Goal: Transaction & Acquisition: Book appointment/travel/reservation

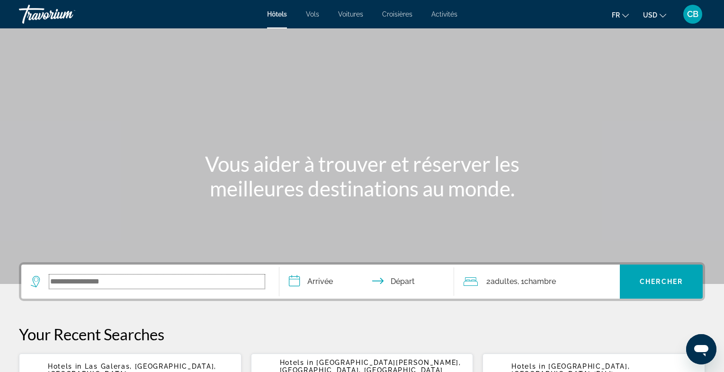
click at [198, 282] on input "Search widget" at bounding box center [156, 282] width 215 height 14
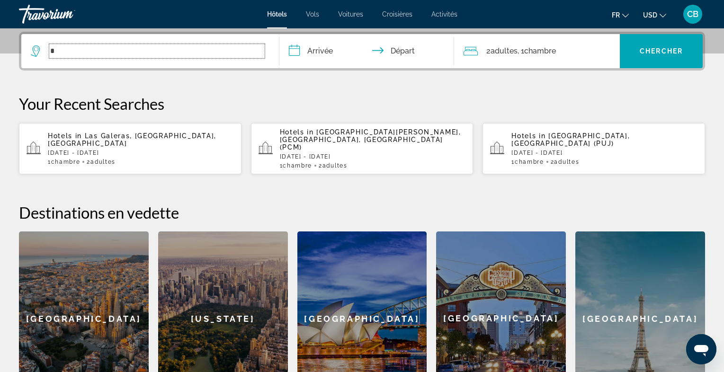
scroll to position [231, 0]
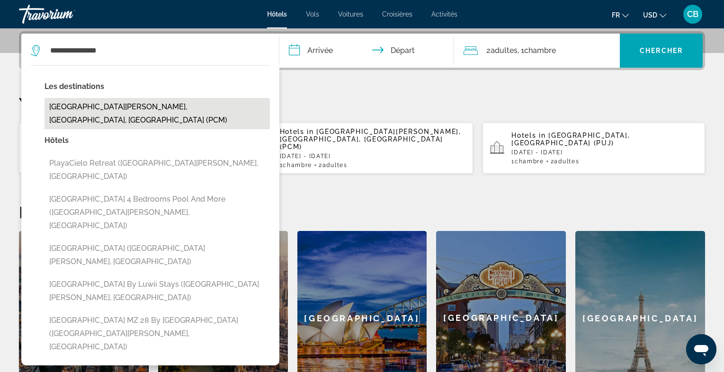
click at [165, 107] on button "[GEOGRAPHIC_DATA][PERSON_NAME], [GEOGRAPHIC_DATA], [GEOGRAPHIC_DATA] (PCM)" at bounding box center [157, 113] width 225 height 31
type input "**********"
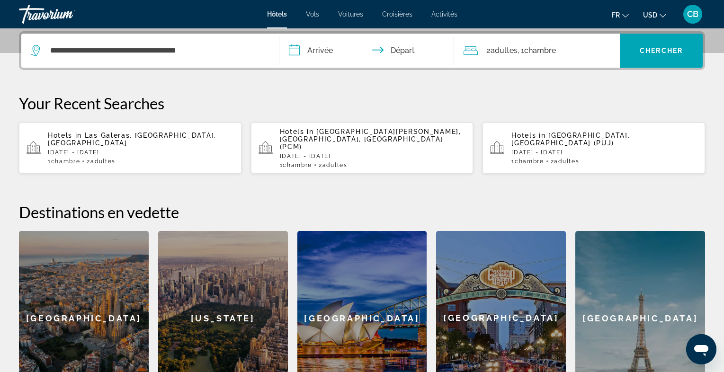
click at [332, 54] on input "**********" at bounding box center [368, 52] width 179 height 37
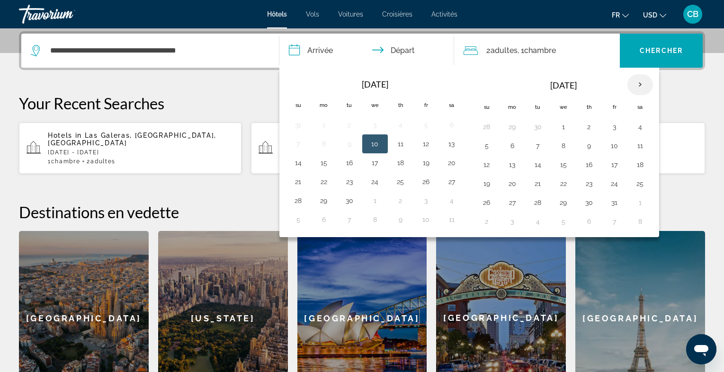
click at [629, 82] on th "Next month" at bounding box center [640, 84] width 26 height 21
click at [633, 161] on button "20" at bounding box center [640, 164] width 15 height 13
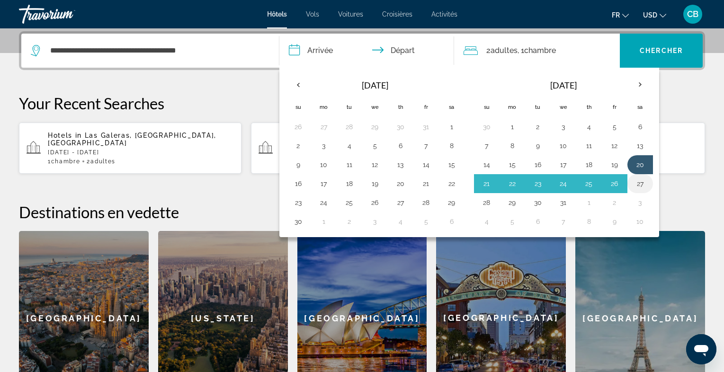
click at [633, 179] on button "27" at bounding box center [640, 183] width 15 height 13
type input "**********"
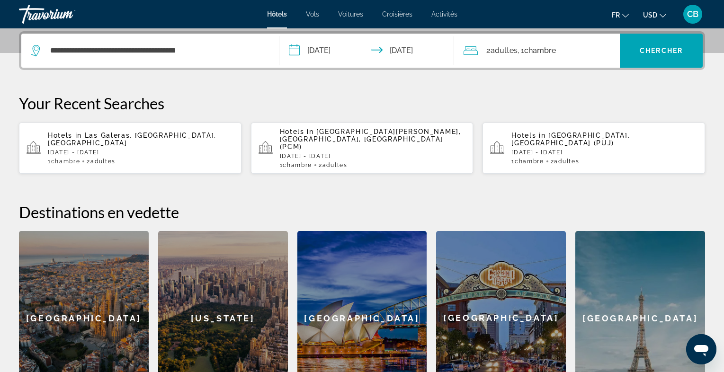
click at [660, 21] on li "USD USD ($) MXN (Mex$) CAD (Can$) GBP (£) EUR (€) AUD (A$) NZD (NZ$) CNY (CN¥)" at bounding box center [654, 14] width 23 height 15
click at [525, 55] on span ", 1 Chambre pièces" at bounding box center [537, 50] width 38 height 13
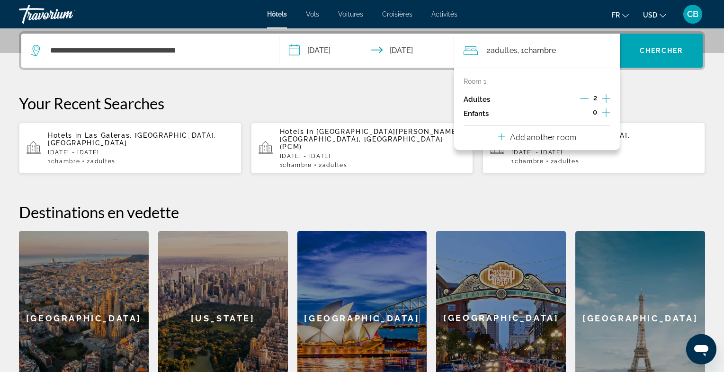
click at [606, 98] on icon "Increment adults" at bounding box center [606, 98] width 9 height 9
click at [657, 17] on span "USD" at bounding box center [650, 15] width 14 height 8
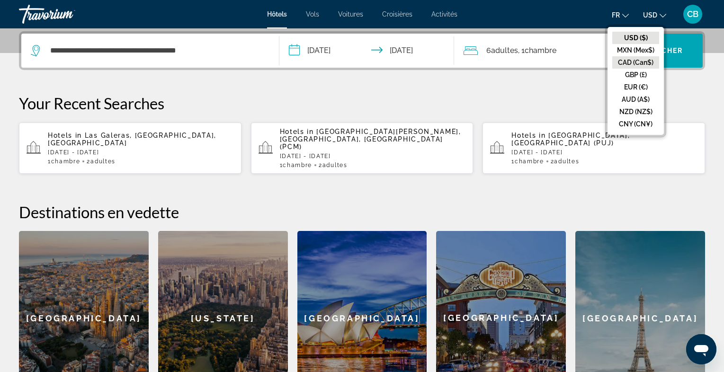
click at [644, 61] on button "CAD (Can$)" at bounding box center [635, 62] width 47 height 12
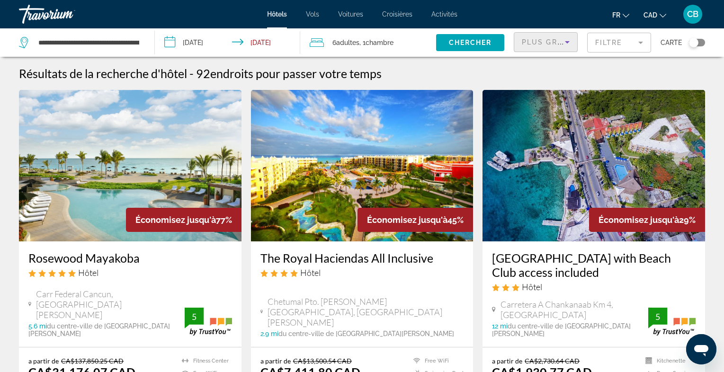
click at [560, 45] on span "Plus grandes économies" at bounding box center [578, 42] width 113 height 8
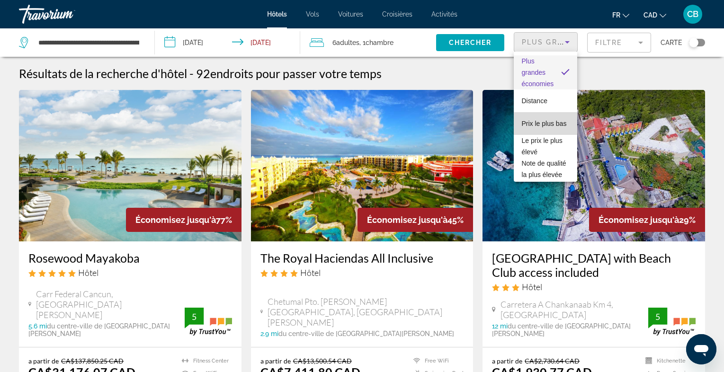
click at [548, 125] on span "Prix le plus bas" at bounding box center [543, 124] width 45 height 8
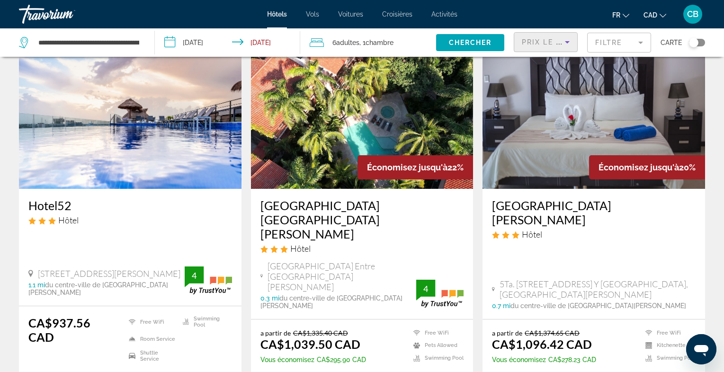
scroll to position [54, 0]
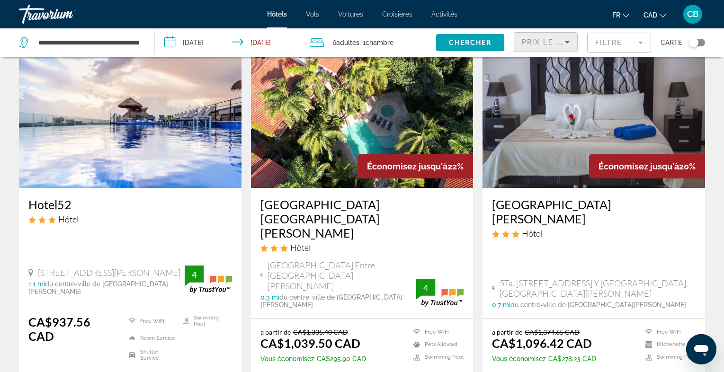
click at [564, 154] on img "Main content" at bounding box center [594, 112] width 223 height 152
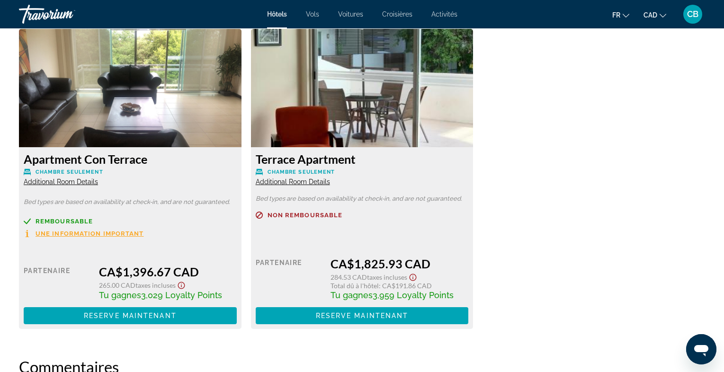
scroll to position [1589, 0]
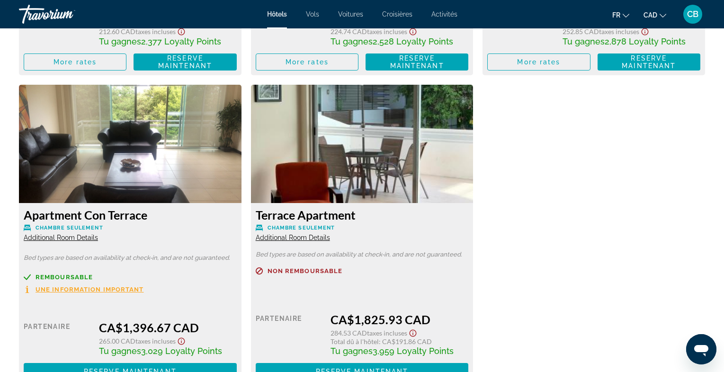
click at [281, 234] on span "Additional Room Details" at bounding box center [293, 238] width 74 height 8
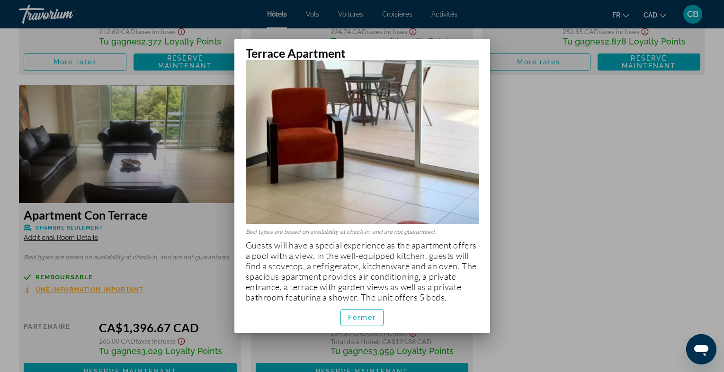
scroll to position [162, 0]
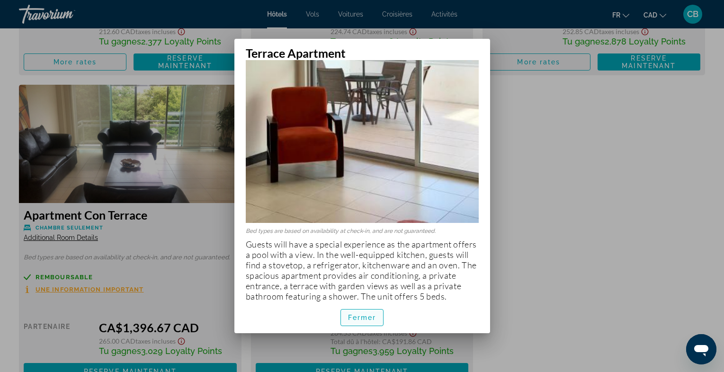
click at [356, 321] on span "Fermer" at bounding box center [362, 318] width 28 height 8
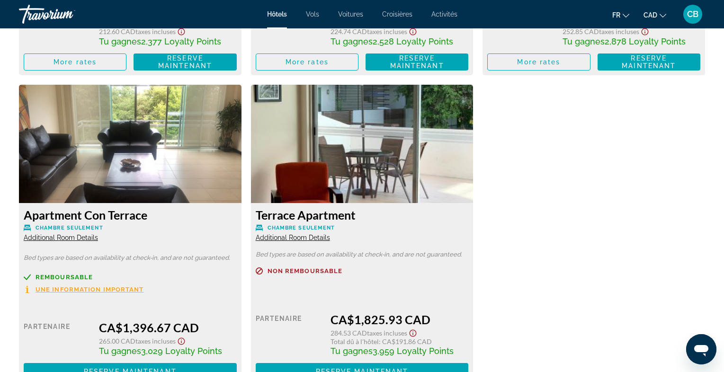
click at [78, 234] on span "Additional Room Details" at bounding box center [61, 238] width 74 height 8
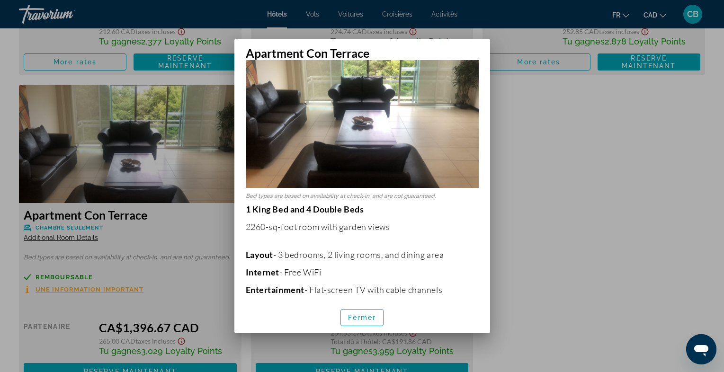
scroll to position [60, 0]
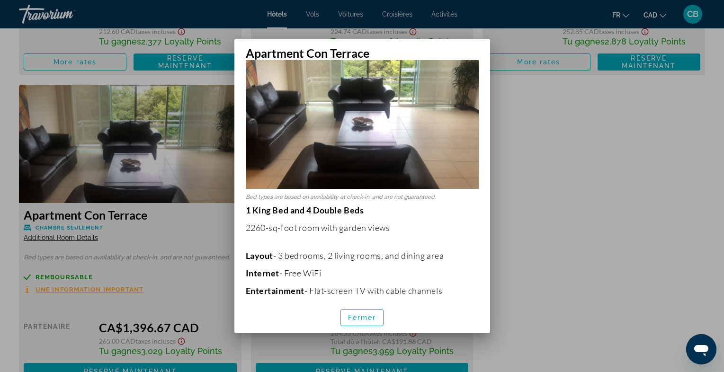
click at [550, 157] on div at bounding box center [362, 186] width 724 height 372
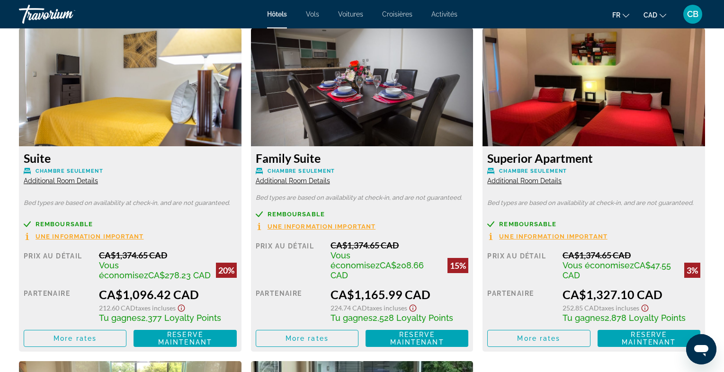
scroll to position [1311, 0]
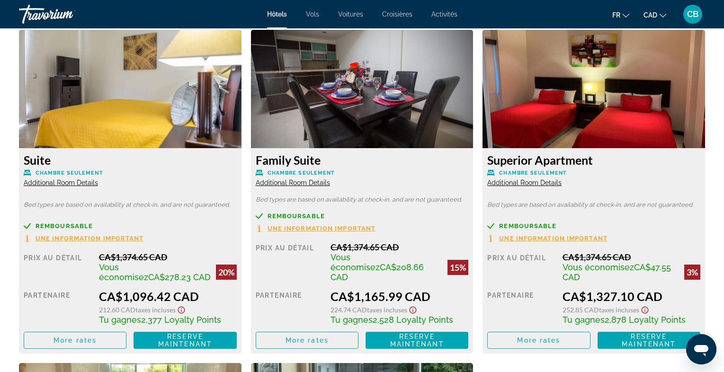
click at [516, 182] on span "Additional Room Details" at bounding box center [524, 183] width 74 height 8
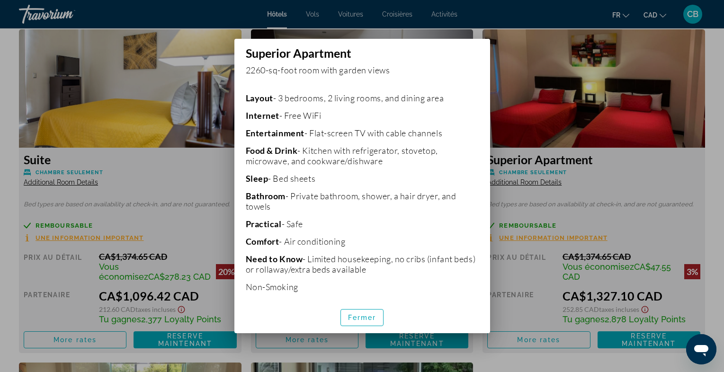
scroll to position [224, 0]
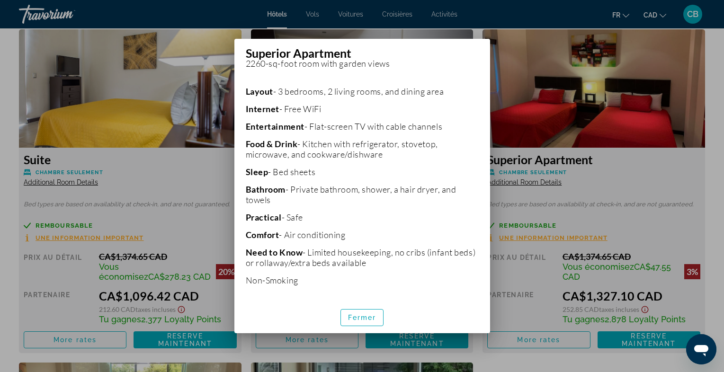
click at [500, 350] on div at bounding box center [362, 186] width 724 height 372
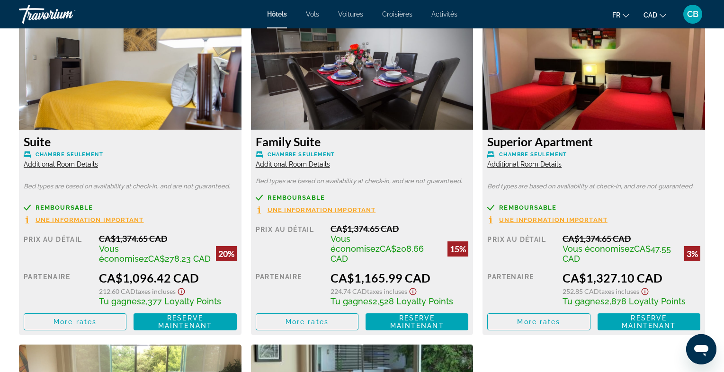
scroll to position [1333, 0]
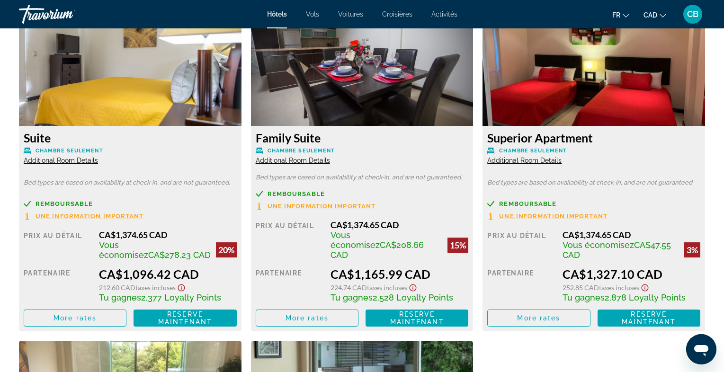
click at [308, 160] on span "Additional Room Details" at bounding box center [293, 161] width 74 height 8
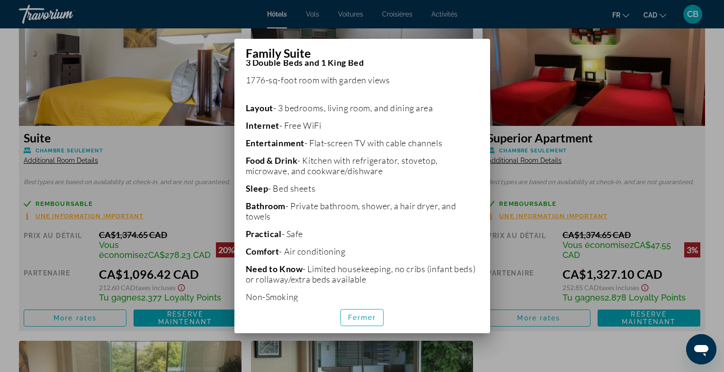
scroll to position [205, 0]
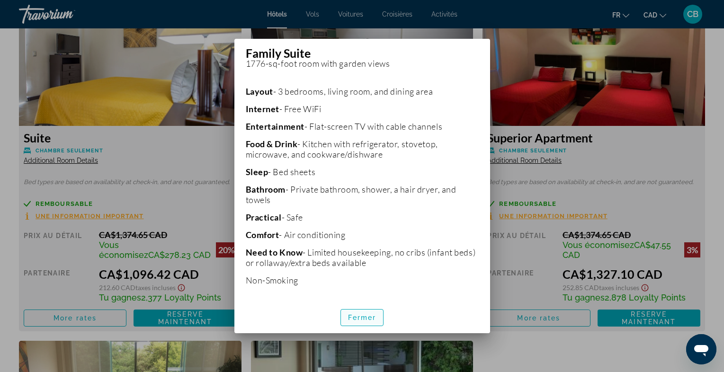
click at [362, 321] on span "Fermer" at bounding box center [362, 318] width 28 height 8
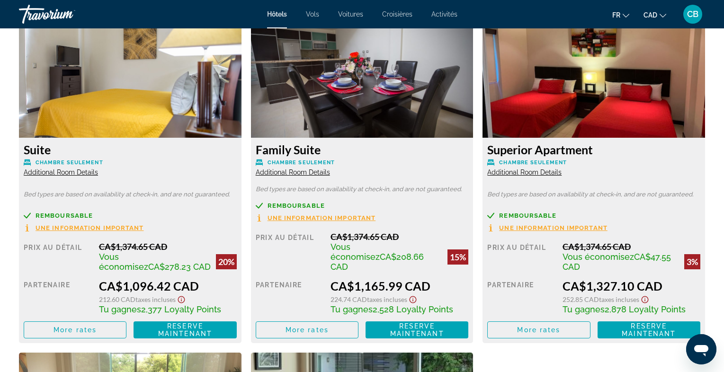
scroll to position [1320, 0]
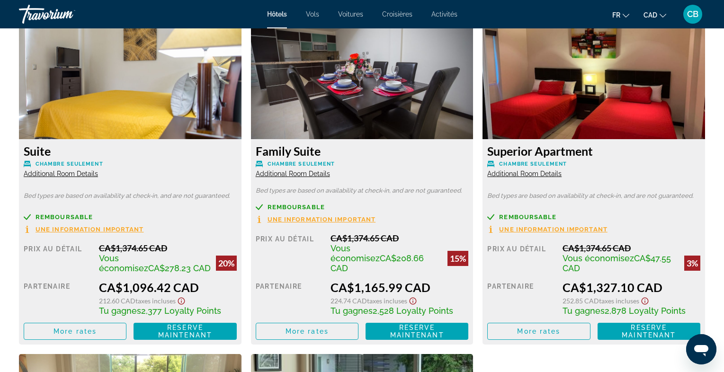
click at [702, 352] on icon "Ouvrir la fenêtre de messagerie" at bounding box center [701, 350] width 14 height 11
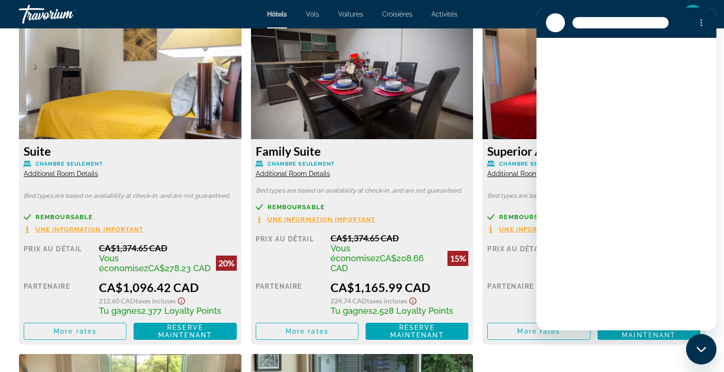
scroll to position [0, 0]
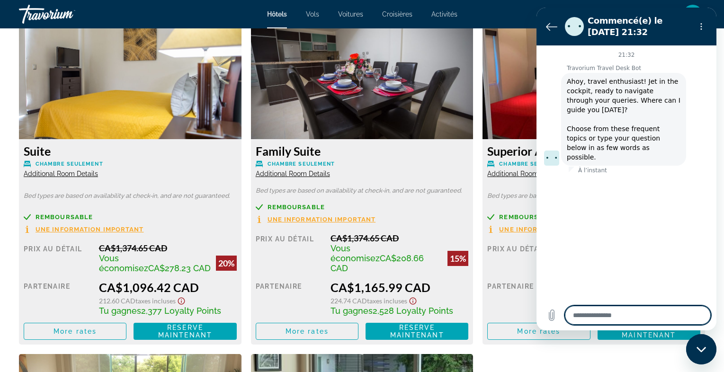
type textarea "*"
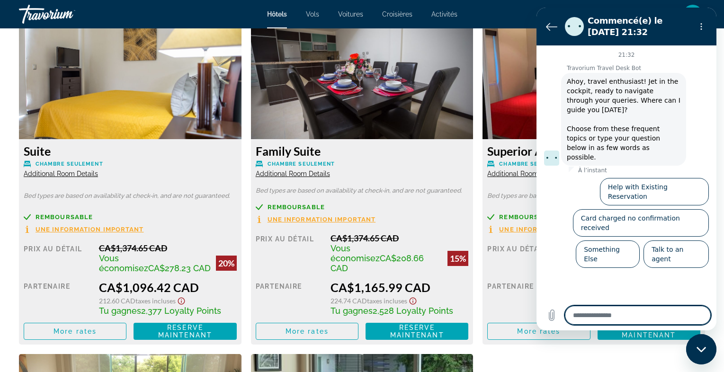
type textarea "*"
type textarea "**"
type textarea "*"
type textarea "***"
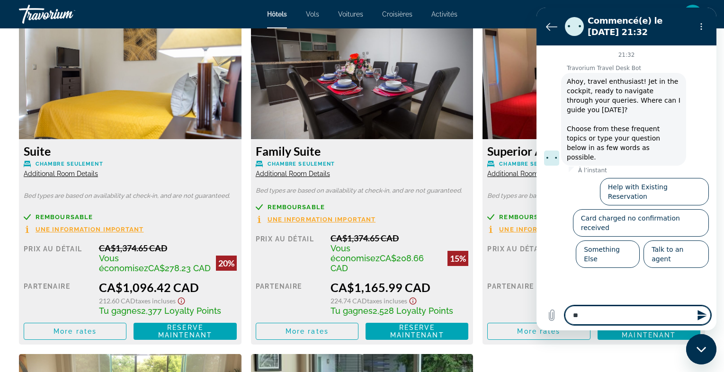
type textarea "*"
type textarea "****"
type textarea "*"
type textarea "*****"
type textarea "*"
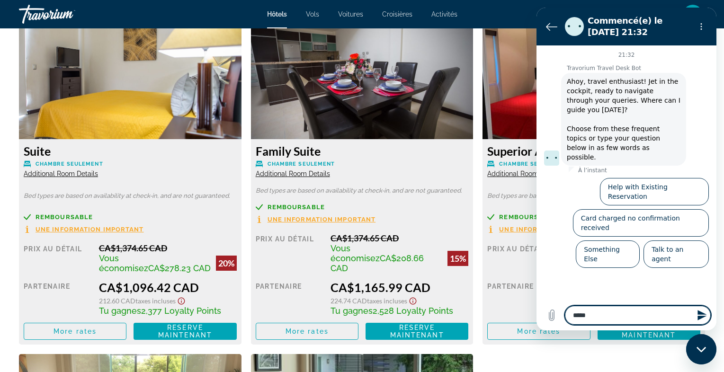
type textarea "******"
type textarea "*"
type textarea "*******"
type textarea "*"
type textarea "********"
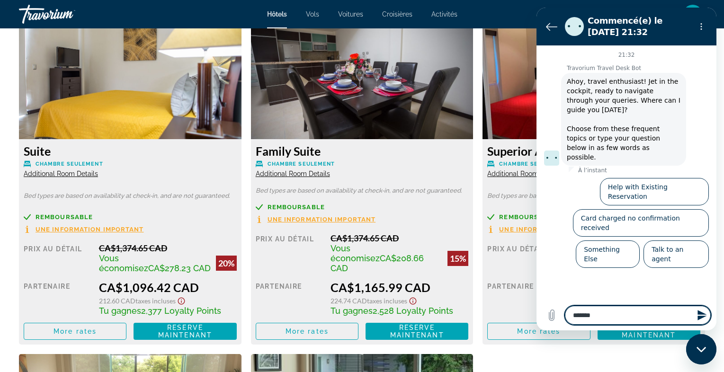
type textarea "*"
type textarea "********"
type textarea "*"
type textarea "**********"
type textarea "*"
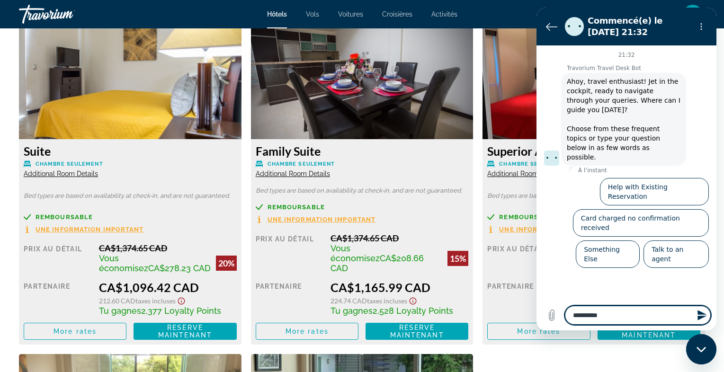
type textarea "**********"
type textarea "*"
type textarea "**********"
type textarea "*"
type textarea "**********"
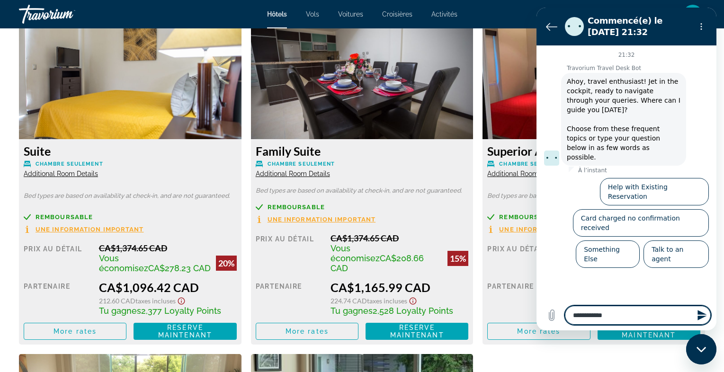
type textarea "*"
type textarea "**********"
type textarea "*"
type textarea "**********"
type textarea "*"
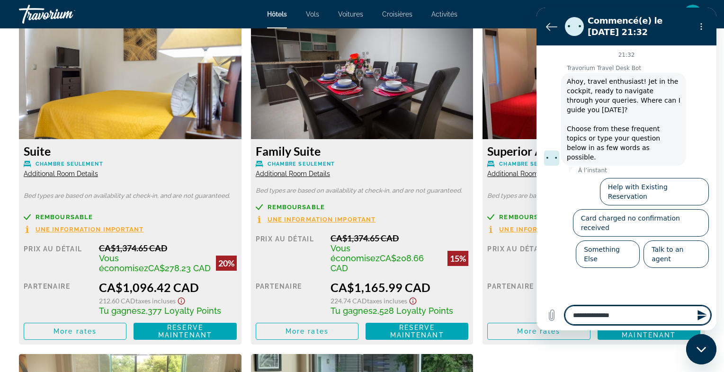
type textarea "**********"
type textarea "*"
type textarea "**********"
type textarea "*"
type textarea "**********"
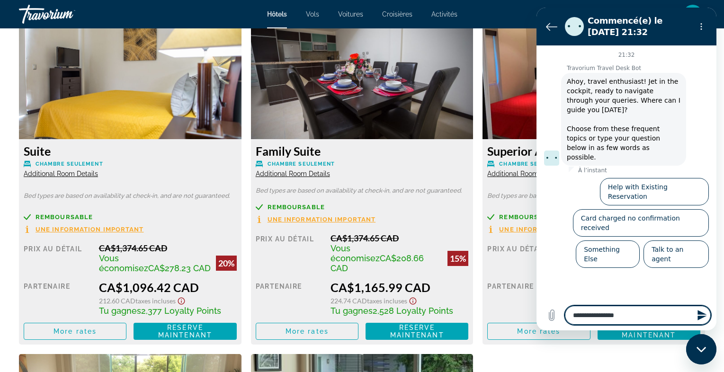
type textarea "*"
type textarea "**********"
type textarea "*"
type textarea "**********"
type textarea "*"
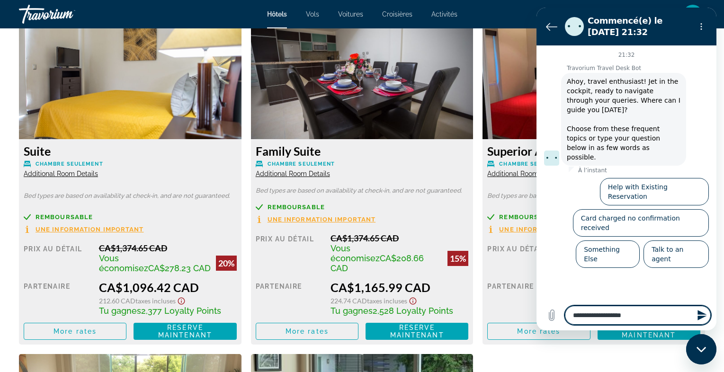
type textarea "**********"
type textarea "*"
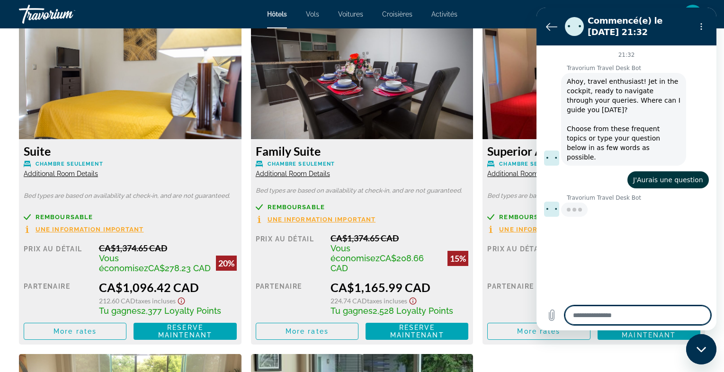
type textarea "*"
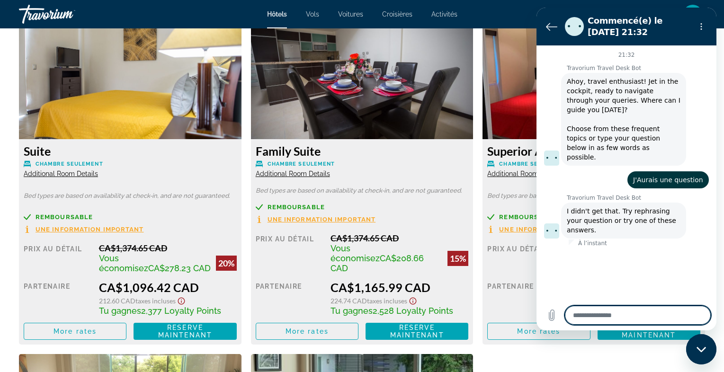
type textarea "*"
type textarea "**"
type textarea "*"
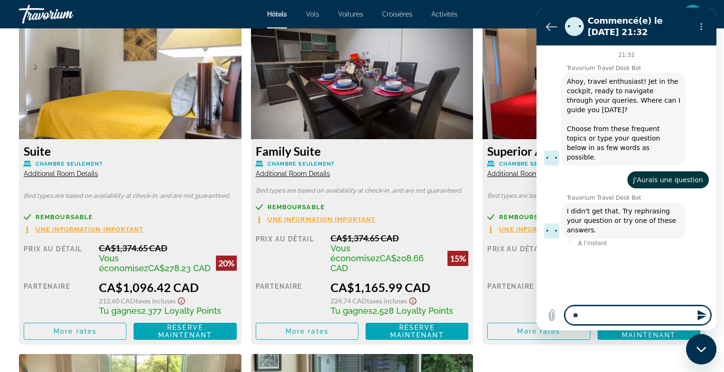
type textarea "*"
type textarea "**"
type textarea "*"
type textarea "***"
type textarea "*"
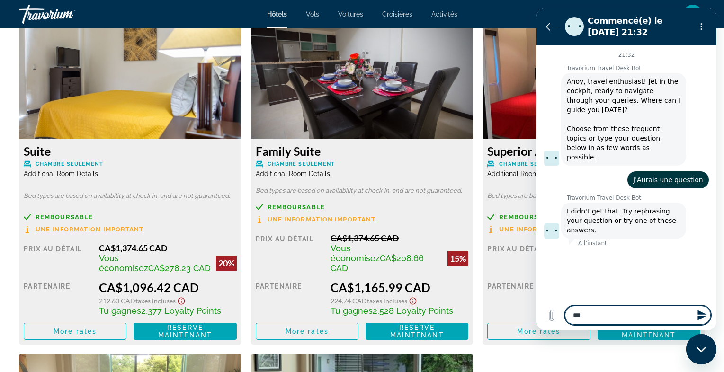
type textarea "****"
type textarea "*"
type textarea "*****"
type textarea "*"
type textarea "******"
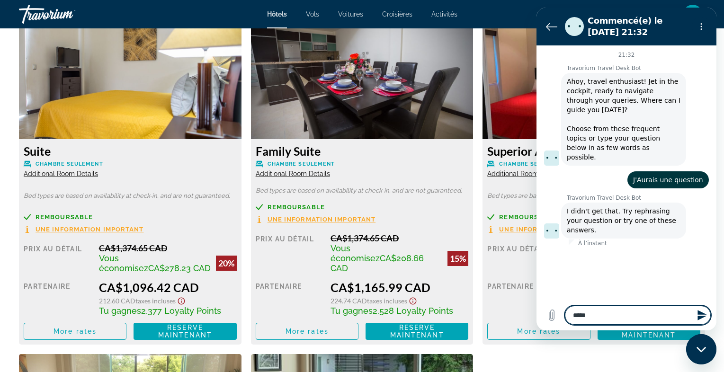
type textarea "*"
type textarea "*******"
type textarea "*"
type textarea "********"
type textarea "*"
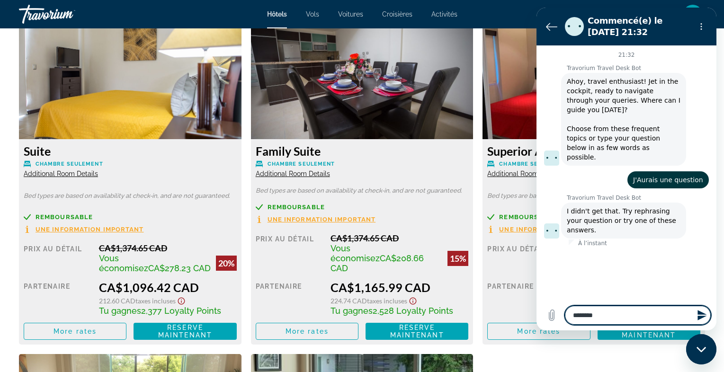
type textarea "*********"
type textarea "*"
type textarea "**********"
type textarea "*"
type textarea "**********"
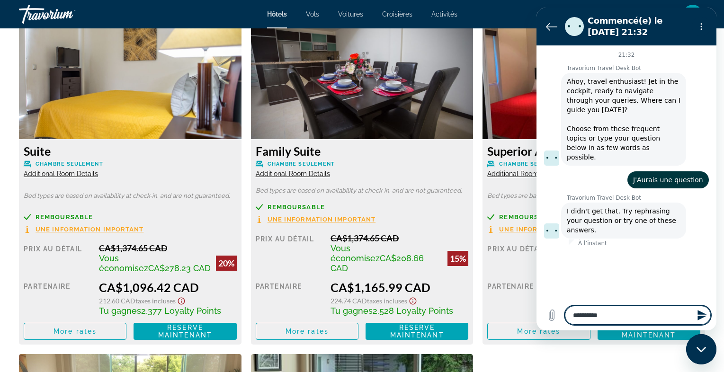
type textarea "*"
type textarea "**********"
type textarea "*"
type textarea "**********"
type textarea "*"
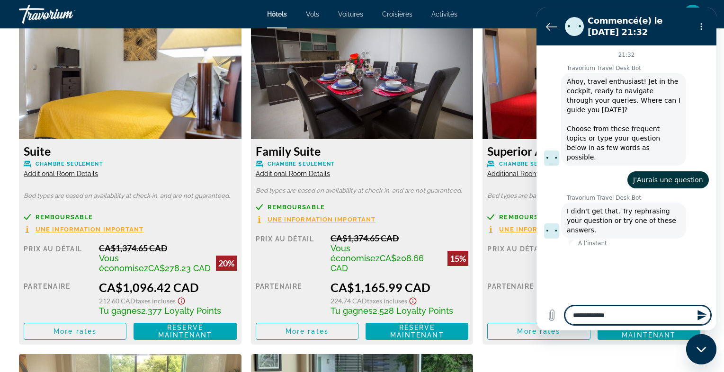
type textarea "**********"
type textarea "*"
type textarea "**********"
type textarea "*"
type textarea "**********"
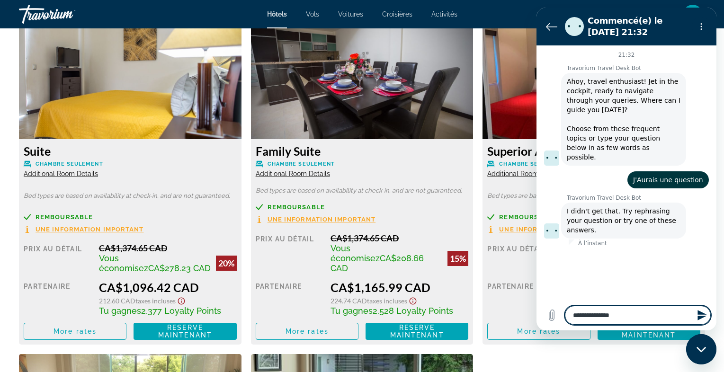
type textarea "*"
type textarea "**********"
type textarea "*"
type textarea "**********"
type textarea "*"
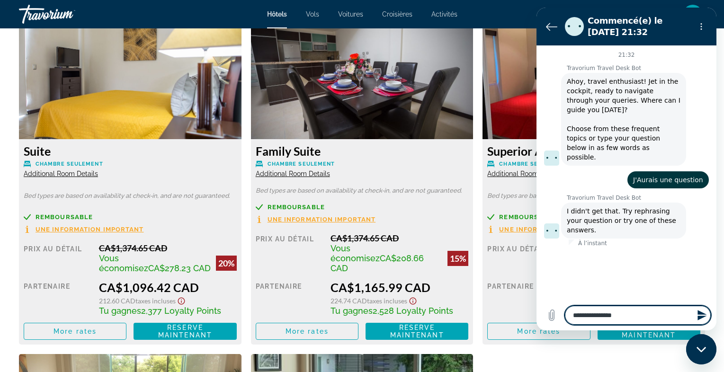
type textarea "**********"
type textarea "*"
type textarea "**********"
type textarea "*"
type textarea "**********"
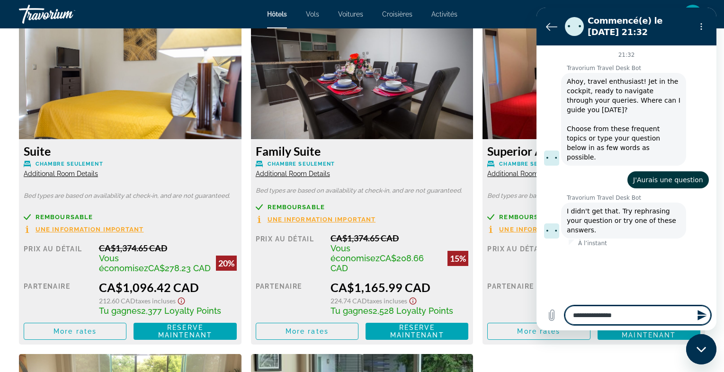
type textarea "*"
type textarea "**********"
type textarea "*"
type textarea "**********"
type textarea "*"
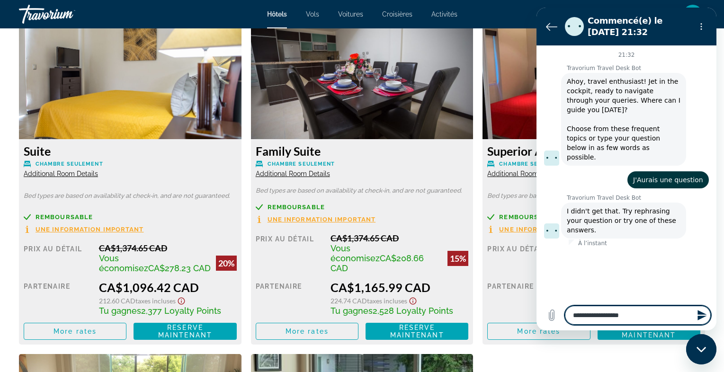
type textarea "**********"
type textarea "*"
type textarea "**********"
type textarea "*"
type textarea "**********"
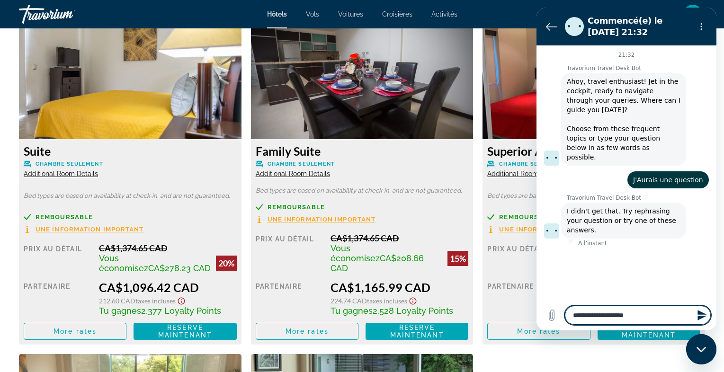
type textarea "*"
type textarea "**********"
type textarea "*"
type textarea "**********"
type textarea "*"
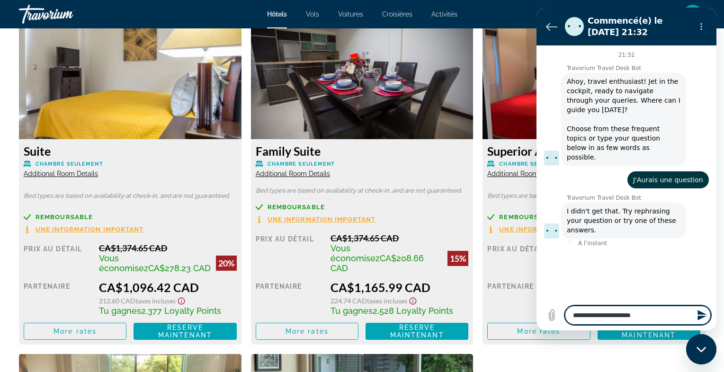
type textarea "**********"
type textarea "*"
type textarea "**********"
type textarea "*"
type textarea "**********"
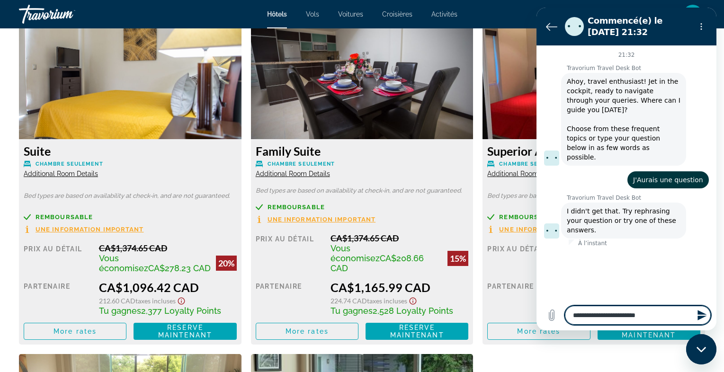
type textarea "*"
type textarea "**********"
type textarea "*"
type textarea "**********"
type textarea "*"
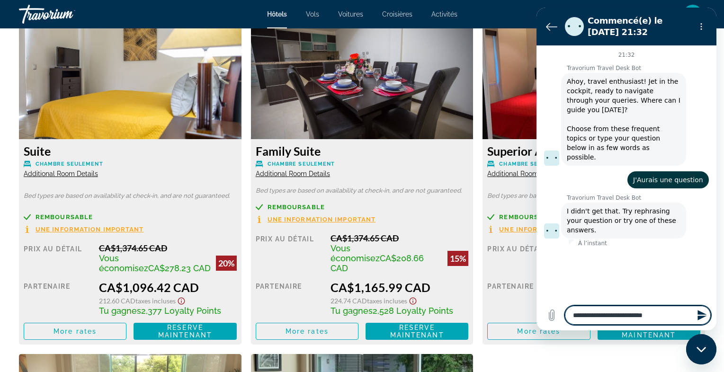
type textarea "**********"
type textarea "*"
type textarea "**********"
type textarea "*"
type textarea "**********"
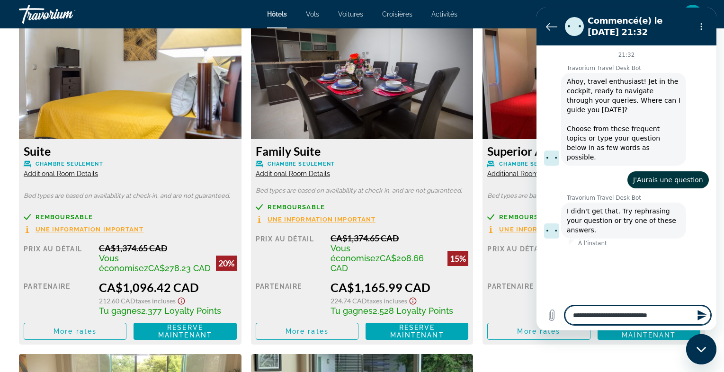
type textarea "*"
type textarea "**********"
type textarea "*"
type textarea "**********"
type textarea "*"
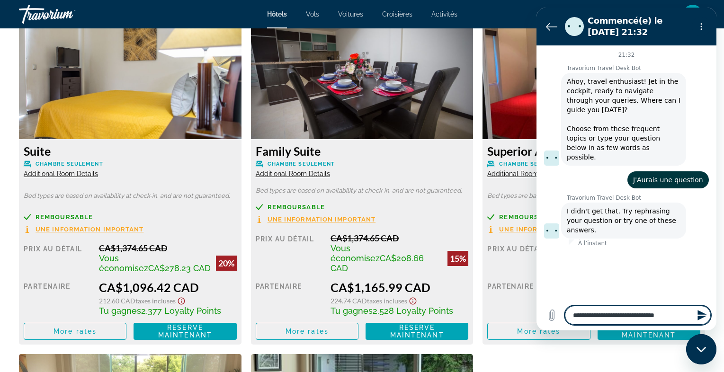
type textarea "**********"
type textarea "*"
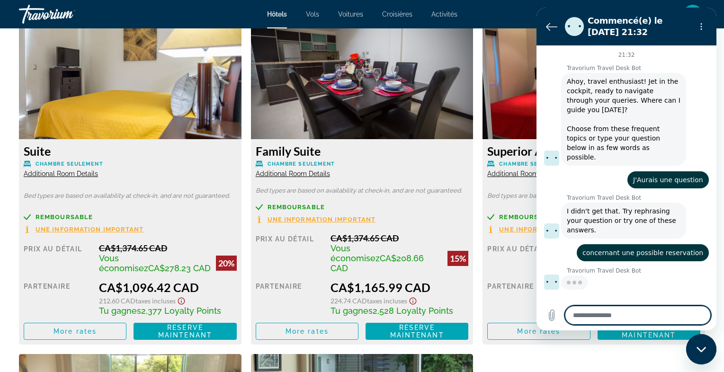
type textarea "*"
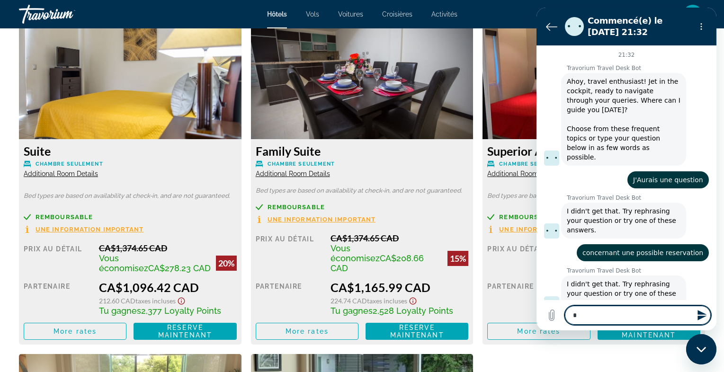
type textarea "*"
type textarea "***"
type textarea "*"
type textarea "****"
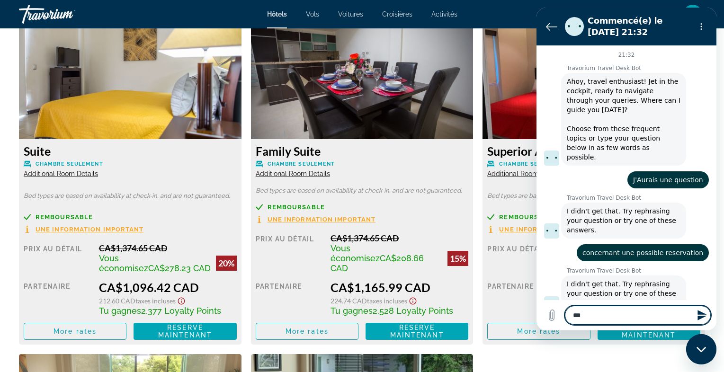
type textarea "*"
type textarea "*****"
type textarea "*"
type textarea "*****"
type textarea "*"
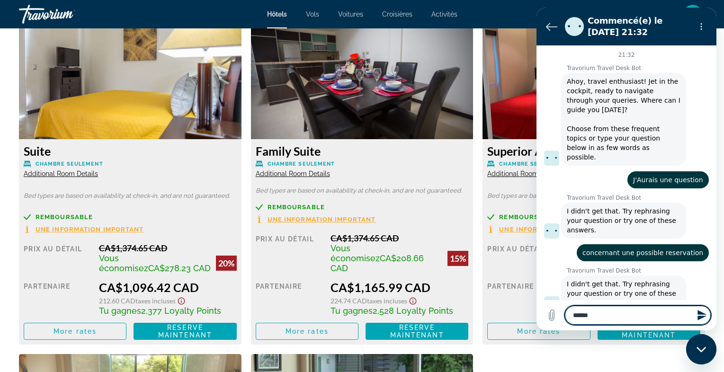
type textarea "*******"
type textarea "*"
type textarea "*******"
type textarea "*"
type textarea "*********"
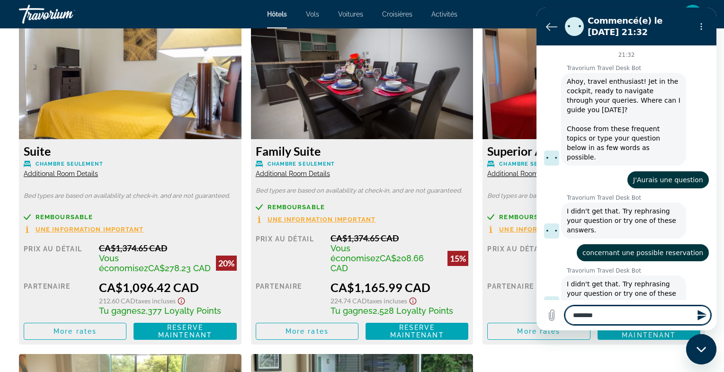
type textarea "*"
type textarea "**********"
type textarea "*"
type textarea "**********"
type textarea "*"
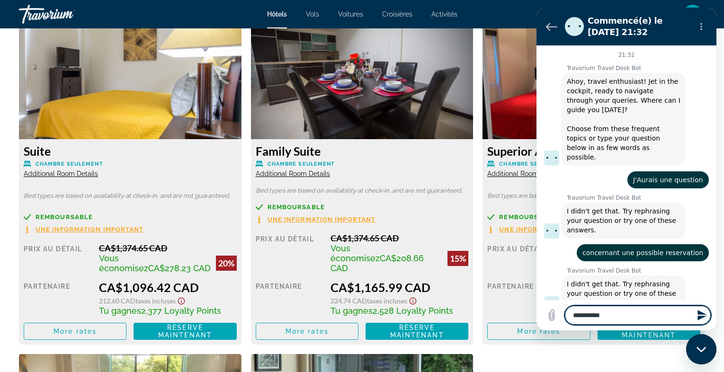
type textarea "**********"
type textarea "*"
type textarea "**********"
type textarea "*"
type textarea "**********"
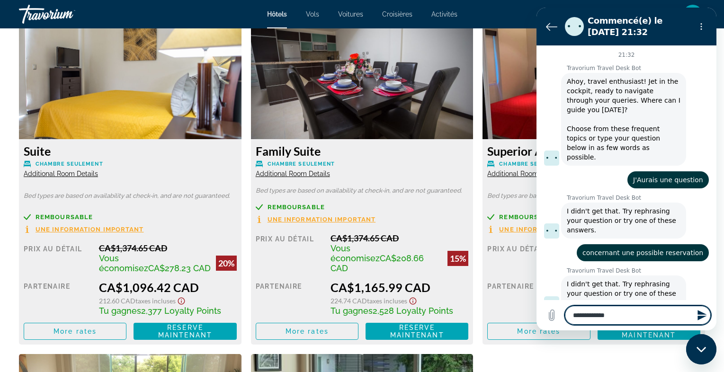
type textarea "*"
type textarea "**********"
type textarea "*"
type textarea "**********"
type textarea "*"
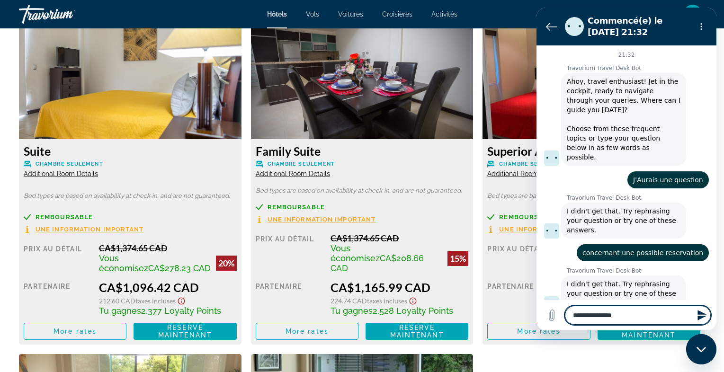
type textarea "**********"
type textarea "*"
type textarea "**********"
type textarea "*"
type textarea "**********"
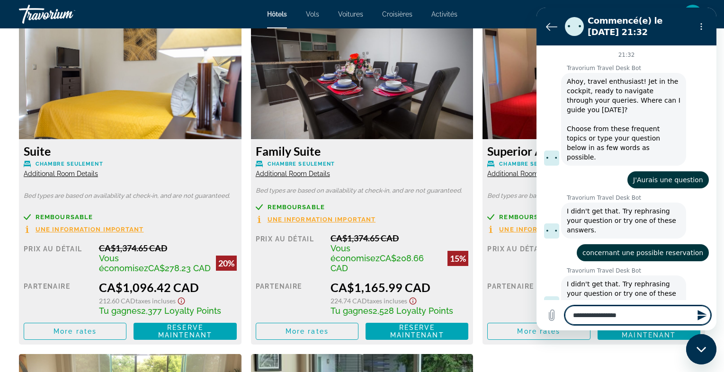
type textarea "*"
type textarea "**********"
type textarea "*"
type textarea "**********"
type textarea "*"
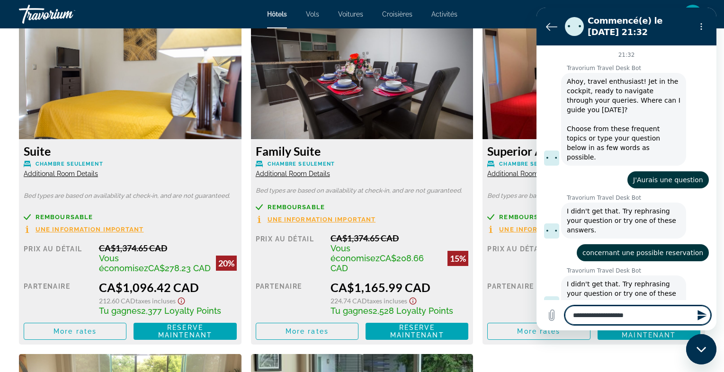
type textarea "**********"
type textarea "*"
type textarea "**********"
type textarea "*"
type textarea "**********"
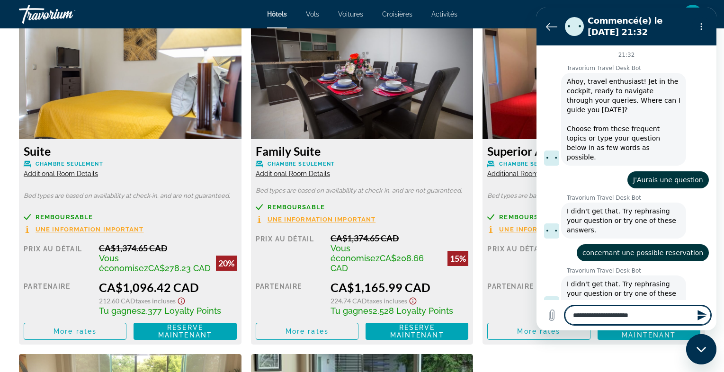
type textarea "*"
type textarea "**********"
type textarea "*"
type textarea "**********"
type textarea "*"
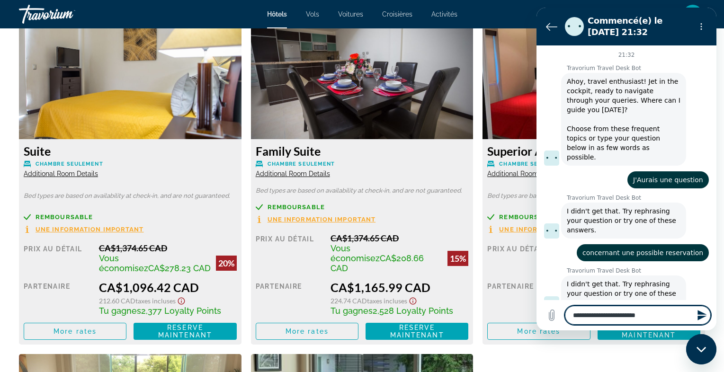
type textarea "**********"
type textarea "*"
type textarea "**********"
type textarea "*"
type textarea "**********"
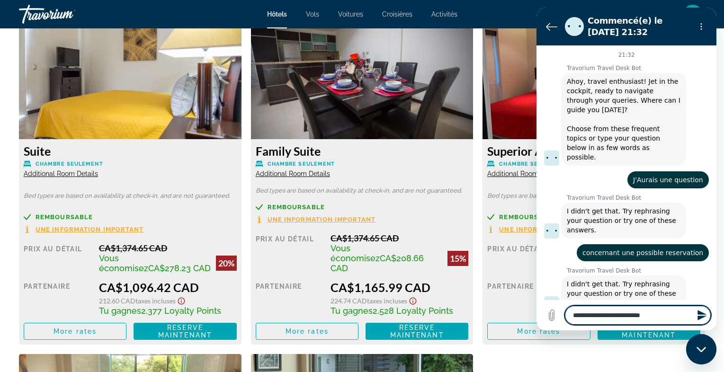
type textarea "*"
type textarea "**********"
type textarea "*"
type textarea "**********"
type textarea "*"
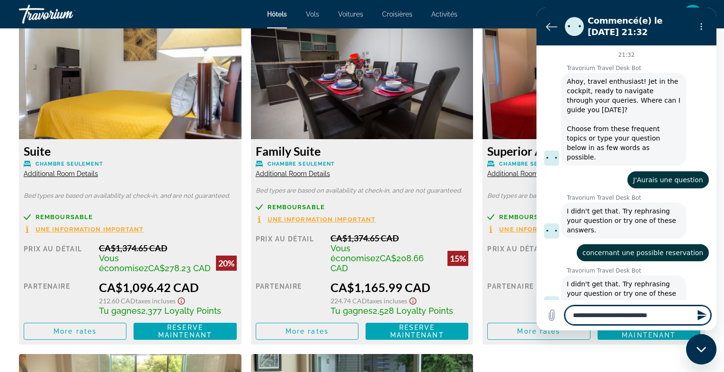
type textarea "**********"
type textarea "*"
type textarea "**********"
type textarea "*"
type textarea "**********"
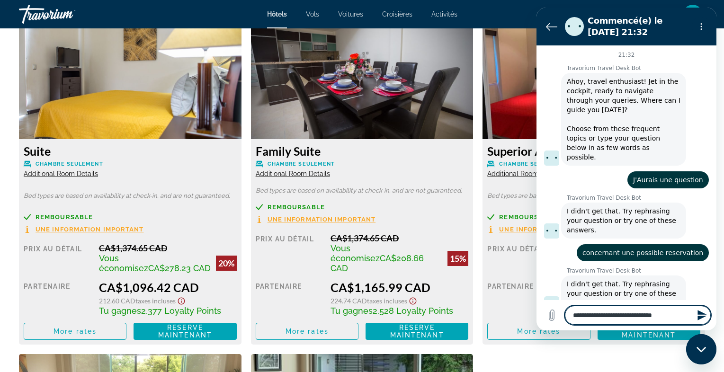
type textarea "*"
type textarea "**********"
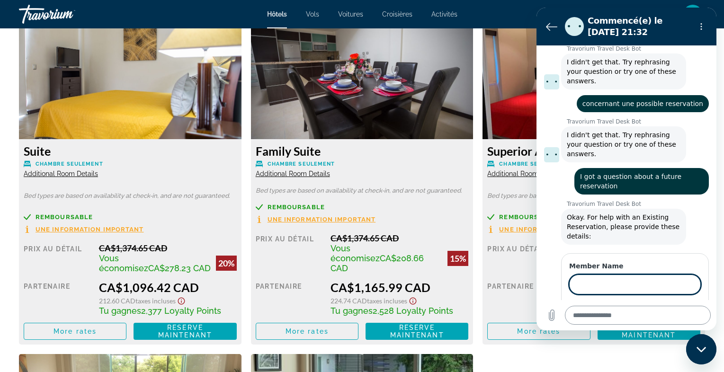
scroll to position [148, 0]
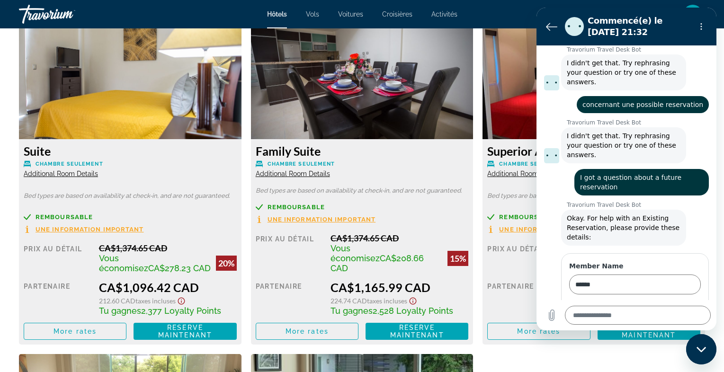
click at [681, 306] on span "Suiv." at bounding box center [685, 311] width 16 height 11
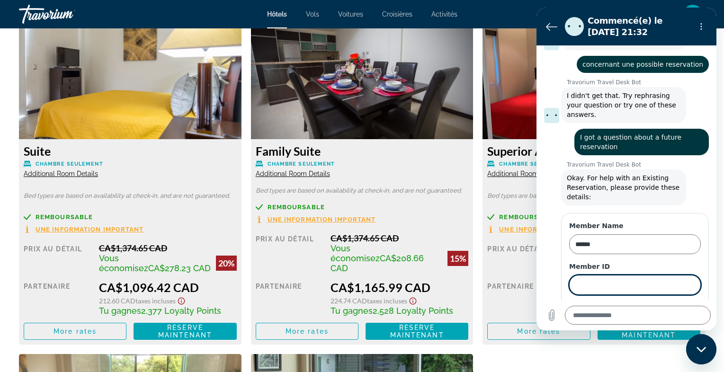
scroll to position [188, 0]
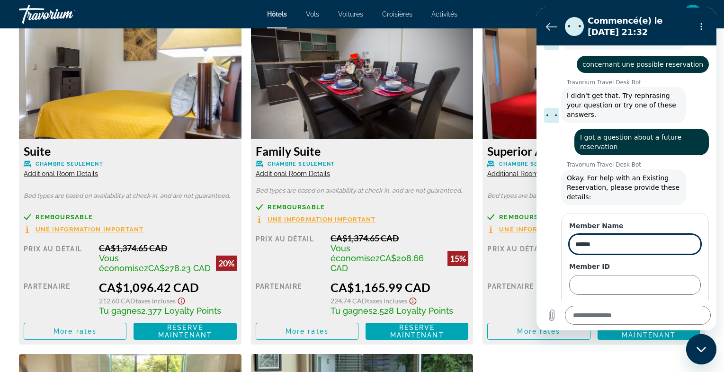
drag, startPoint x: 606, startPoint y: 215, endPoint x: 571, endPoint y: 215, distance: 35.5
click at [571, 234] on input "******" at bounding box center [635, 244] width 132 height 20
click at [594, 275] on input "Member ID" at bounding box center [635, 285] width 132 height 20
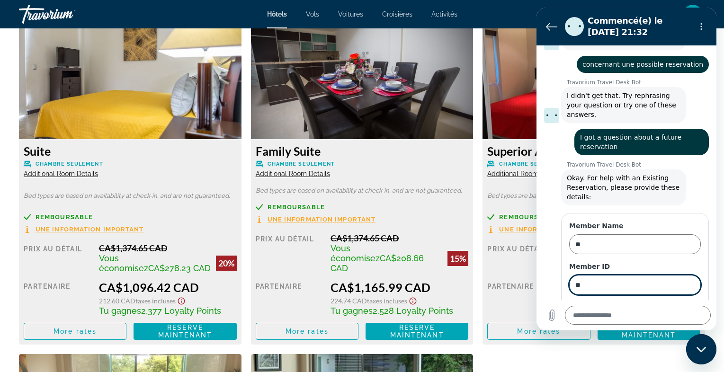
drag, startPoint x: 587, startPoint y: 256, endPoint x: 569, endPoint y: 255, distance: 17.5
click at [569, 275] on input "**" at bounding box center [635, 285] width 132 height 20
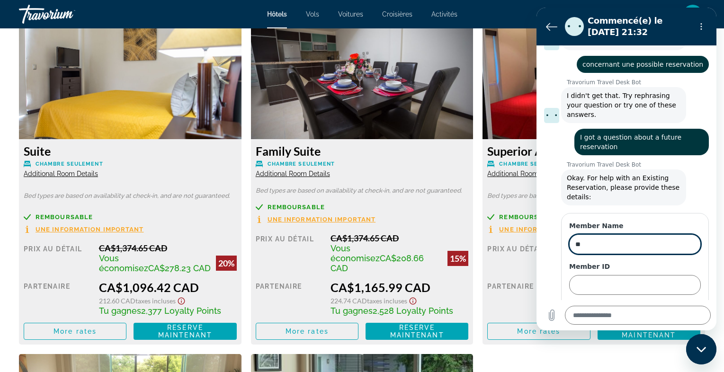
drag, startPoint x: 589, startPoint y: 215, endPoint x: 567, endPoint y: 215, distance: 21.8
click at [569, 234] on input "**" at bounding box center [635, 244] width 132 height 20
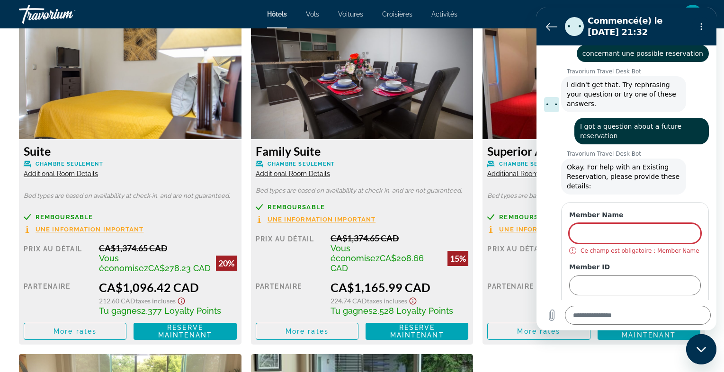
scroll to position [200, 0]
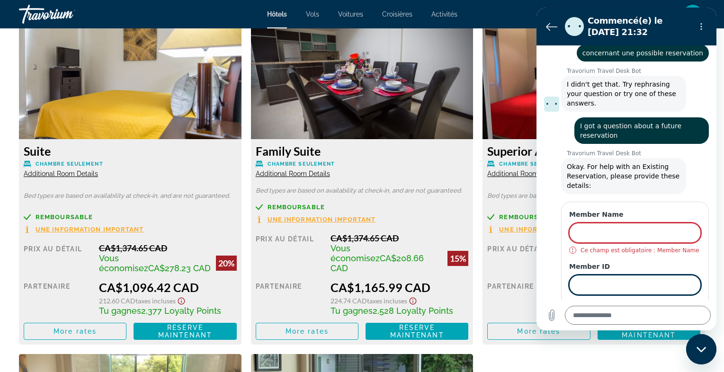
click at [596, 275] on input "Member ID" at bounding box center [635, 285] width 132 height 20
click at [600, 223] on input "Member Name" at bounding box center [635, 233] width 132 height 20
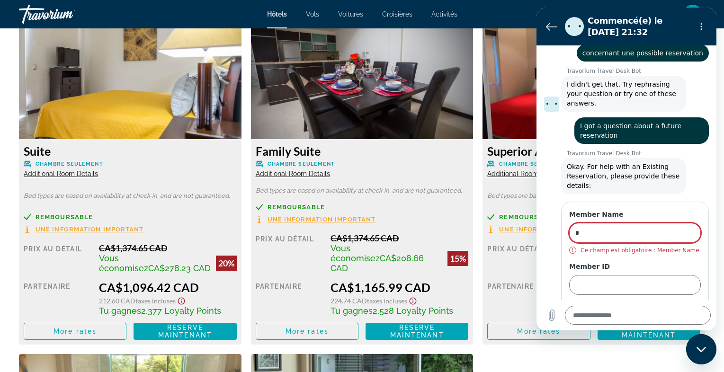
scroll to position [188, 0]
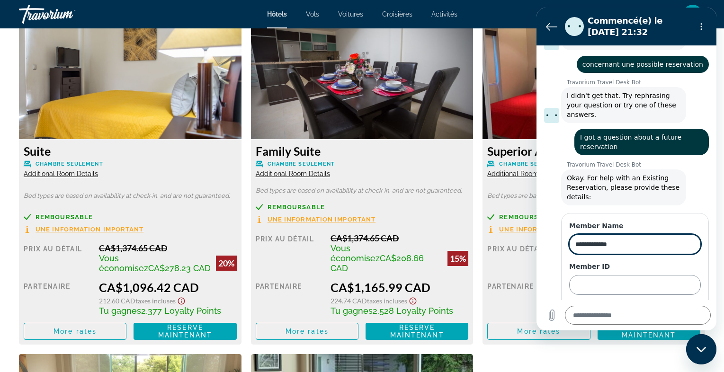
click at [595, 275] on input "Member ID" at bounding box center [635, 285] width 132 height 20
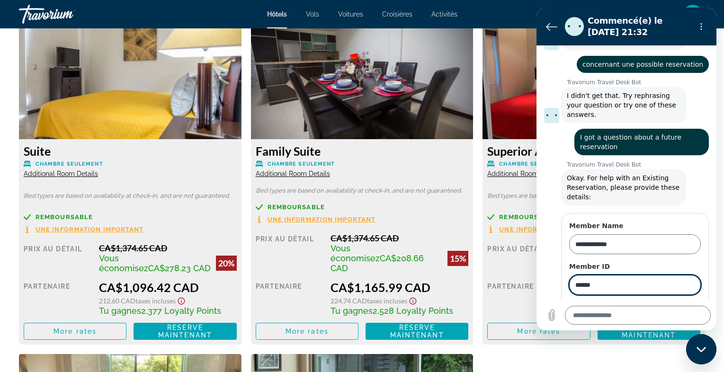
click at [686, 306] on span "Suiv." at bounding box center [685, 311] width 16 height 11
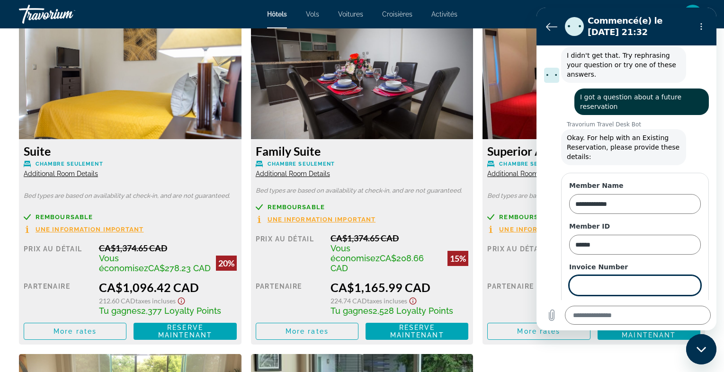
scroll to position [229, 0]
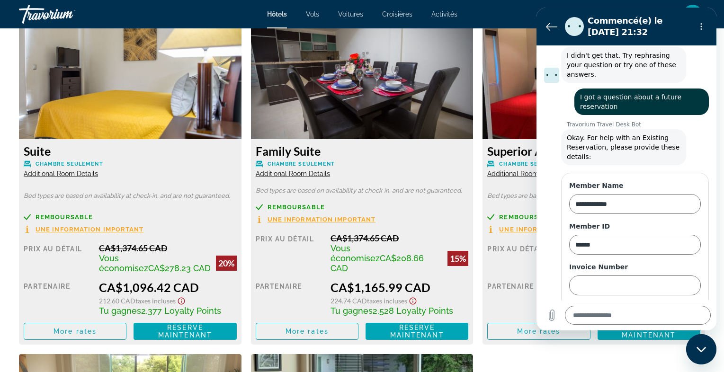
click at [688, 307] on span "Envoyer" at bounding box center [679, 312] width 27 height 11
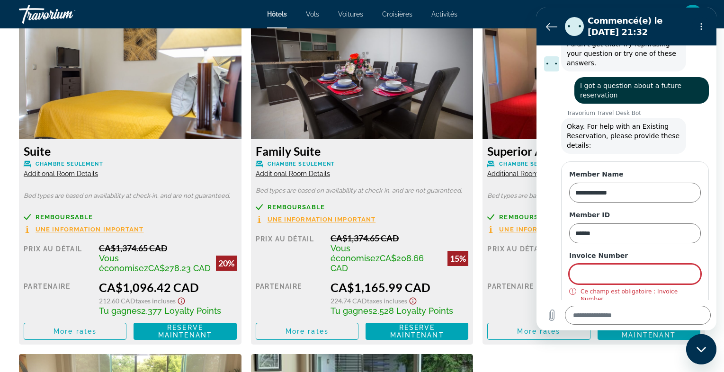
scroll to position [240, 0]
click at [683, 314] on span "Envoyer" at bounding box center [679, 319] width 27 height 11
click at [634, 264] on input "Invoice Number" at bounding box center [635, 274] width 132 height 20
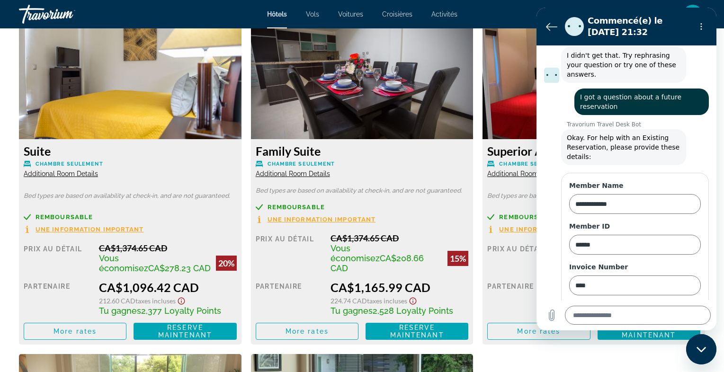
click at [691, 307] on span "Envoyer" at bounding box center [679, 312] width 27 height 11
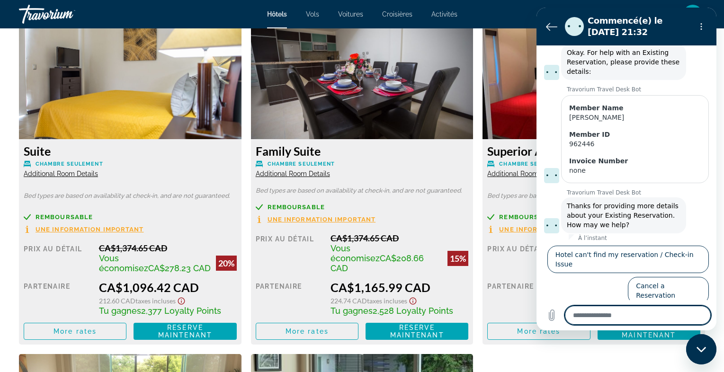
scroll to position [314, 0]
click at [636, 339] on button "Special Requests" at bounding box center [628, 352] width 69 height 27
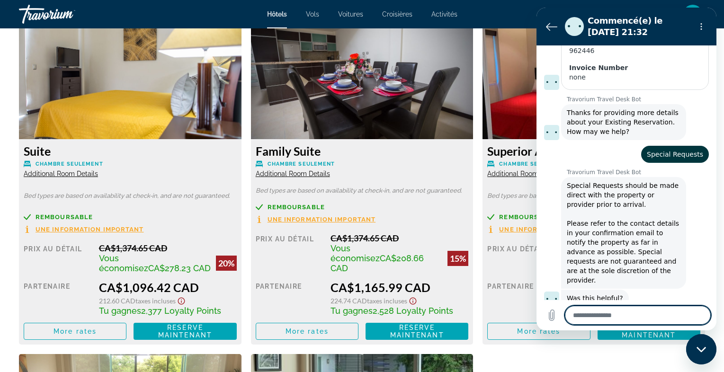
scroll to position [408, 0]
click at [652, 319] on button "No, I still need help" at bounding box center [671, 332] width 75 height 27
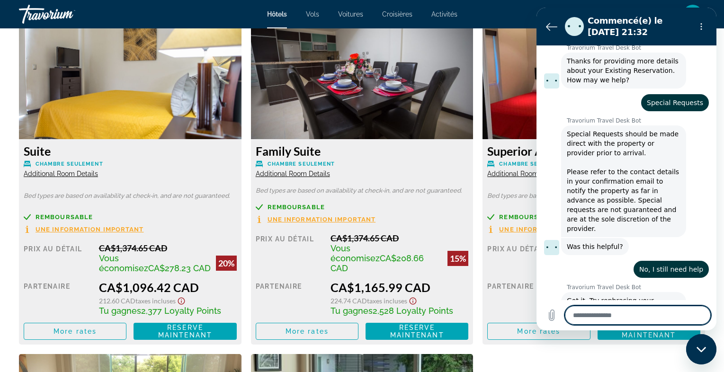
scroll to position [459, 0]
click at [615, 318] on textarea at bounding box center [638, 315] width 146 height 19
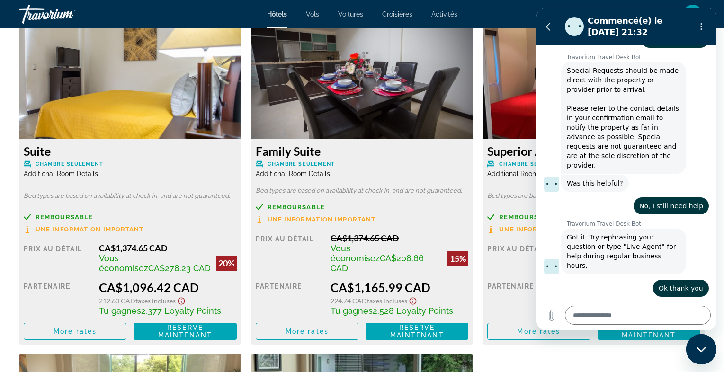
scroll to position [523, 0]
click at [550, 27] on icon "Retour à la liste des conversations" at bounding box center [551, 26] width 10 height 7
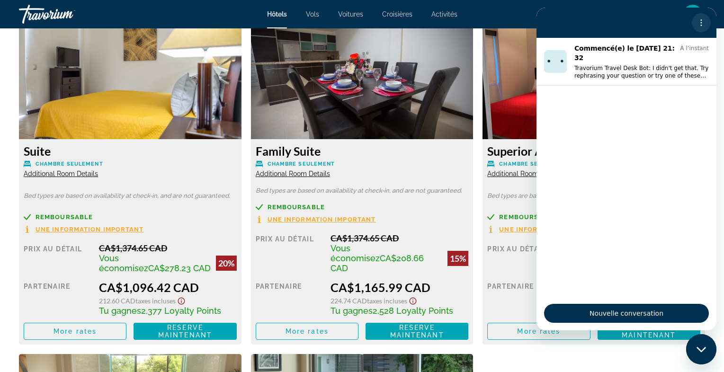
click at [701, 25] on circle "Menu d’options" at bounding box center [701, 25] width 1 height 1
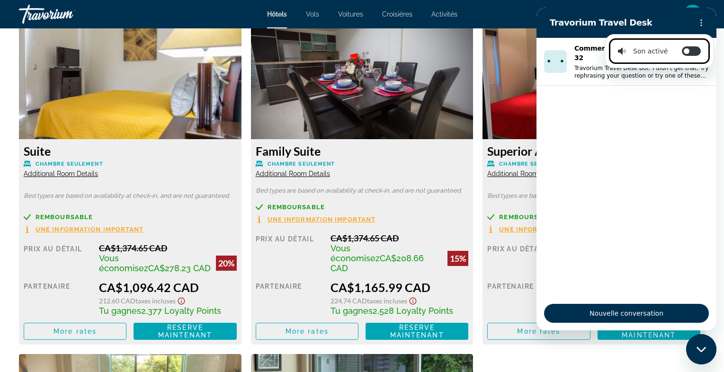
drag, startPoint x: 693, startPoint y: 51, endPoint x: 678, endPoint y: 51, distance: 15.2
click at [678, 51] on div "Activer/désactiver les notifications sonores" at bounding box center [684, 50] width 33 height 9
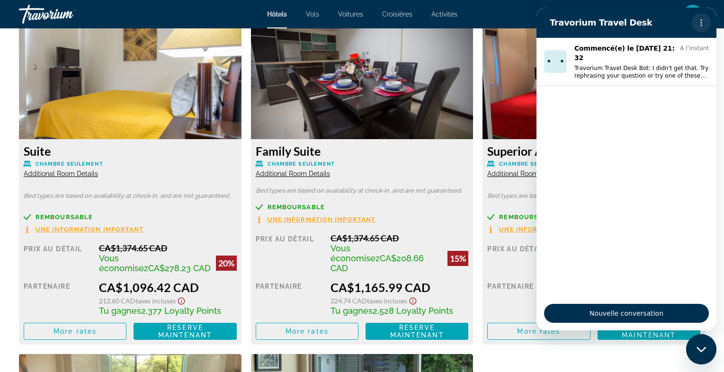
click at [697, 18] on button "Menu d’options" at bounding box center [701, 22] width 19 height 19
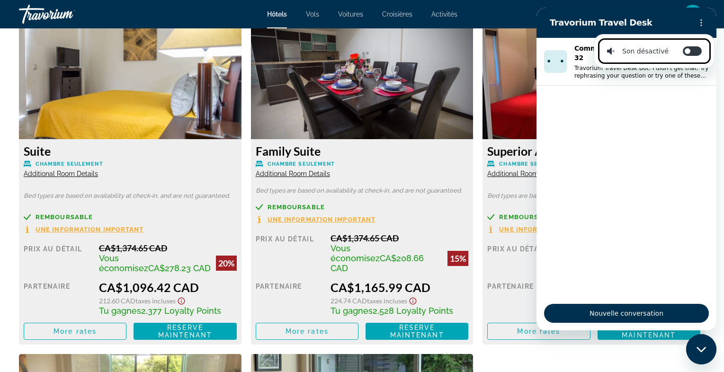
click at [677, 22] on h2 "Travorium Travel Desk" at bounding box center [619, 22] width 138 height 11
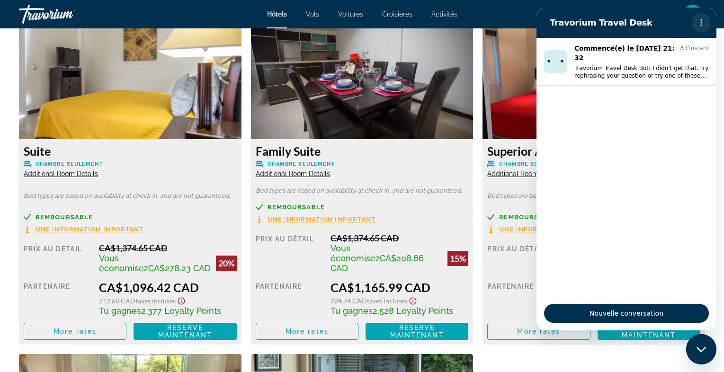
click at [701, 22] on icon "Menu d’options" at bounding box center [702, 23] width 8 height 8
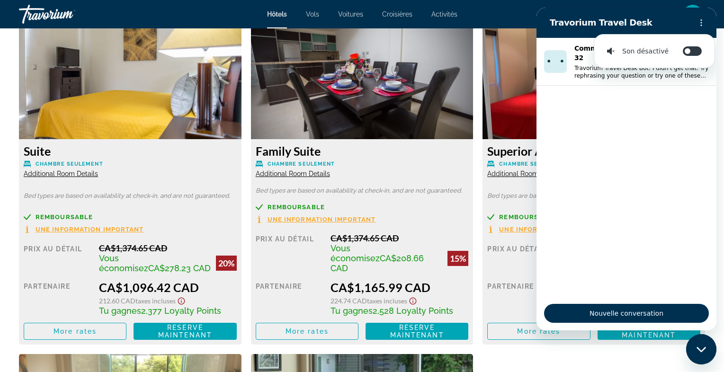
click at [643, 14] on div "Travorium Travel Desk" at bounding box center [615, 22] width 146 height 19
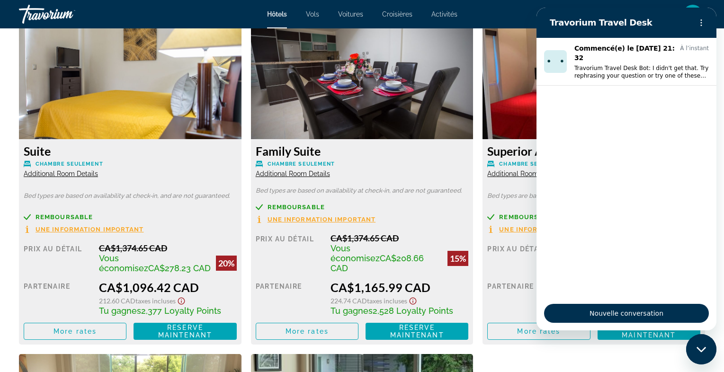
click at [700, 346] on div "Fermer la fenêtre de messagerie" at bounding box center [701, 349] width 28 height 28
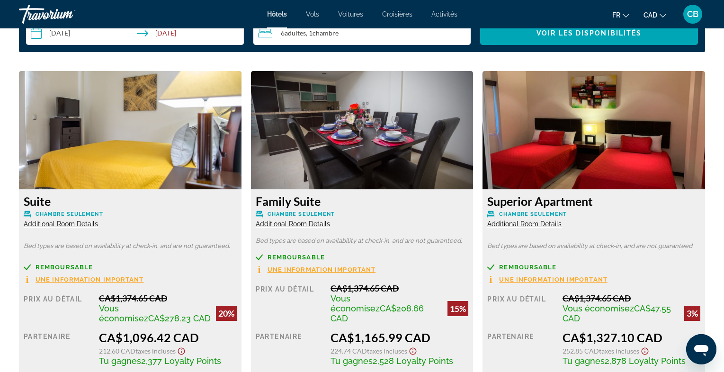
scroll to position [1244, 0]
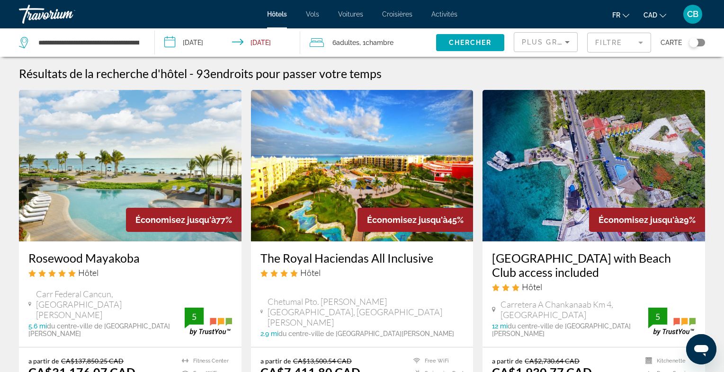
click at [561, 41] on span "Plus grandes économies" at bounding box center [578, 42] width 113 height 8
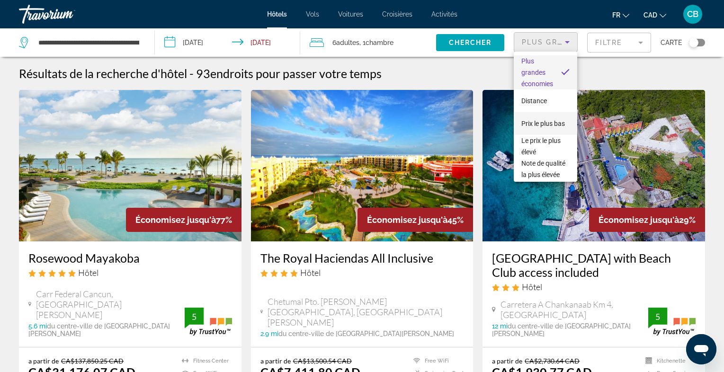
click at [556, 121] on span "Prix le plus bas" at bounding box center [543, 124] width 44 height 8
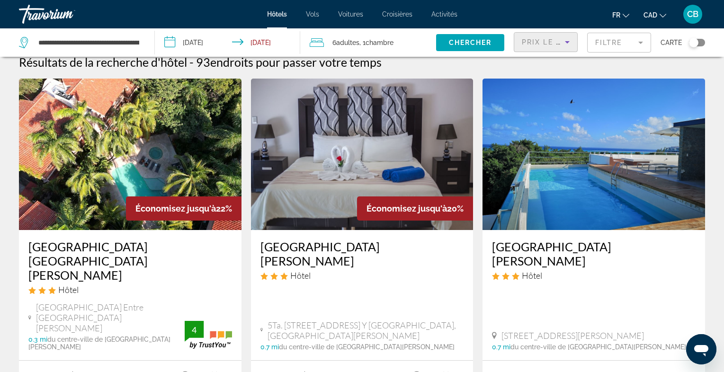
scroll to position [9, 0]
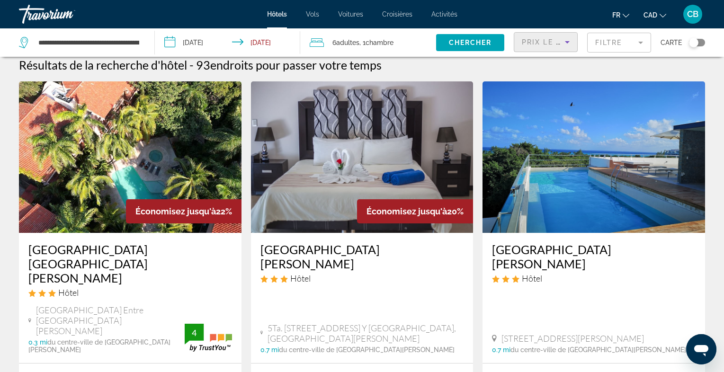
click at [558, 175] on img "Main content" at bounding box center [594, 157] width 223 height 152
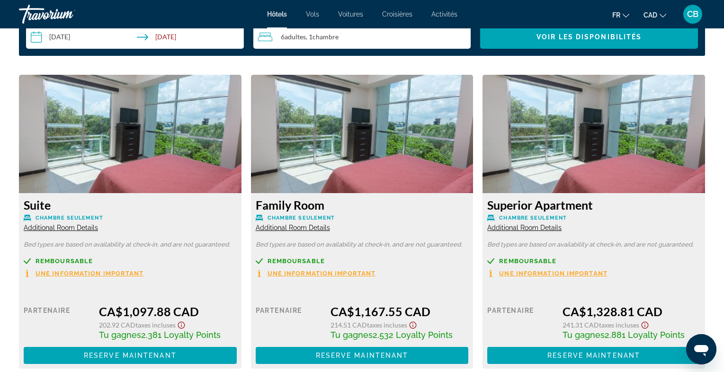
scroll to position [1160, 0]
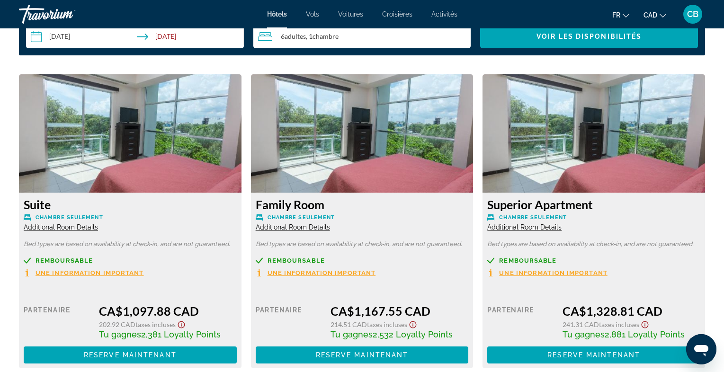
click at [299, 227] on span "Additional Room Details" at bounding box center [293, 228] width 74 height 8
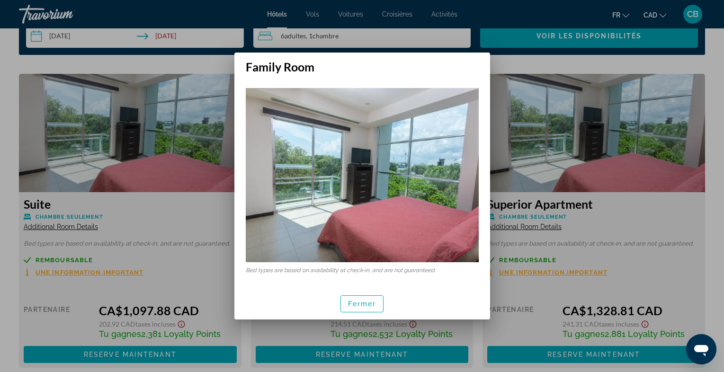
scroll to position [0, 0]
click at [356, 300] on span "button" at bounding box center [362, 304] width 43 height 23
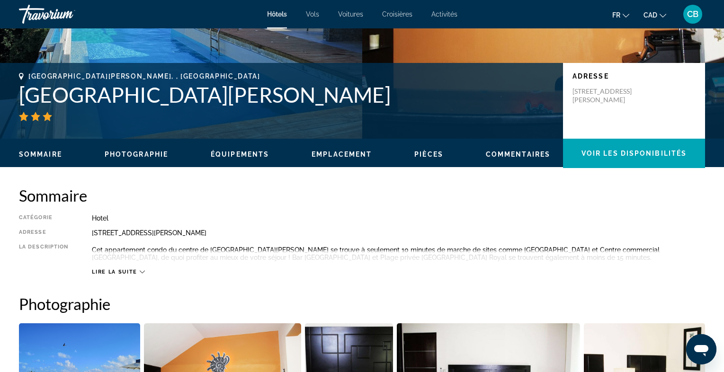
scroll to position [196, 0]
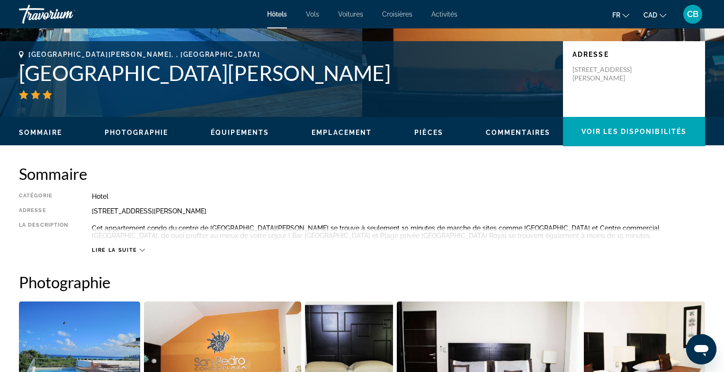
click at [139, 251] on div "Lire la suite" at bounding box center [118, 250] width 53 height 6
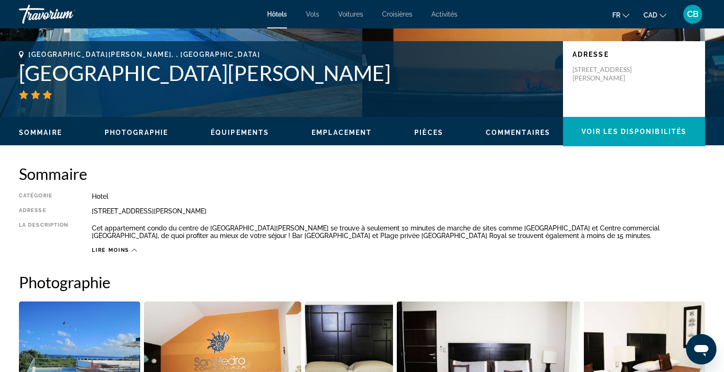
click at [236, 128] on ul "Sommaire Photographie Équipements Emplacement Pièces Commentaires Voir les disp…" at bounding box center [362, 131] width 686 height 10
click at [235, 133] on span "Équipements" at bounding box center [240, 133] width 58 height 8
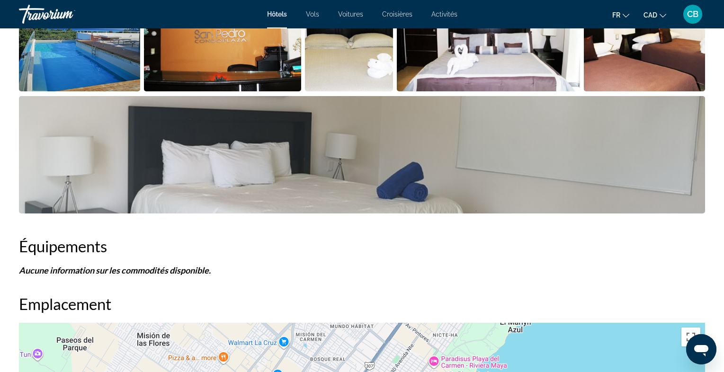
scroll to position [356, 0]
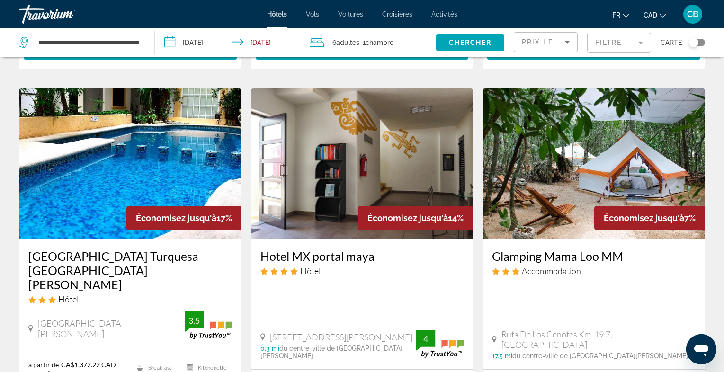
scroll to position [398, 0]
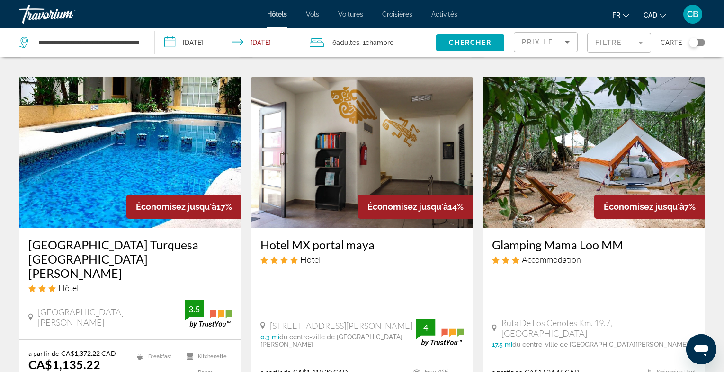
click at [175, 103] on img "Main content" at bounding box center [130, 153] width 223 height 152
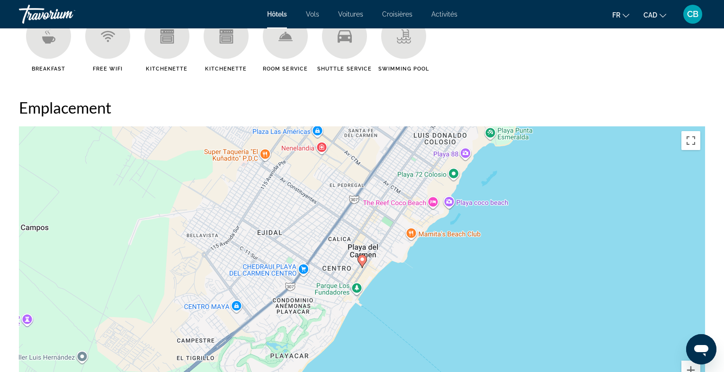
scroll to position [827, 0]
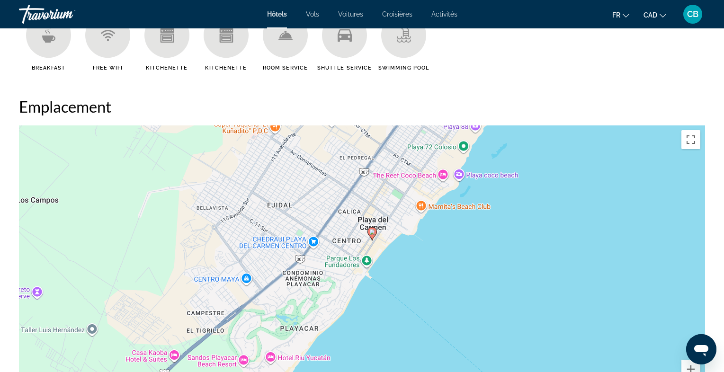
drag, startPoint x: 312, startPoint y: 298, endPoint x: 322, endPoint y: 269, distance: 31.0
click at [322, 269] on div "Pour activer le glissement avec le clavier, appuyez sur Alt+Entrée. Une fois ce…" at bounding box center [362, 267] width 686 height 284
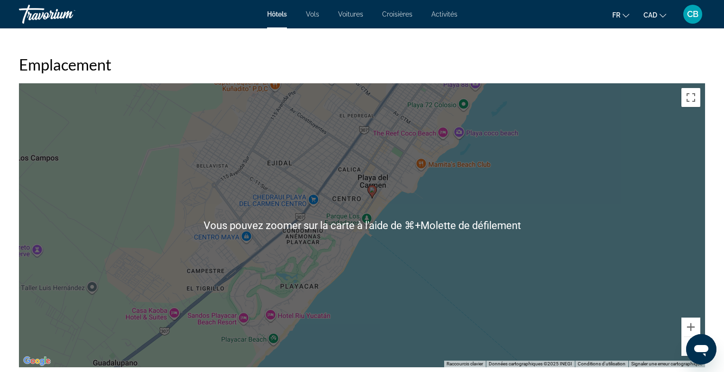
scroll to position [873, 0]
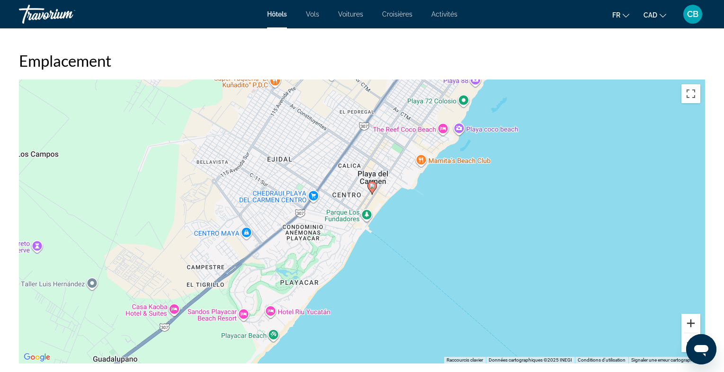
click at [689, 323] on button "Zoom avant" at bounding box center [690, 323] width 19 height 19
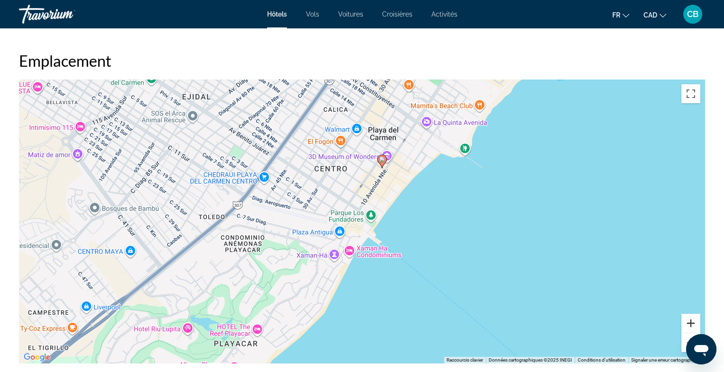
click at [689, 323] on button "Zoom avant" at bounding box center [690, 323] width 19 height 19
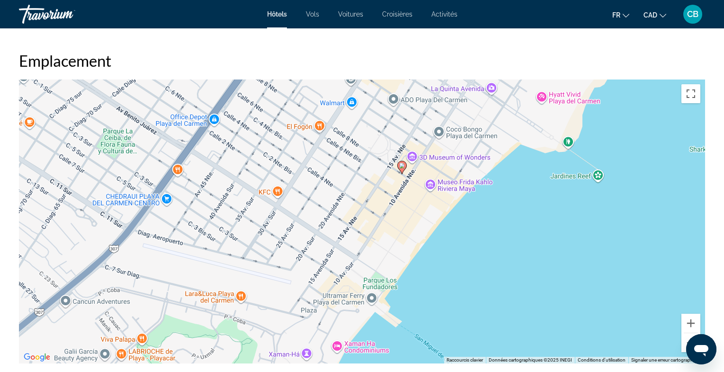
drag, startPoint x: 376, startPoint y: 128, endPoint x: 376, endPoint y: 190, distance: 62.5
click at [376, 190] on div "Pour activer le glissement avec le clavier, appuyez sur Alt+Entrée. Une fois ce…" at bounding box center [362, 222] width 686 height 284
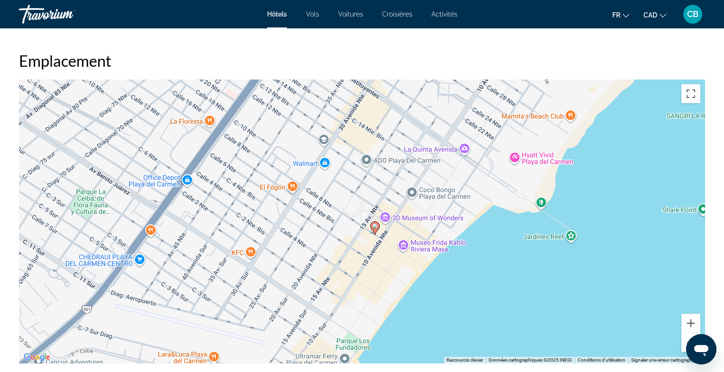
drag, startPoint x: 440, startPoint y: 103, endPoint x: 411, endPoint y: 167, distance: 70.5
click at [411, 167] on div "Pour activer le glissement avec le clavier, appuyez sur Alt+Entrée. Une fois ce…" at bounding box center [362, 222] width 686 height 284
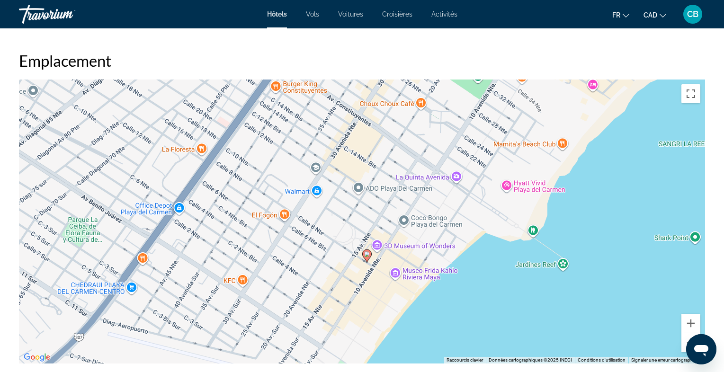
drag, startPoint x: 475, startPoint y: 116, endPoint x: 469, endPoint y: 145, distance: 30.5
click at [469, 145] on div "Pour activer le glissement avec le clavier, appuyez sur Alt+Entrée. Une fois ce…" at bounding box center [362, 222] width 686 height 284
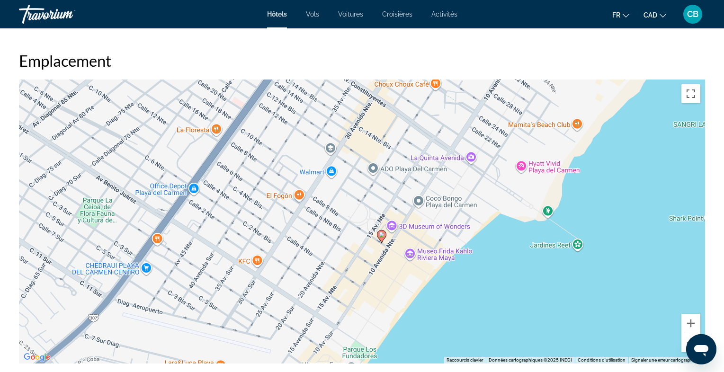
drag, startPoint x: 376, startPoint y: 220, endPoint x: 392, endPoint y: 197, distance: 27.5
click at [392, 197] on div "Pour activer le glissement avec le clavier, appuyez sur Alt+Entrée. Une fois ce…" at bounding box center [362, 222] width 686 height 284
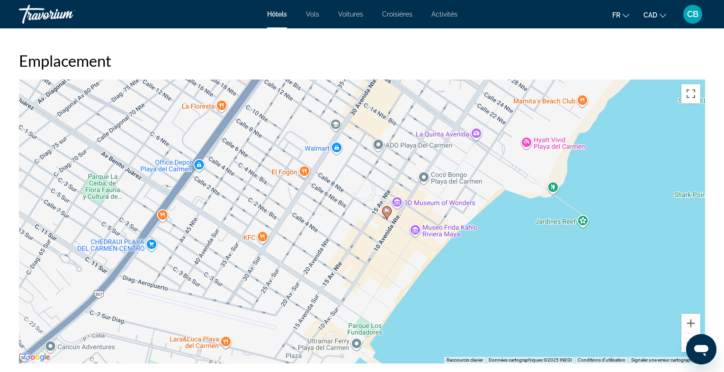
drag, startPoint x: 347, startPoint y: 269, endPoint x: 351, endPoint y: 243, distance: 25.4
click at [351, 243] on div "Pour activer le glissement avec le clavier, appuyez sur Alt+Entrée. Une fois ce…" at bounding box center [362, 222] width 686 height 284
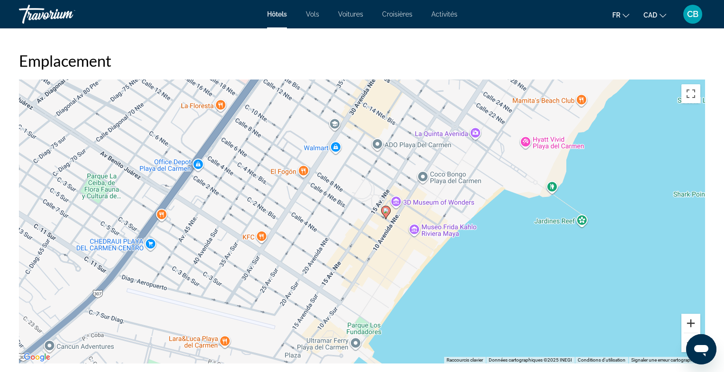
click at [691, 326] on button "Zoom avant" at bounding box center [690, 323] width 19 height 19
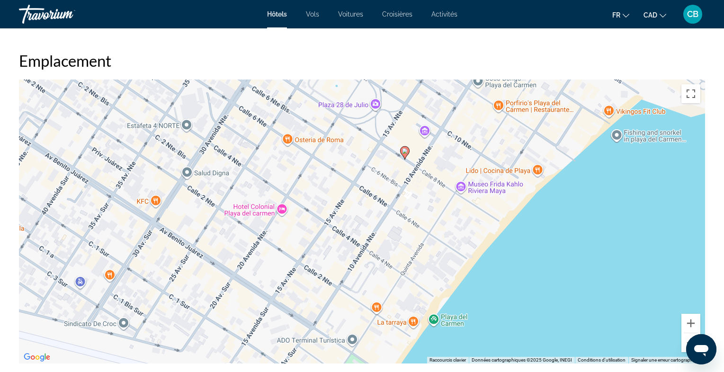
drag, startPoint x: 404, startPoint y: 292, endPoint x: 399, endPoint y: 225, distance: 66.9
click at [399, 225] on div "Pour activer le glissement avec le clavier, appuyez sur Alt+Entrée. Une fois ce…" at bounding box center [362, 222] width 686 height 284
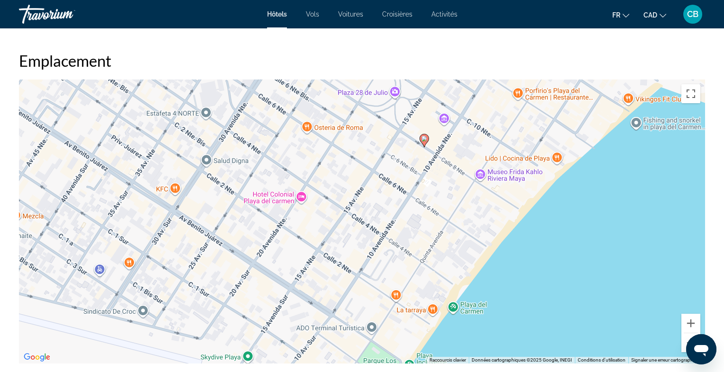
drag, startPoint x: 284, startPoint y: 284, endPoint x: 304, endPoint y: 270, distance: 24.6
click at [305, 270] on div "Pour activer le glissement avec le clavier, appuyez sur Alt+Entrée. Une fois ce…" at bounding box center [362, 222] width 686 height 284
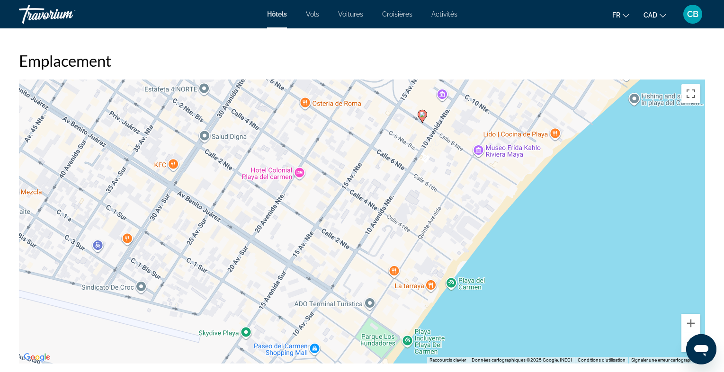
drag, startPoint x: 321, startPoint y: 273, endPoint x: 319, endPoint y: 246, distance: 27.1
click at [319, 246] on div "Pour activer le glissement avec le clavier, appuyez sur Alt+Entrée. Une fois ce…" at bounding box center [362, 222] width 686 height 284
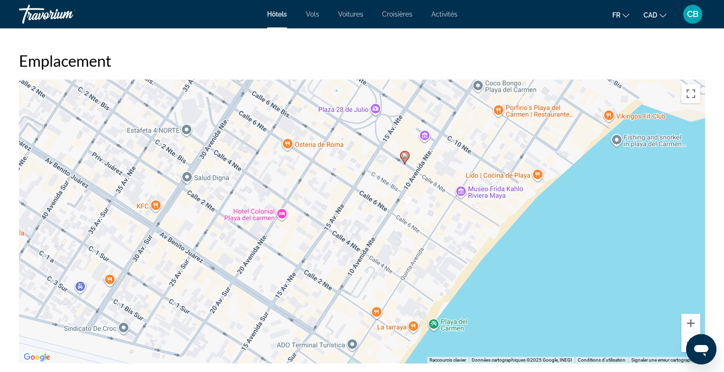
drag, startPoint x: 446, startPoint y: 136, endPoint x: 428, endPoint y: 180, distance: 47.0
click at [428, 180] on div "Pour activer le glissement avec le clavier, appuyez sur Alt+Entrée. Une fois ce…" at bounding box center [362, 222] width 686 height 284
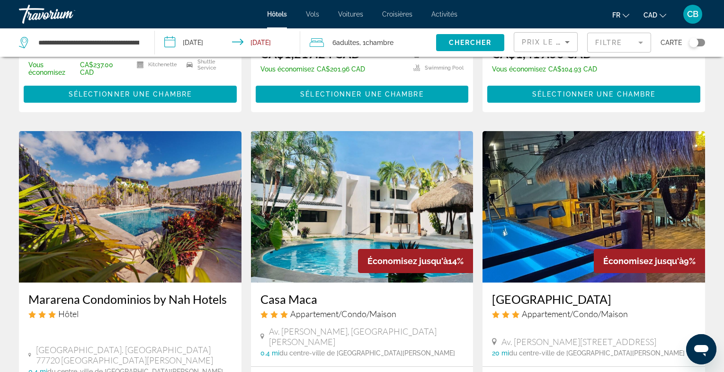
scroll to position [728, 0]
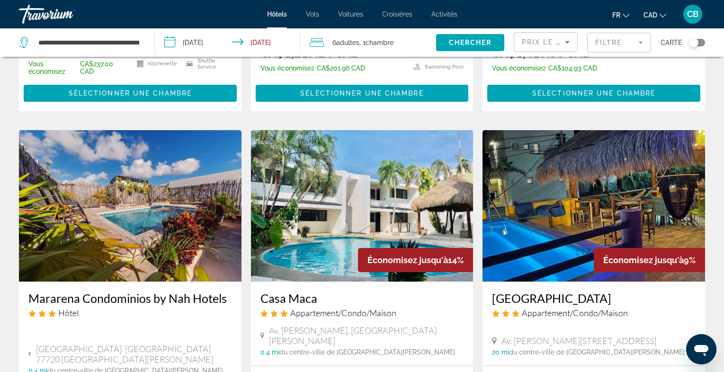
click at [196, 159] on img "Main content" at bounding box center [130, 206] width 223 height 152
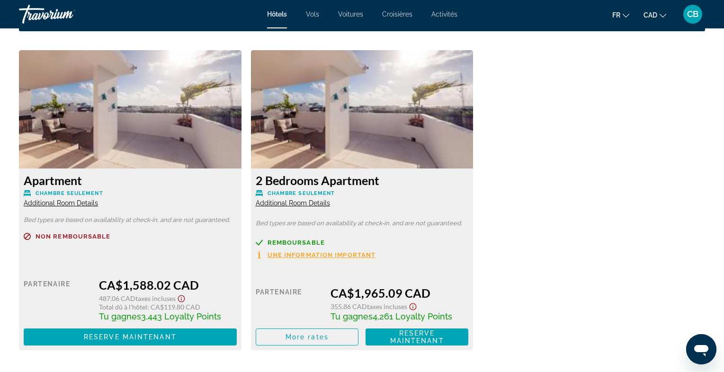
scroll to position [1293, 0]
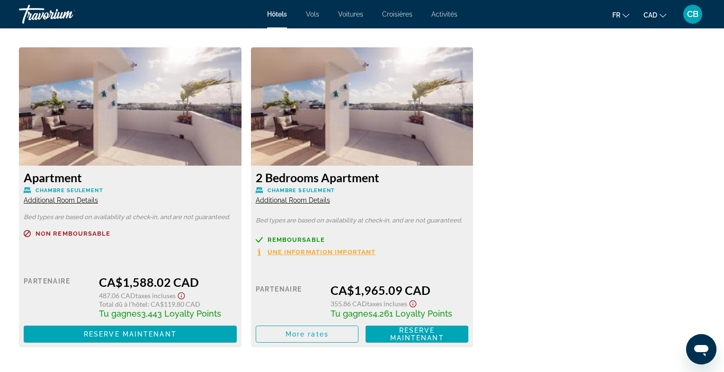
click at [287, 201] on span "Additional Room Details" at bounding box center [293, 201] width 74 height 8
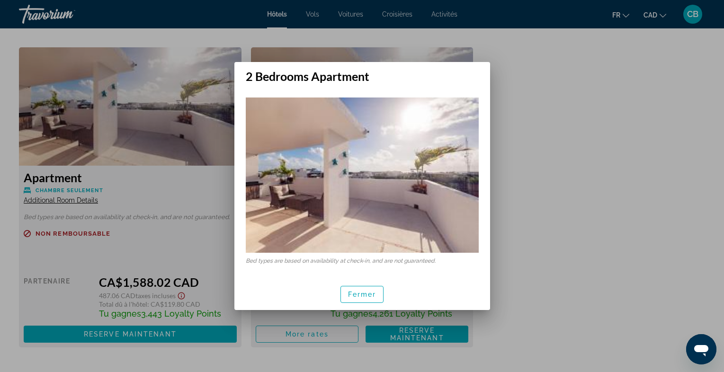
scroll to position [0, 0]
click at [363, 298] on span "button" at bounding box center [362, 294] width 43 height 23
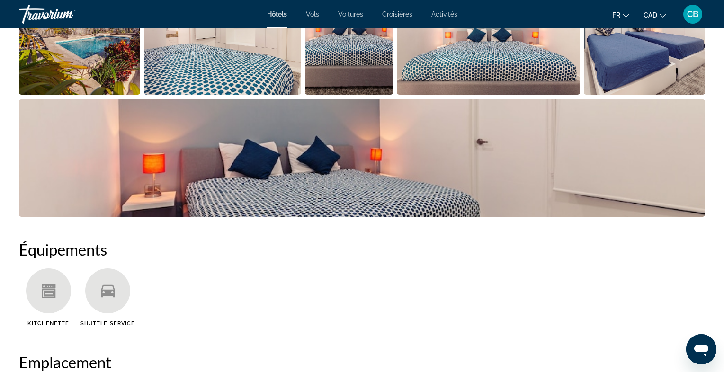
scroll to position [475, 0]
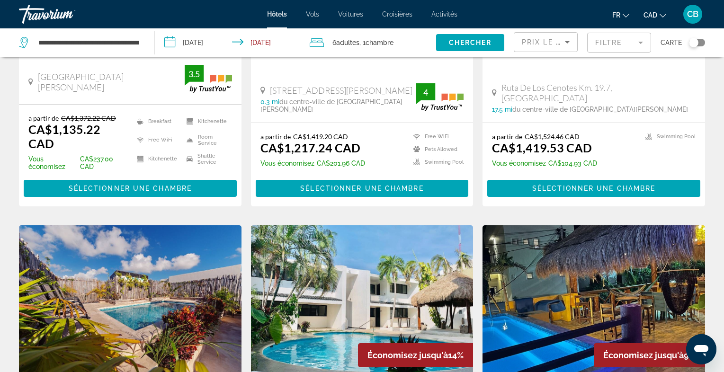
scroll to position [634, 0]
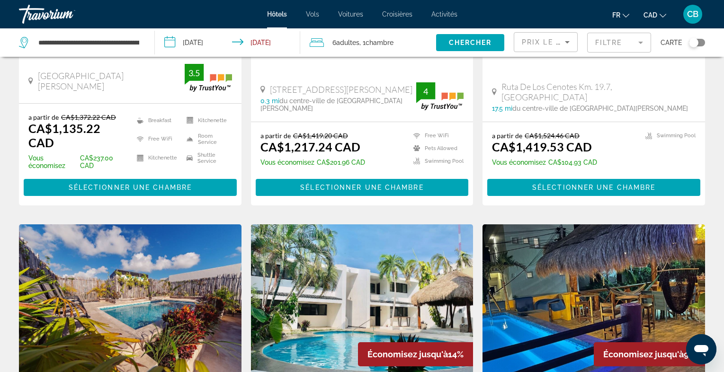
click at [356, 224] on img "Main content" at bounding box center [362, 300] width 223 height 152
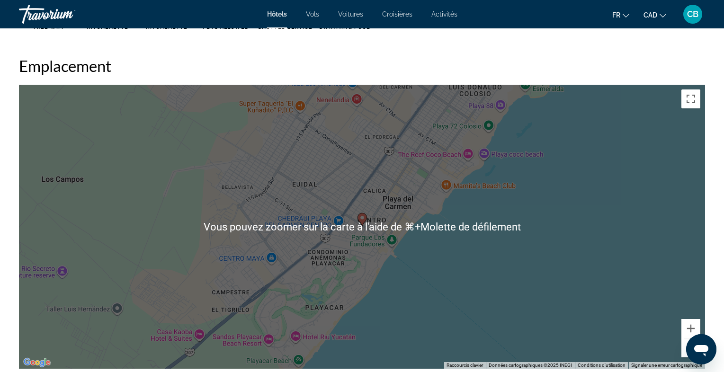
scroll to position [881, 0]
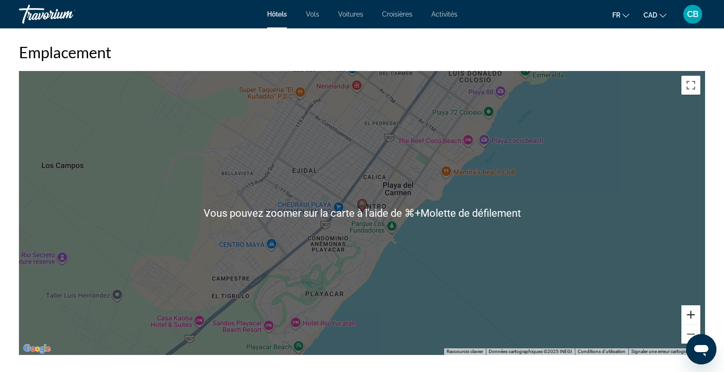
click at [695, 316] on button "Zoom avant" at bounding box center [690, 314] width 19 height 19
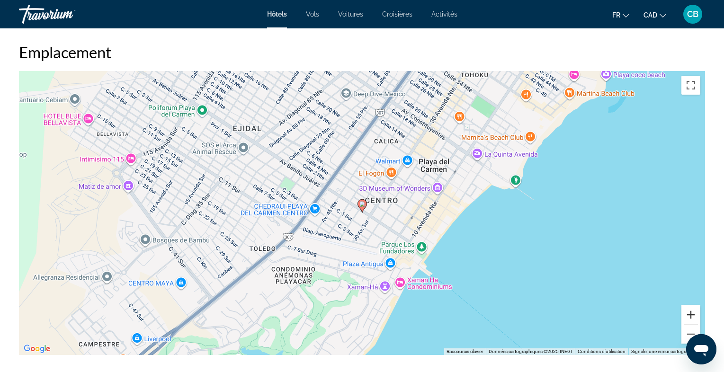
click at [695, 316] on button "Zoom avant" at bounding box center [690, 314] width 19 height 19
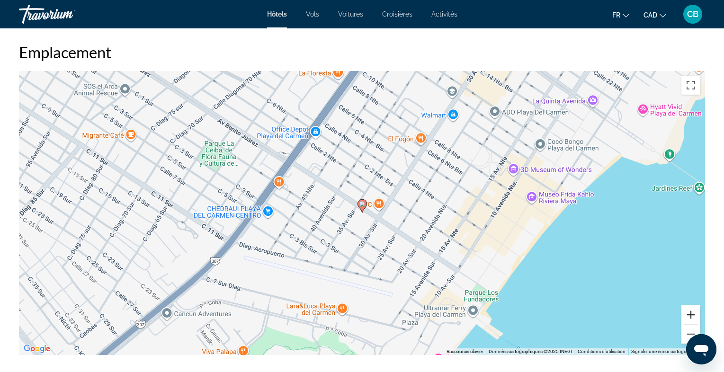
click at [695, 316] on button "Zoom avant" at bounding box center [690, 314] width 19 height 19
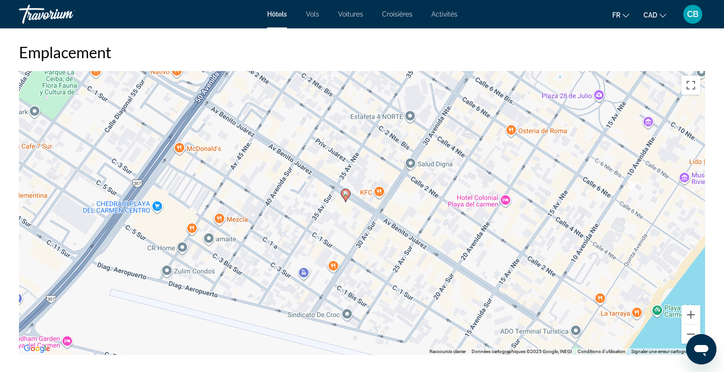
drag, startPoint x: 367, startPoint y: 247, endPoint x: 349, endPoint y: 236, distance: 21.2
click at [349, 236] on div "Pour activer le glissement avec le clavier, appuyez sur Alt+Entrée. Une fois ce…" at bounding box center [362, 213] width 686 height 284
click at [685, 331] on button "Zoom arrière" at bounding box center [690, 334] width 19 height 19
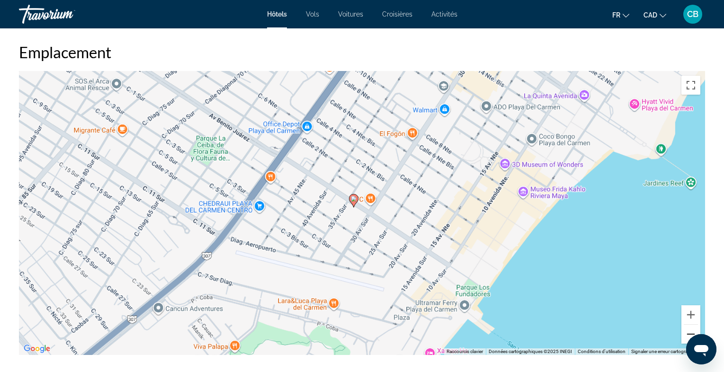
click at [685, 331] on button "Zoom arrière" at bounding box center [690, 334] width 19 height 19
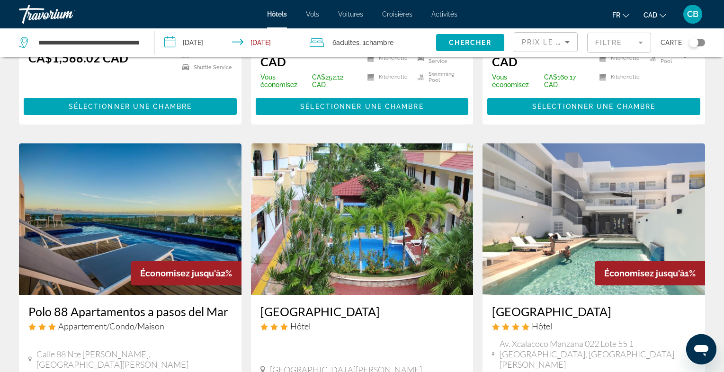
scroll to position [1077, 0]
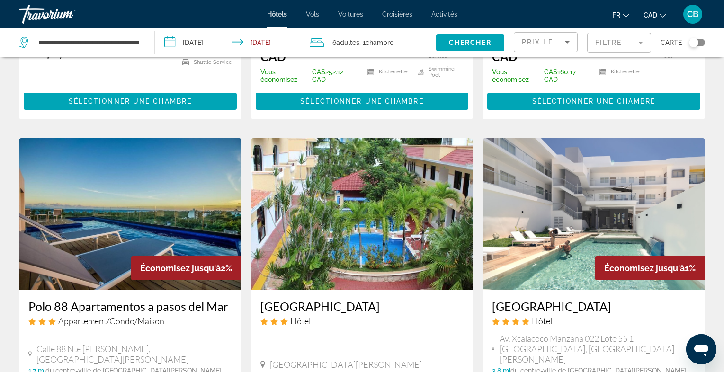
click at [184, 140] on img "Main content" at bounding box center [130, 214] width 223 height 152
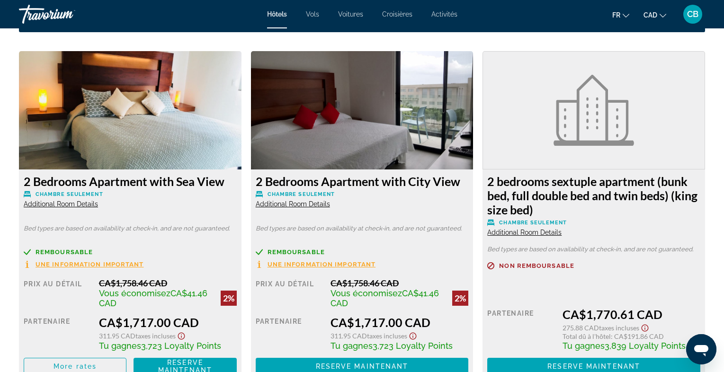
scroll to position [1287, 0]
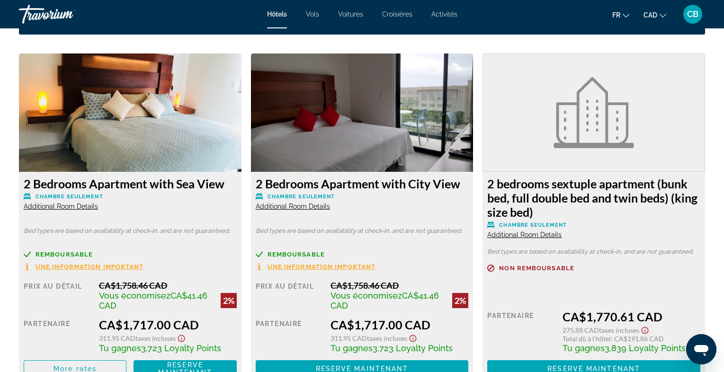
click at [305, 205] on span "Additional Room Details" at bounding box center [293, 207] width 74 height 8
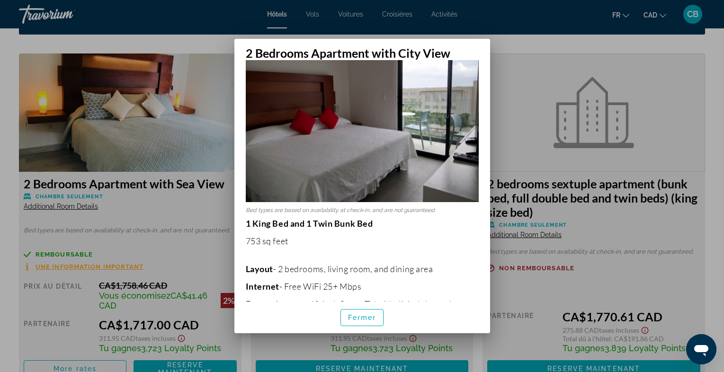
scroll to position [0, 0]
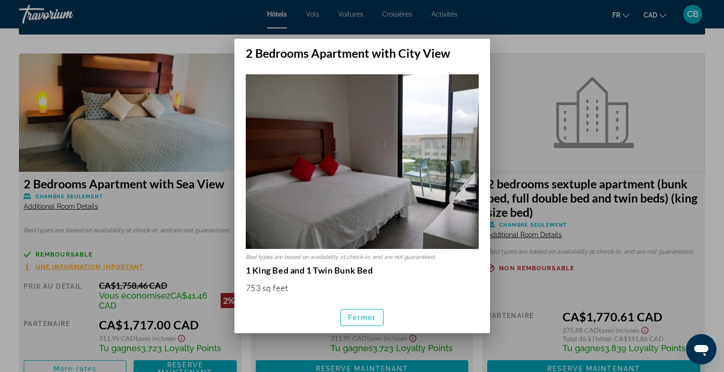
click at [360, 321] on span "Fermer" at bounding box center [362, 318] width 28 height 8
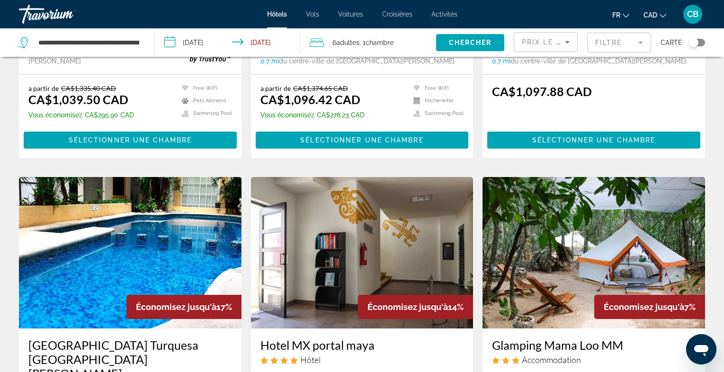
scroll to position [366, 0]
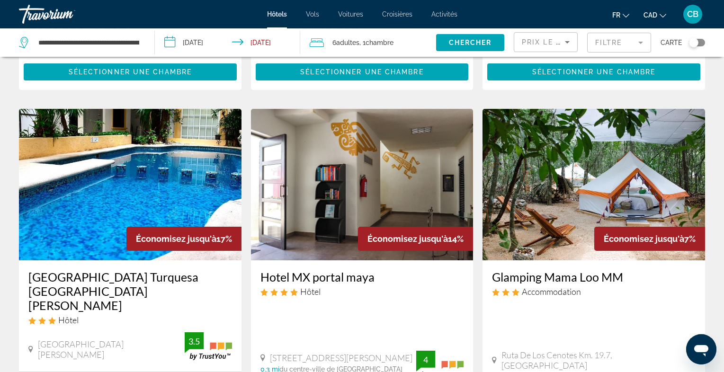
click at [191, 138] on img "Main content" at bounding box center [130, 185] width 223 height 152
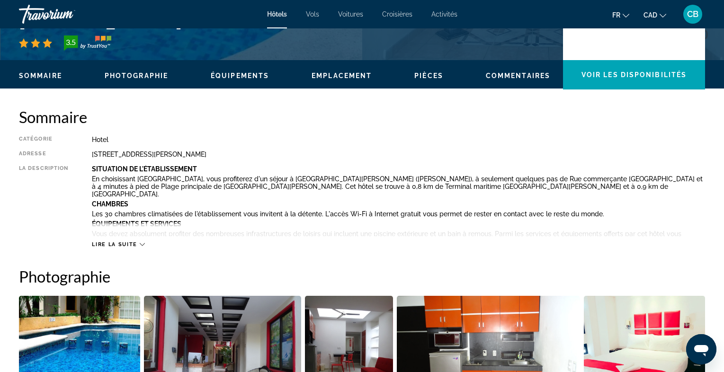
scroll to position [256, 0]
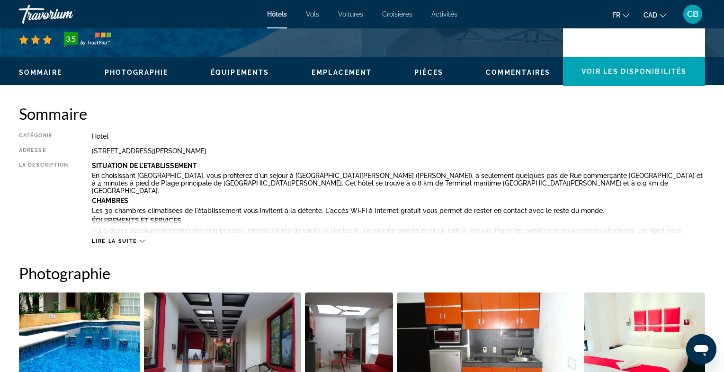
click at [136, 241] on span "Lire la suite" at bounding box center [114, 241] width 45 height 6
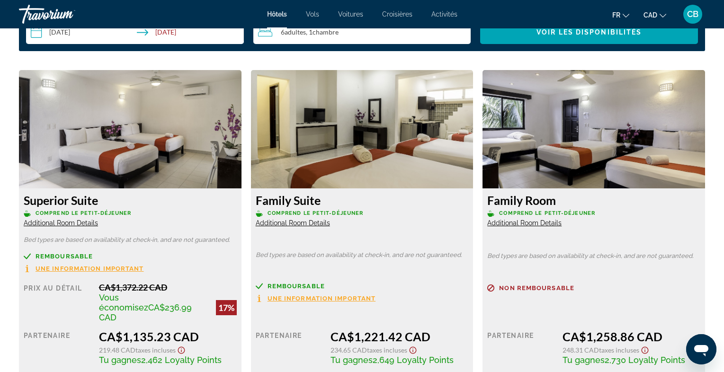
scroll to position [1323, 0]
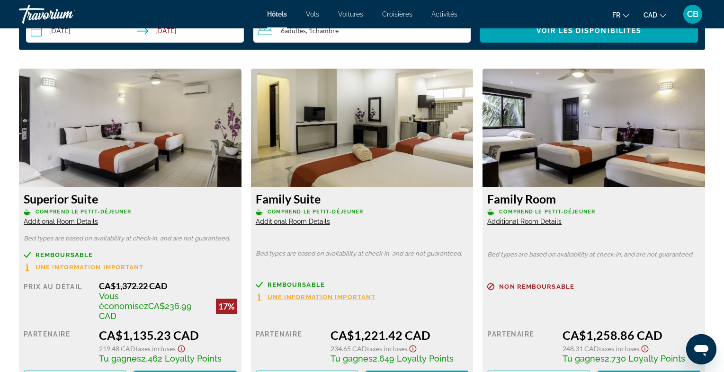
click at [317, 218] on span "Additional Room Details" at bounding box center [293, 222] width 74 height 8
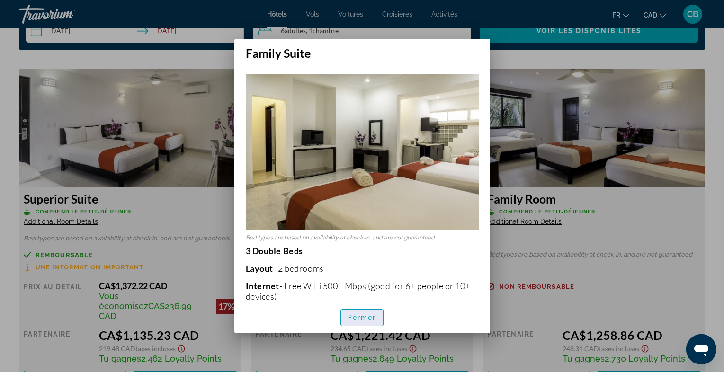
click at [361, 323] on span "button" at bounding box center [362, 317] width 43 height 23
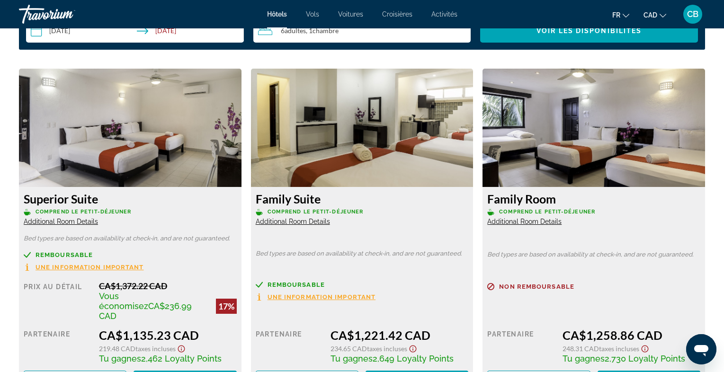
click at [512, 218] on span "Additional Room Details" at bounding box center [524, 222] width 74 height 8
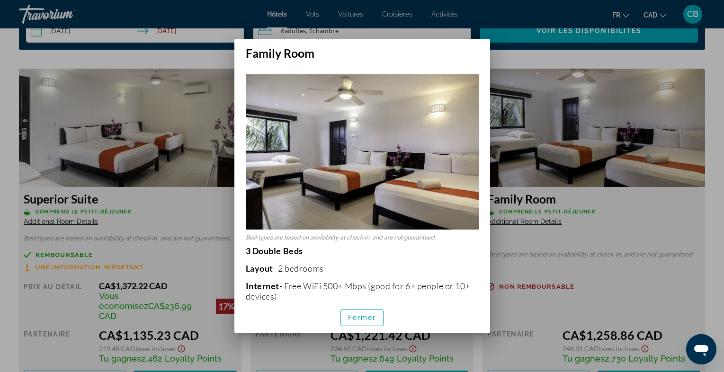
scroll to position [0, 0]
click at [357, 313] on span "button" at bounding box center [362, 317] width 43 height 23
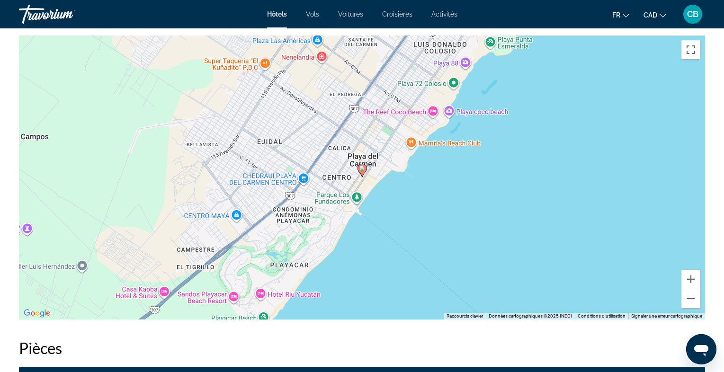
scroll to position [967, 0]
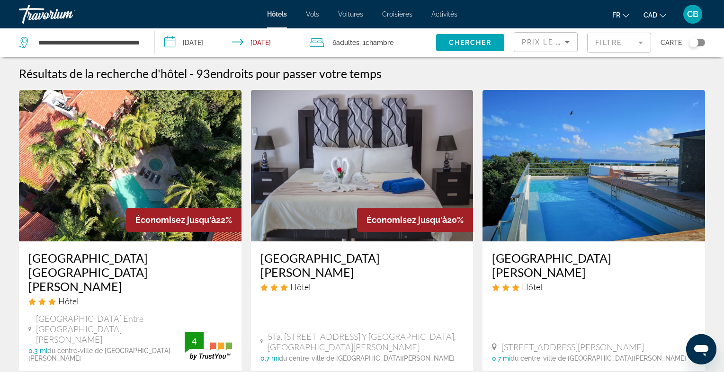
click at [388, 41] on span "Chambre" at bounding box center [380, 43] width 28 height 8
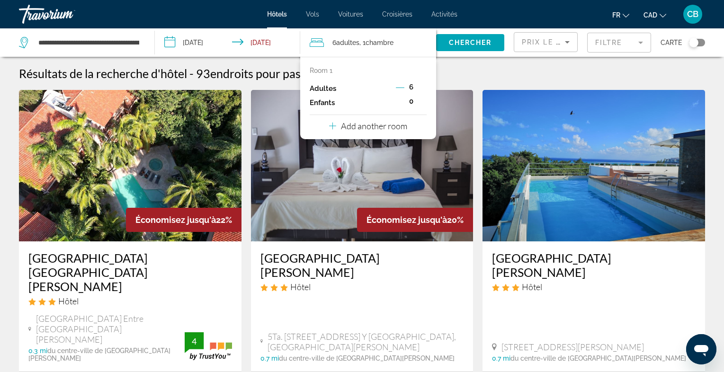
click at [400, 88] on icon "Decrement adults" at bounding box center [400, 87] width 9 height 9
click at [424, 87] on icon "Increment adults" at bounding box center [422, 87] width 9 height 11
click at [462, 45] on span "Chercher" at bounding box center [470, 43] width 43 height 8
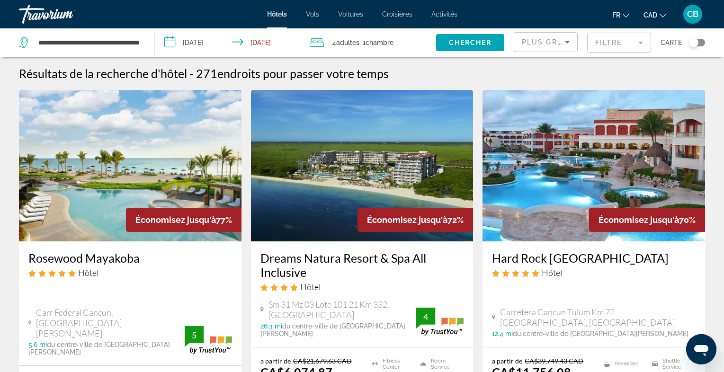
click at [394, 41] on span "Chambre" at bounding box center [380, 43] width 28 height 8
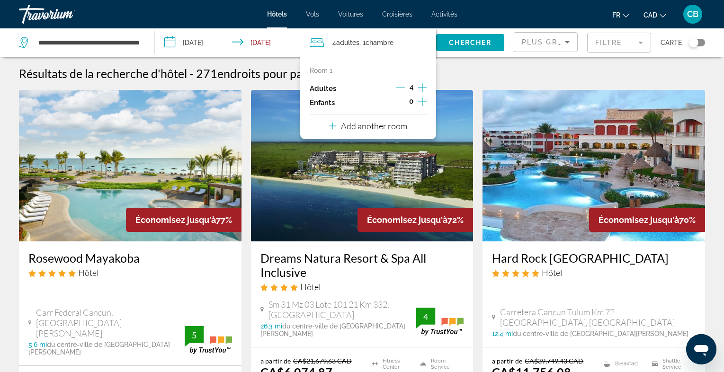
click at [332, 126] on icon "Travelers: 4 adults, 0 children" at bounding box center [332, 125] width 7 height 11
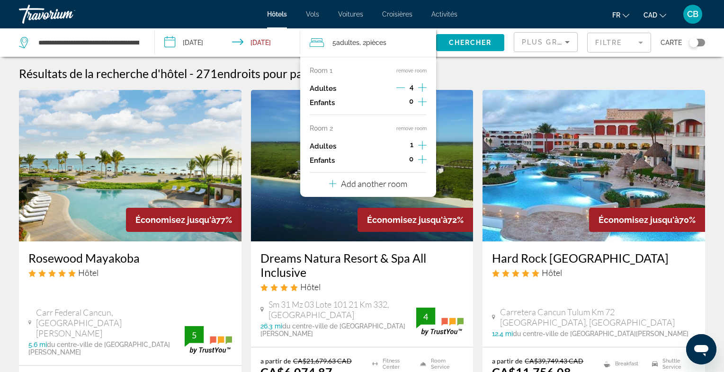
click at [402, 88] on icon "Decrement adults" at bounding box center [400, 87] width 9 height 9
click at [422, 144] on icon "Increment adults" at bounding box center [422, 145] width 9 height 11
click at [401, 142] on icon "Decrement adults" at bounding box center [400, 145] width 9 height 9
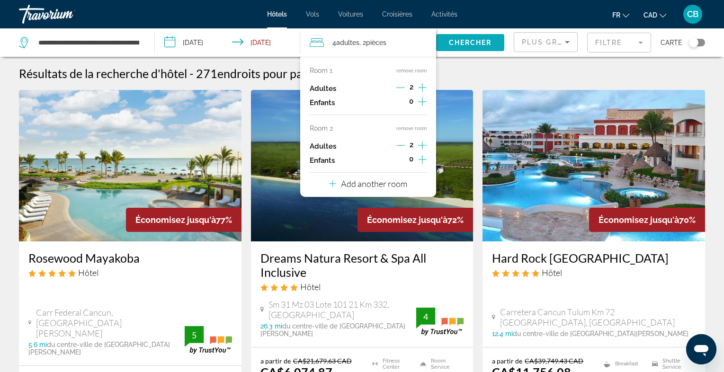
click at [472, 42] on span "Chercher" at bounding box center [470, 43] width 43 height 8
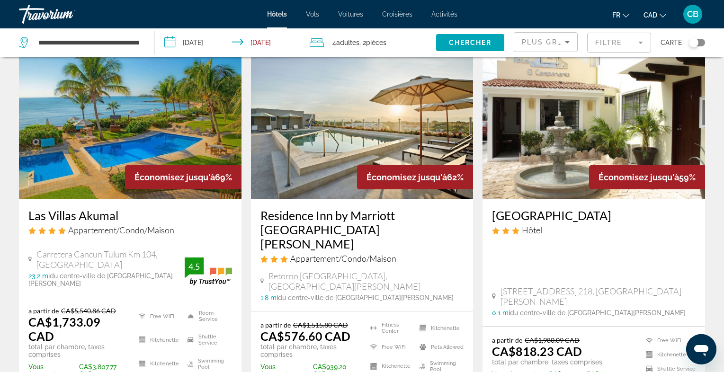
scroll to position [43, 0]
click at [373, 155] on img "Main content" at bounding box center [362, 123] width 223 height 152
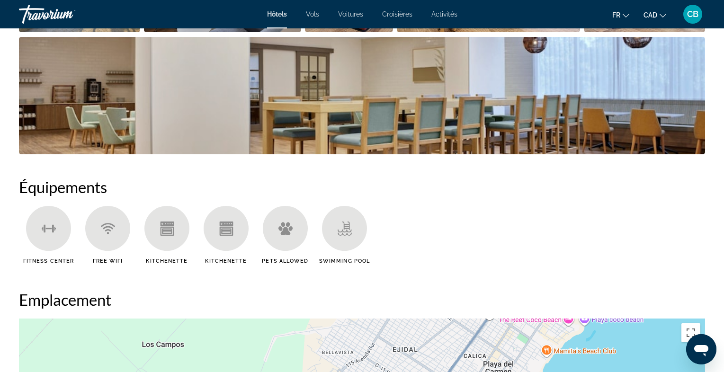
scroll to position [688, 0]
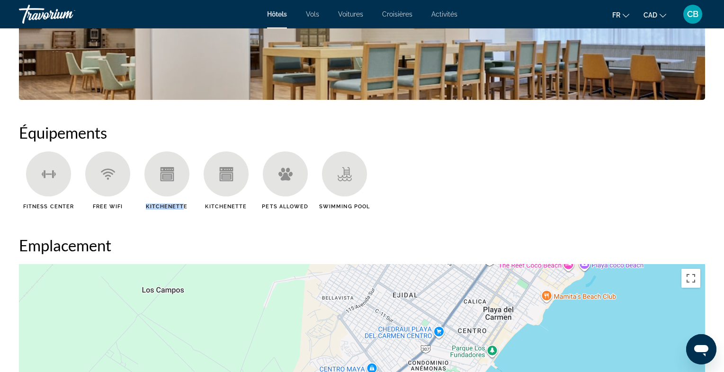
drag, startPoint x: 148, startPoint y: 206, endPoint x: 181, endPoint y: 205, distance: 33.6
click at [181, 205] on span "Kitchenette" at bounding box center [167, 207] width 42 height 6
click at [210, 215] on li "Kitchenette" at bounding box center [226, 184] width 59 height 65
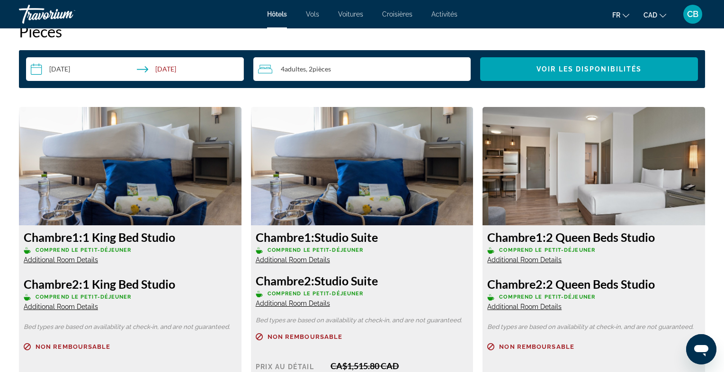
scroll to position [1235, 0]
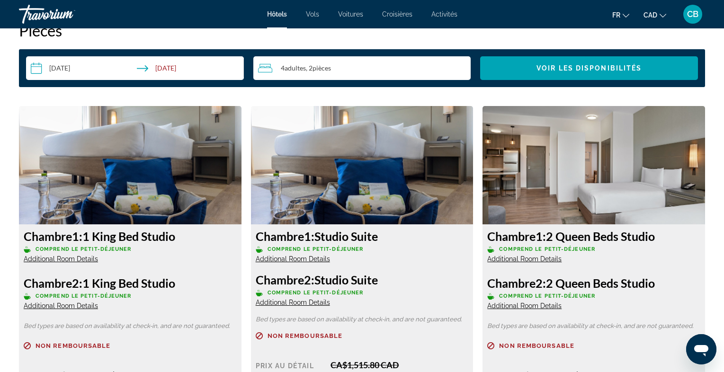
click at [522, 200] on img "Main content" at bounding box center [594, 165] width 223 height 118
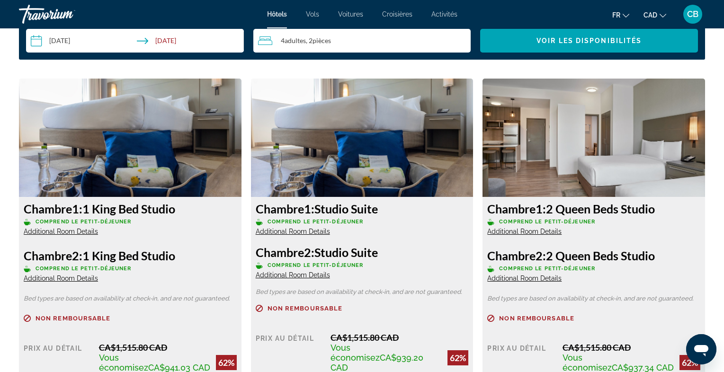
scroll to position [1271, 0]
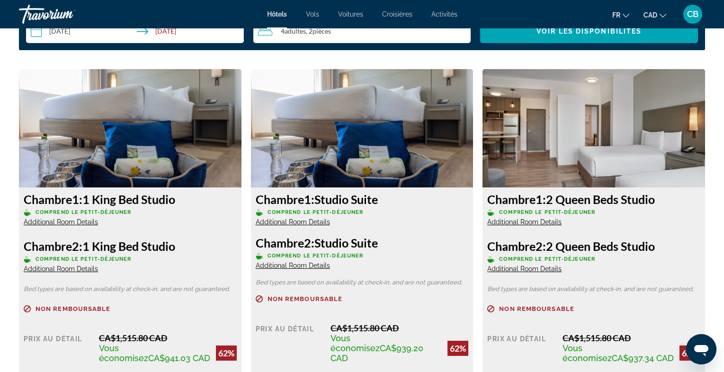
click at [539, 224] on span "Additional Room Details" at bounding box center [524, 222] width 74 height 8
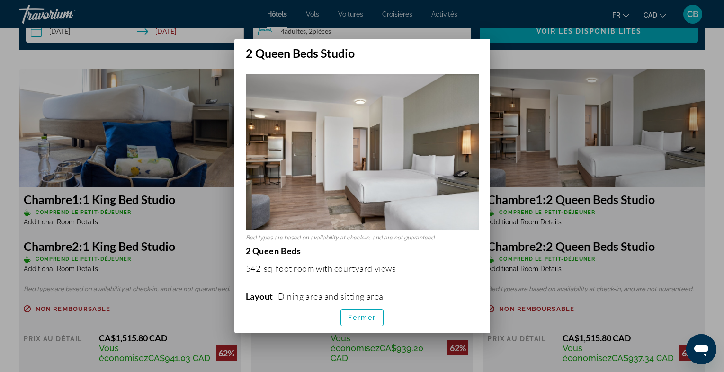
scroll to position [0, 0]
click at [363, 322] on span "Fermer" at bounding box center [362, 318] width 28 height 8
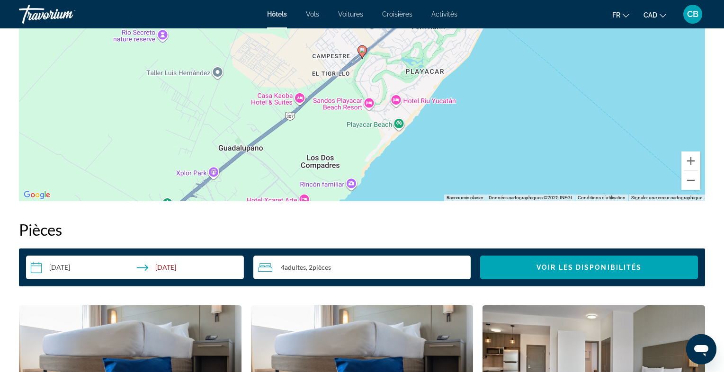
scroll to position [1027, 0]
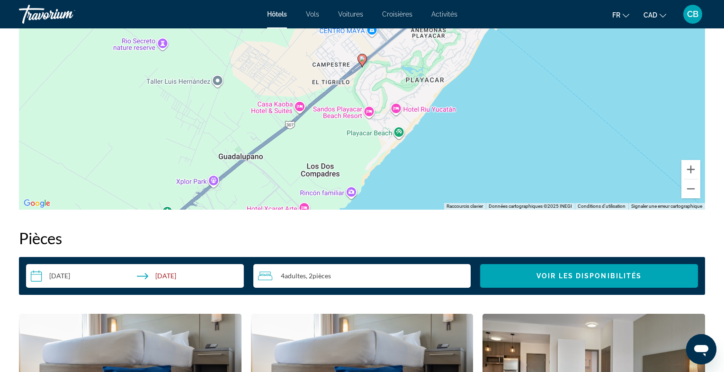
click at [322, 275] on span "pièces" at bounding box center [322, 276] width 18 height 8
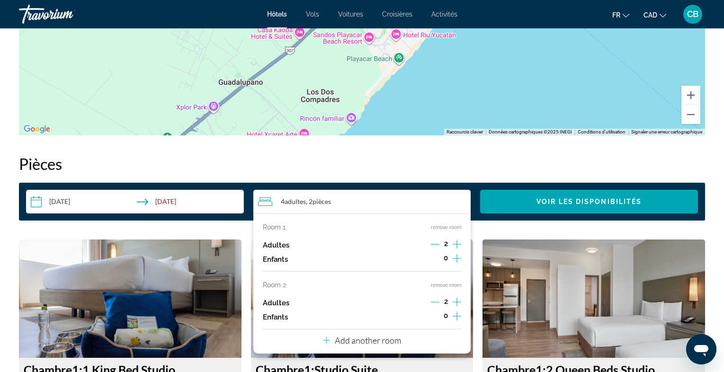
scroll to position [1102, 0]
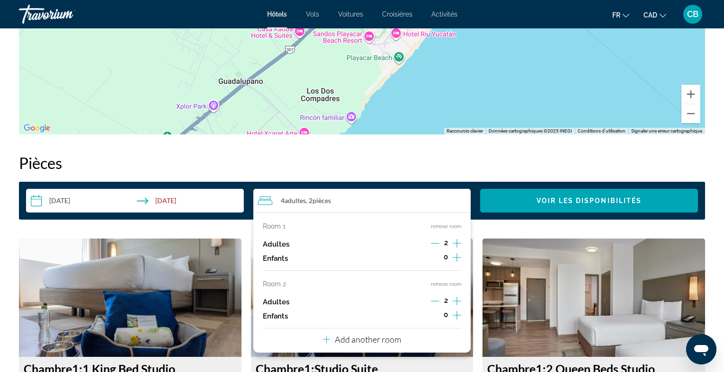
click at [538, 155] on h2 "Pièces" at bounding box center [362, 162] width 686 height 19
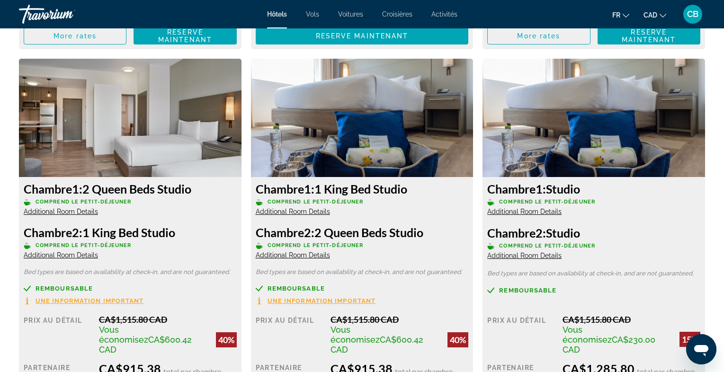
scroll to position [1688, 0]
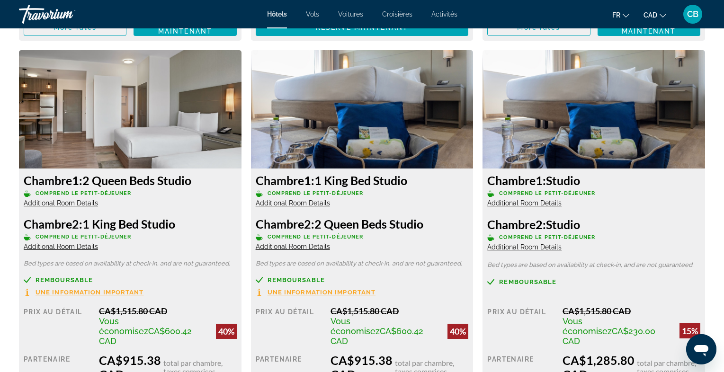
drag, startPoint x: 321, startPoint y: 167, endPoint x: 413, endPoint y: 169, distance: 92.8
click at [413, 173] on h3 "Chambre 1: 1 King Bed Studio" at bounding box center [362, 180] width 213 height 14
drag, startPoint x: 320, startPoint y: 211, endPoint x: 440, endPoint y: 217, distance: 120.9
click at [440, 217] on h3 "Chambre 2: 2 Queen Beds Studio" at bounding box center [362, 224] width 213 height 14
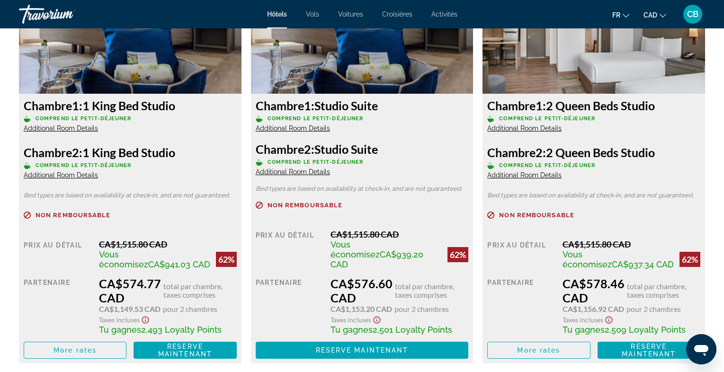
scroll to position [1359, 0]
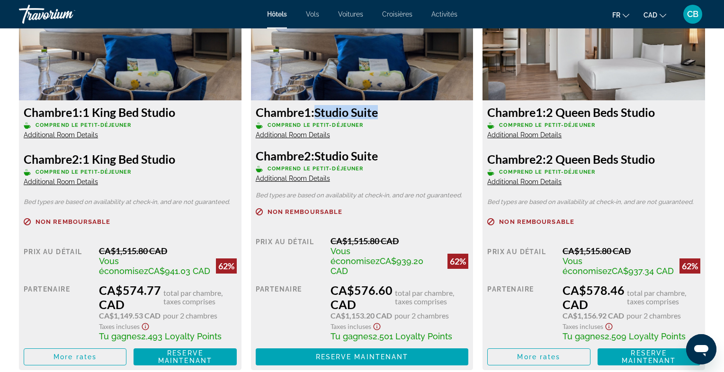
drag, startPoint x: 325, startPoint y: 112, endPoint x: 374, endPoint y: 114, distance: 48.8
click at [374, 114] on h3 "Chambre 1: Studio Suite" at bounding box center [362, 112] width 213 height 14
click at [334, 166] on span "Comprend le petit-déjeuner" at bounding box center [316, 169] width 96 height 6
drag, startPoint x: 321, startPoint y: 155, endPoint x: 377, endPoint y: 154, distance: 56.4
click at [377, 154] on h3 "Chambre 2: Studio Suite" at bounding box center [362, 156] width 213 height 14
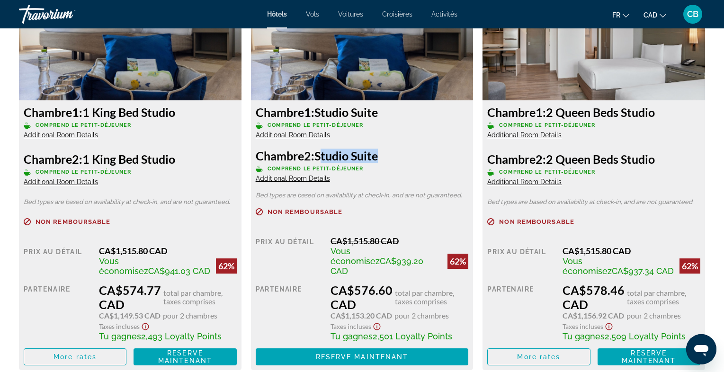
click at [377, 154] on h3 "Chambre 2: Studio Suite" at bounding box center [362, 156] width 213 height 14
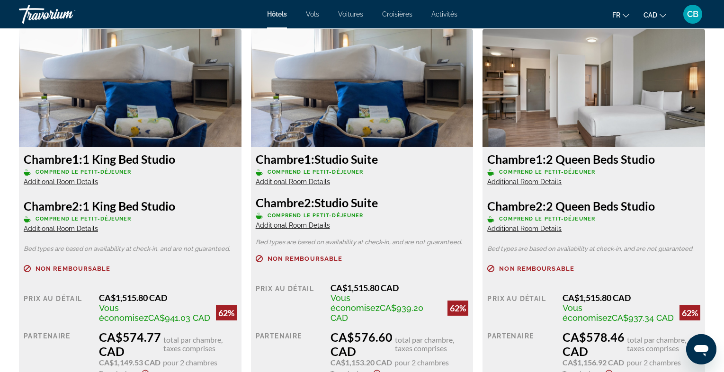
scroll to position [1311, 0]
click at [82, 182] on span "Additional Room Details" at bounding box center [61, 183] width 74 height 8
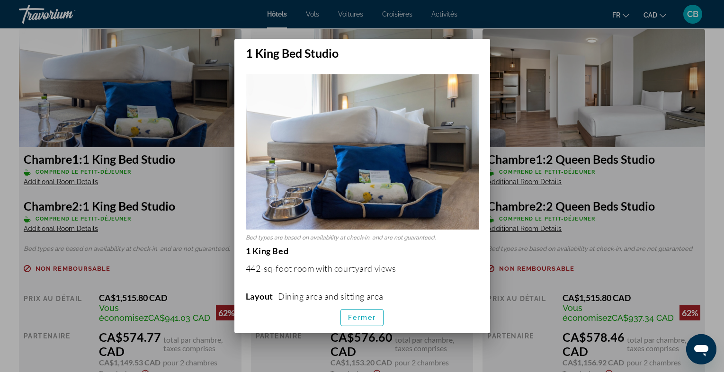
scroll to position [41, 0]
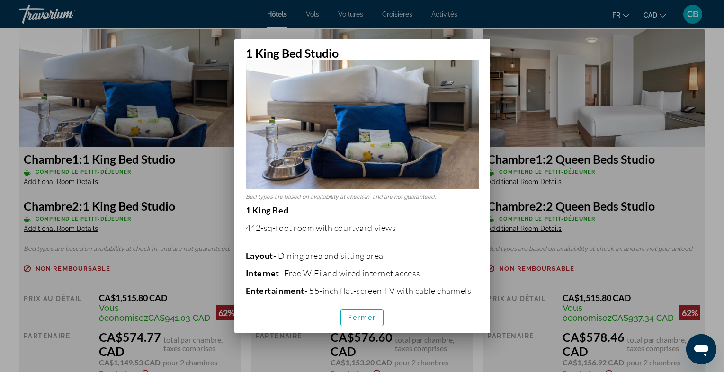
drag, startPoint x: 280, startPoint y: 255, endPoint x: 394, endPoint y: 258, distance: 113.2
click at [394, 258] on p "Layout - Dining area and sitting area" at bounding box center [362, 256] width 233 height 10
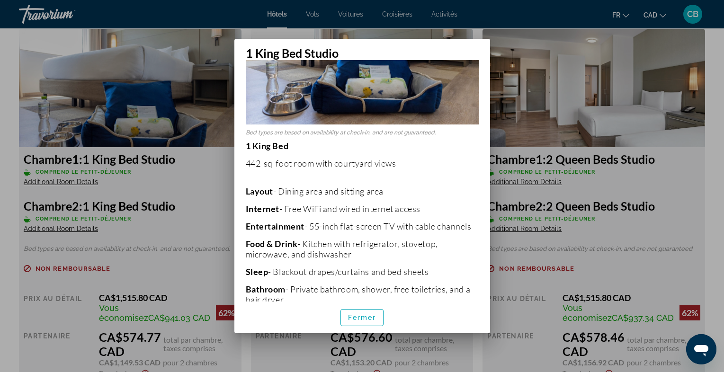
scroll to position [108, 0]
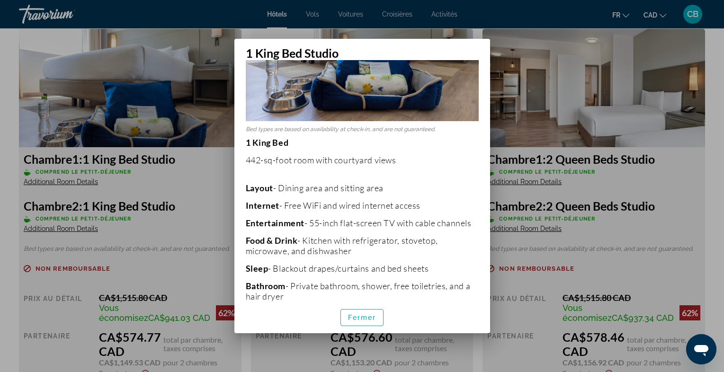
drag, startPoint x: 304, startPoint y: 241, endPoint x: 394, endPoint y: 256, distance: 91.6
click at [394, 256] on p "Food & Drink - Kitchen with refrigerator, stovetop, microwave, and dishwasher" at bounding box center [362, 245] width 233 height 21
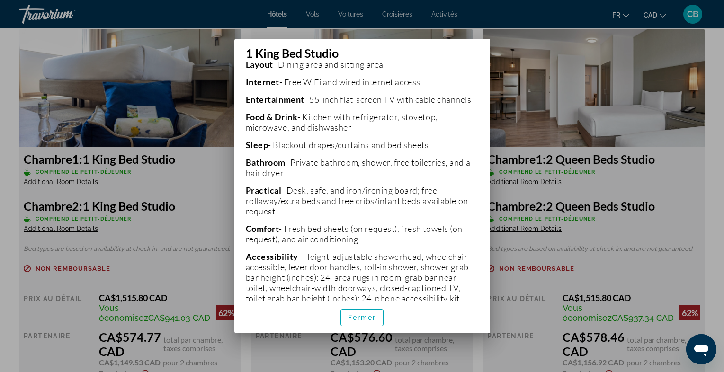
scroll to position [238, 0]
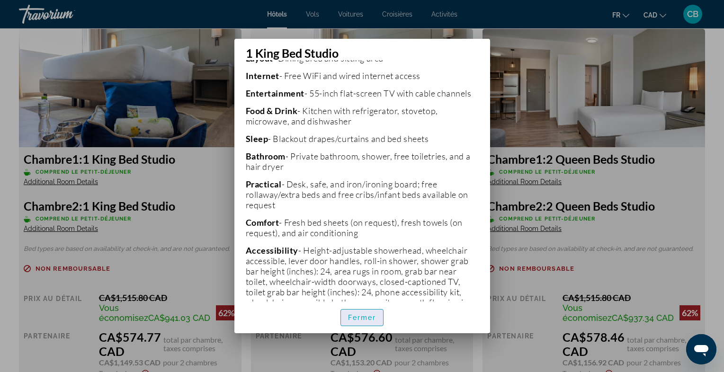
click at [358, 314] on span "Fermer" at bounding box center [362, 318] width 28 height 8
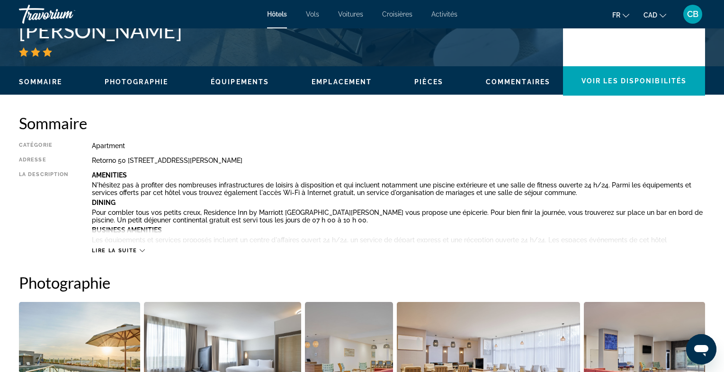
scroll to position [240, 0]
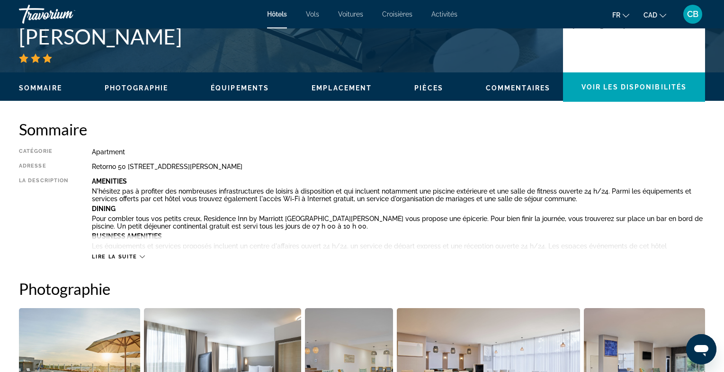
click at [114, 256] on span "Lire la suite" at bounding box center [114, 257] width 45 height 6
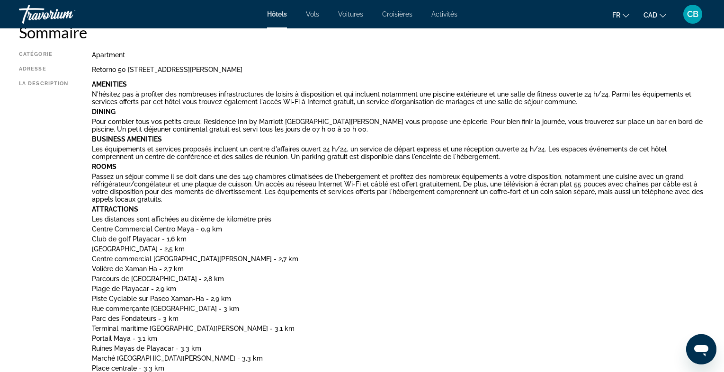
scroll to position [339, 0]
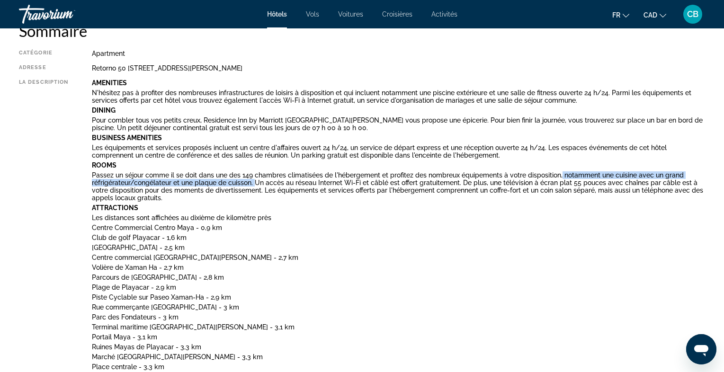
drag, startPoint x: 561, startPoint y: 174, endPoint x: 255, endPoint y: 185, distance: 306.6
click at [255, 185] on p "Passez un séjour comme il se doit dans une des 149 chambres climatisées de l'hé…" at bounding box center [398, 186] width 613 height 30
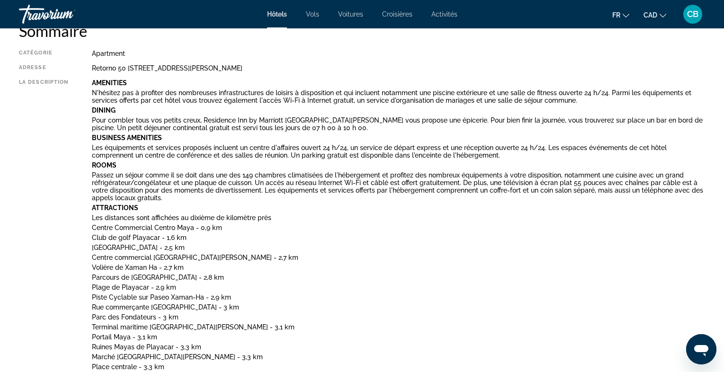
click at [261, 202] on div "Amenities N'hésitez pas à profiter des nombreuses infrastructures de loisirs à …" at bounding box center [398, 263] width 613 height 369
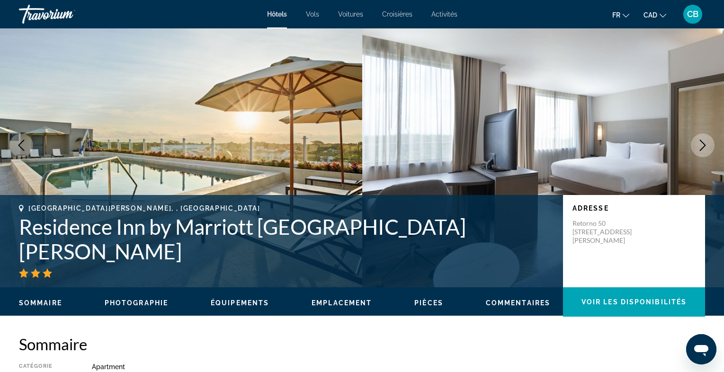
scroll to position [0, 0]
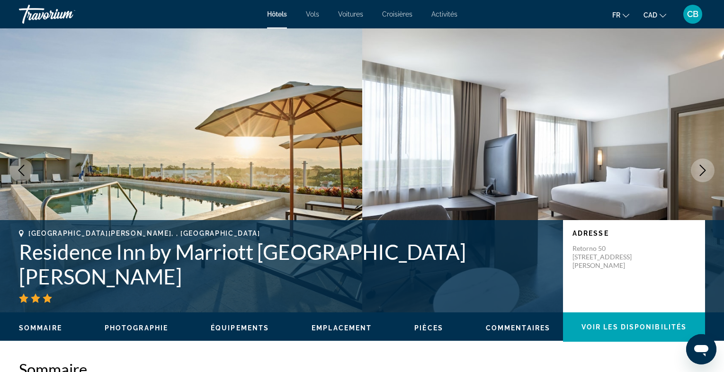
click at [708, 173] on icon "Next image" at bounding box center [702, 170] width 11 height 11
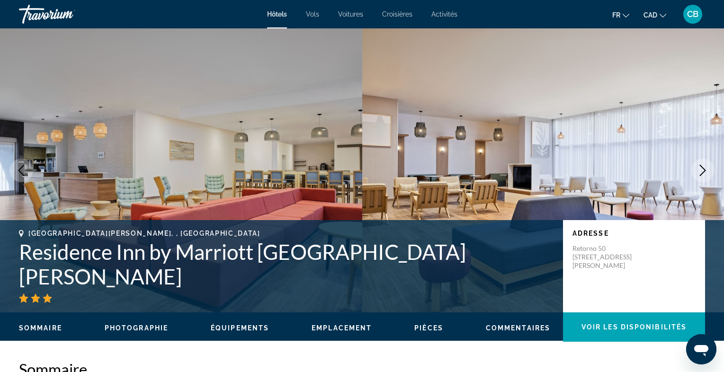
click at [704, 173] on icon "Next image" at bounding box center [702, 170] width 11 height 11
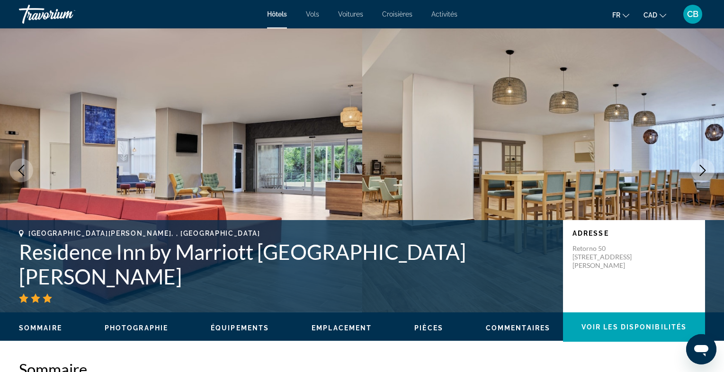
click at [704, 173] on icon "Next image" at bounding box center [702, 170] width 11 height 11
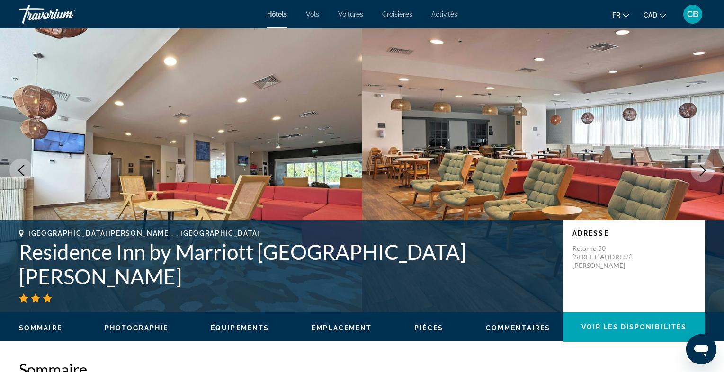
click at [704, 173] on icon "Next image" at bounding box center [702, 170] width 11 height 11
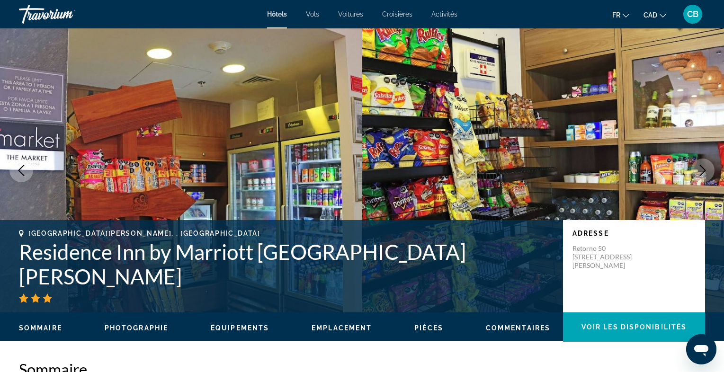
click at [705, 173] on icon "Next image" at bounding box center [702, 170] width 11 height 11
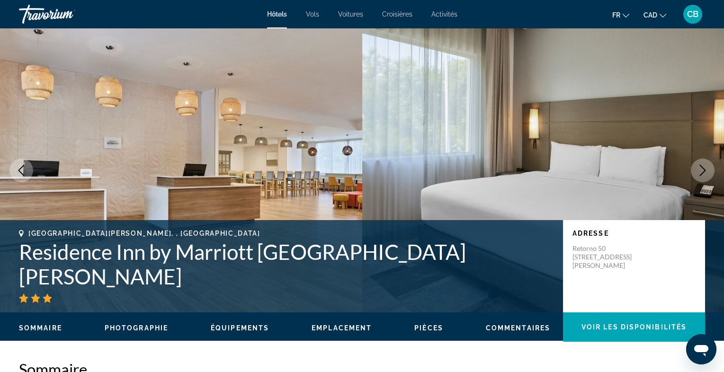
click at [705, 172] on icon "Next image" at bounding box center [703, 170] width 6 height 11
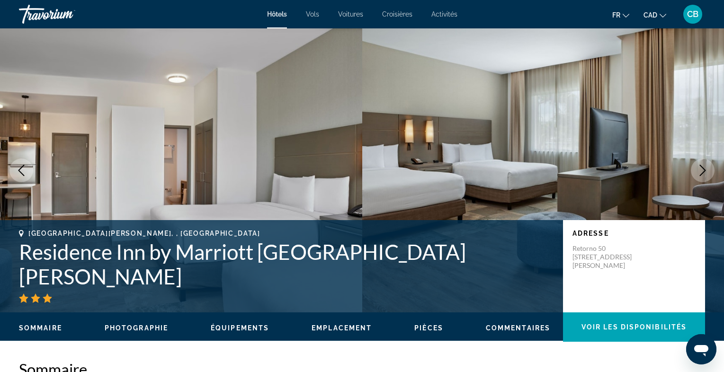
click at [705, 172] on icon "Next image" at bounding box center [703, 170] width 6 height 11
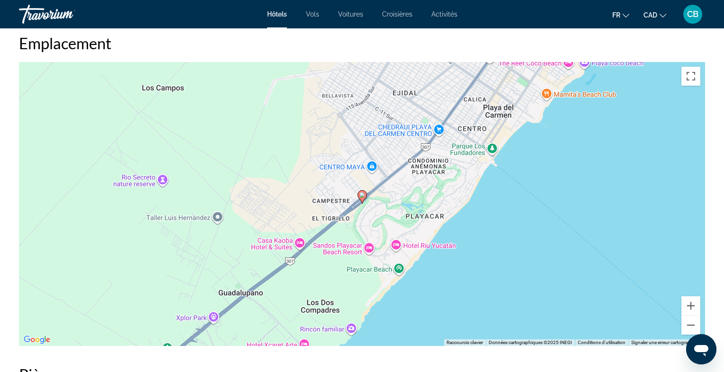
scroll to position [1196, 0]
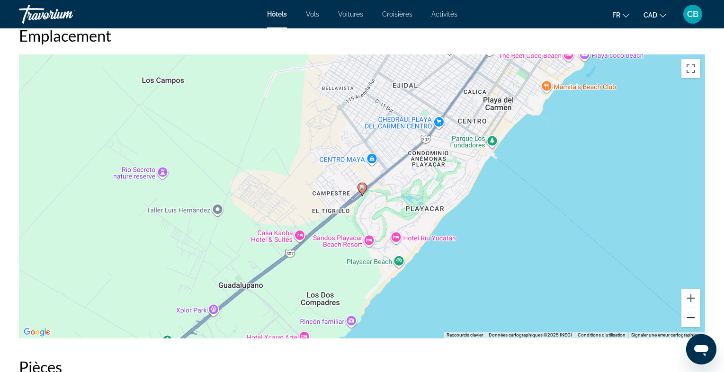
click at [692, 313] on button "Zoom arrière" at bounding box center [690, 317] width 19 height 19
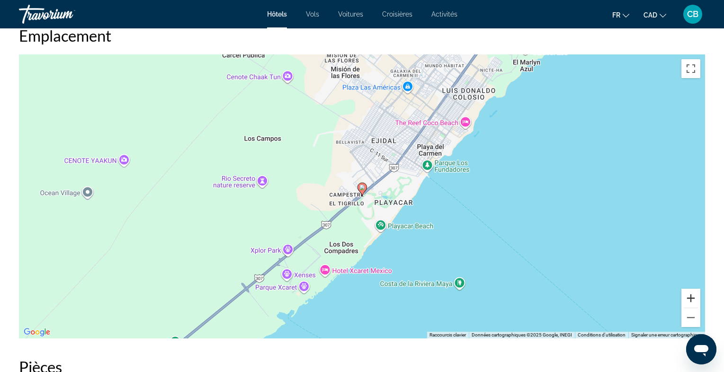
click at [687, 292] on button "Zoom avant" at bounding box center [690, 298] width 19 height 19
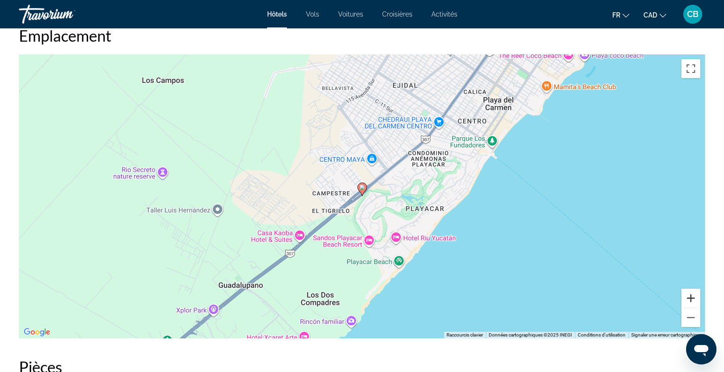
click at [687, 292] on button "Zoom avant" at bounding box center [690, 298] width 19 height 19
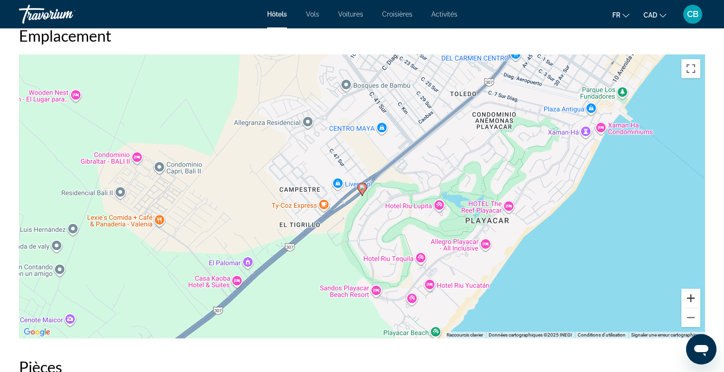
click at [687, 292] on button "Zoom avant" at bounding box center [690, 298] width 19 height 19
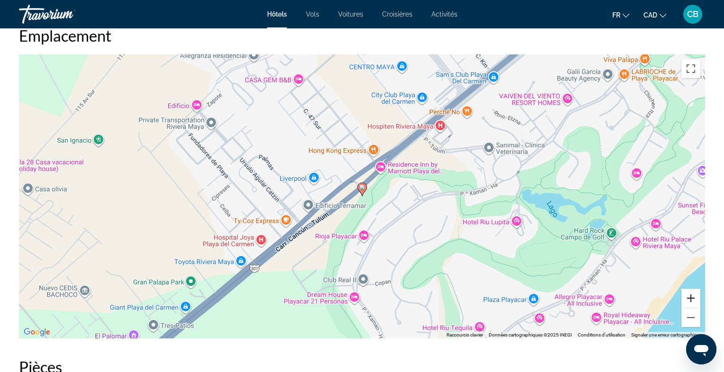
click at [687, 292] on button "Zoom avant" at bounding box center [690, 298] width 19 height 19
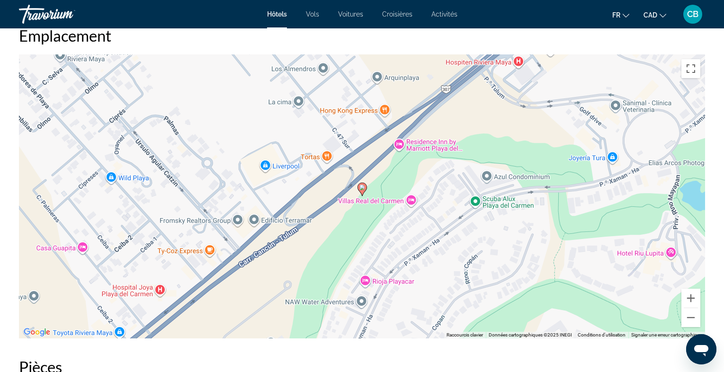
click at [363, 184] on icon "Main content" at bounding box center [362, 189] width 9 height 12
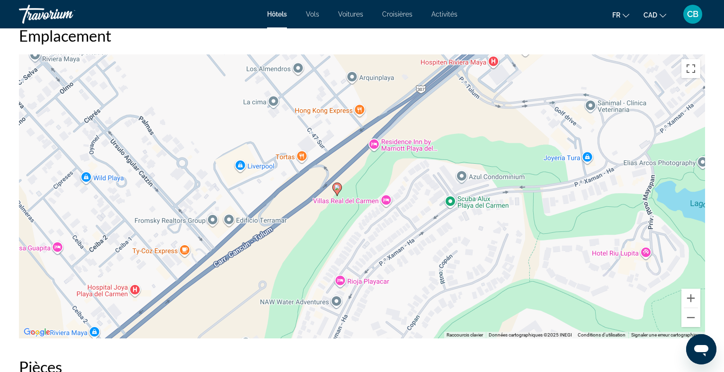
drag, startPoint x: 510, startPoint y: 127, endPoint x: 473, endPoint y: 126, distance: 37.4
click at [473, 126] on div "Pour activer le glissement avec le clavier, appuyez sur Alt+Entrée. Une fois ce…" at bounding box center [362, 196] width 686 height 284
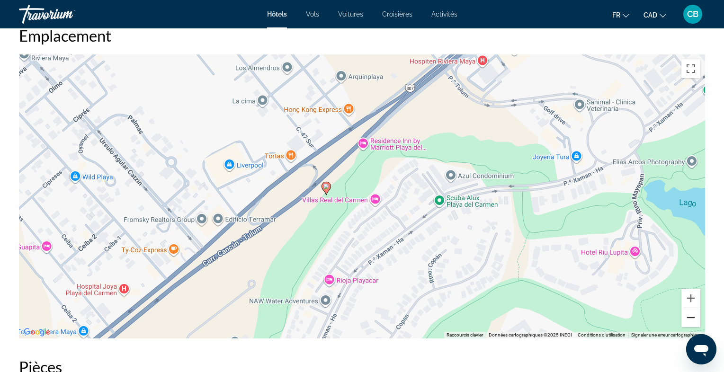
click at [688, 311] on button "Zoom arrière" at bounding box center [690, 317] width 19 height 19
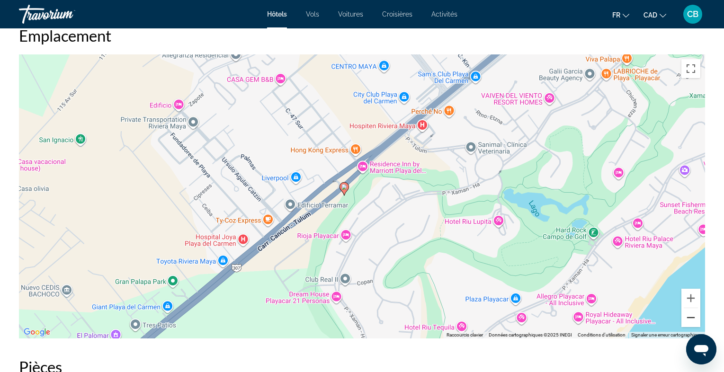
click at [688, 311] on button "Zoom arrière" at bounding box center [690, 317] width 19 height 19
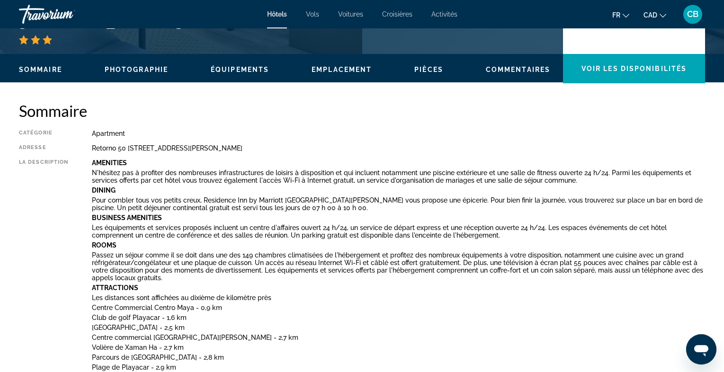
scroll to position [259, 0]
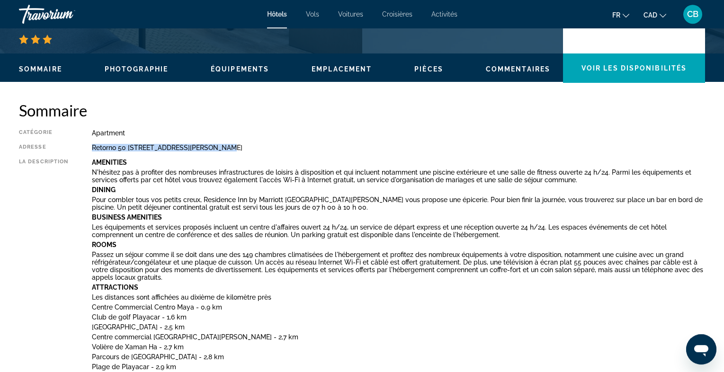
drag, startPoint x: 94, startPoint y: 147, endPoint x: 210, endPoint y: 148, distance: 116.5
click at [210, 148] on div "Retorno 50 Avenida Sur Carretera 307, Playa Del Carmen 77717, Mexico" at bounding box center [398, 148] width 613 height 8
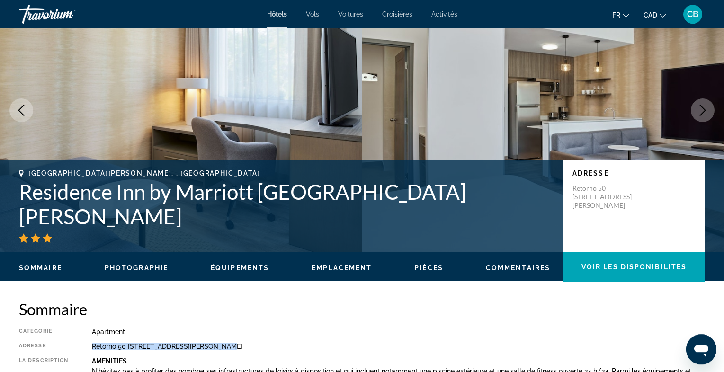
scroll to position [0, 0]
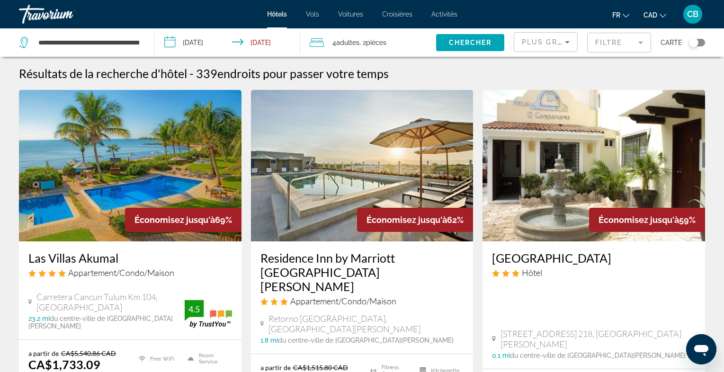
click at [566, 40] on icon "Sort by" at bounding box center [567, 41] width 11 height 11
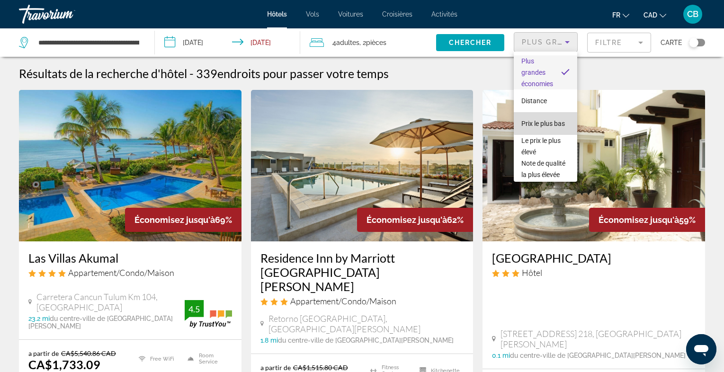
click at [555, 121] on span "Prix le plus bas" at bounding box center [543, 124] width 44 height 8
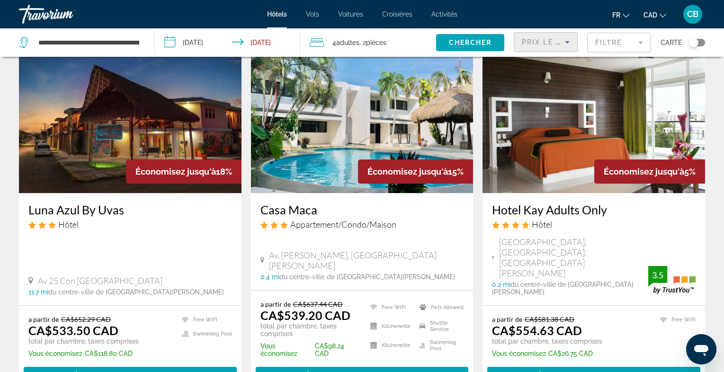
scroll to position [417, 0]
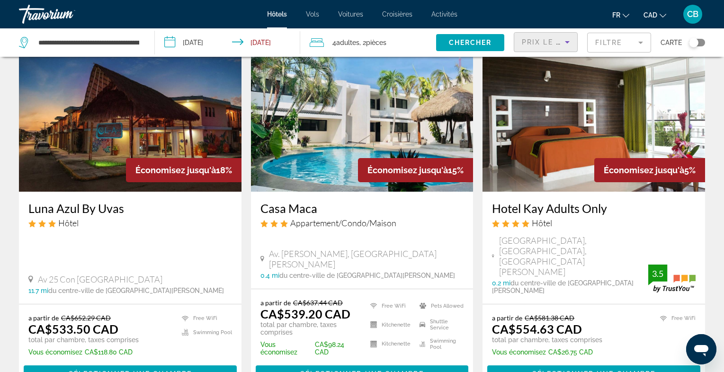
click at [202, 127] on img "Main content" at bounding box center [130, 116] width 223 height 152
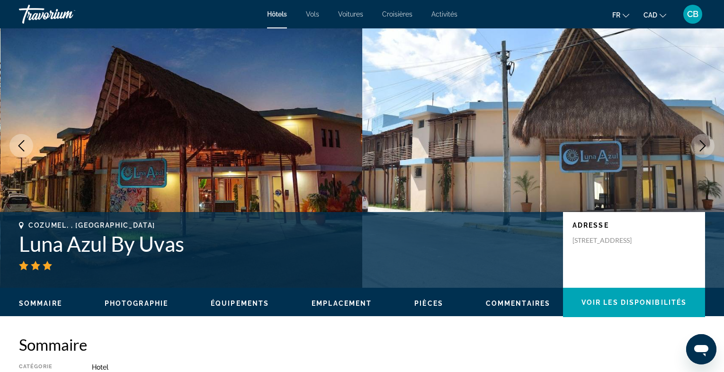
scroll to position [23, 0]
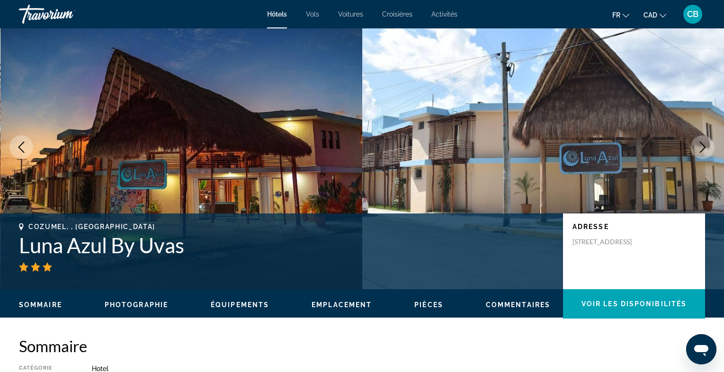
click at [311, 133] on img "Main content" at bounding box center [181, 147] width 362 height 284
click at [702, 149] on icon "Next image" at bounding box center [702, 147] width 11 height 11
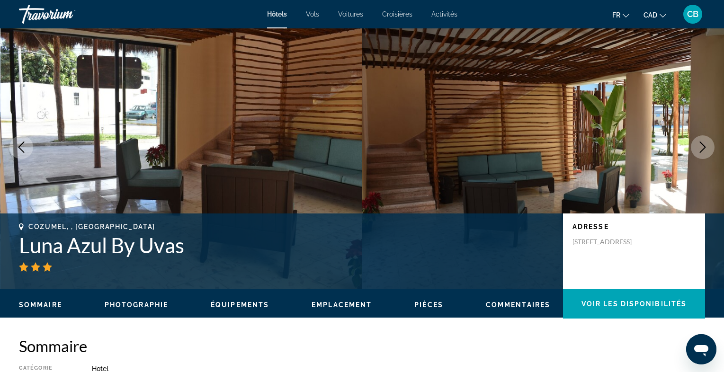
click at [702, 149] on icon "Next image" at bounding box center [702, 147] width 11 height 11
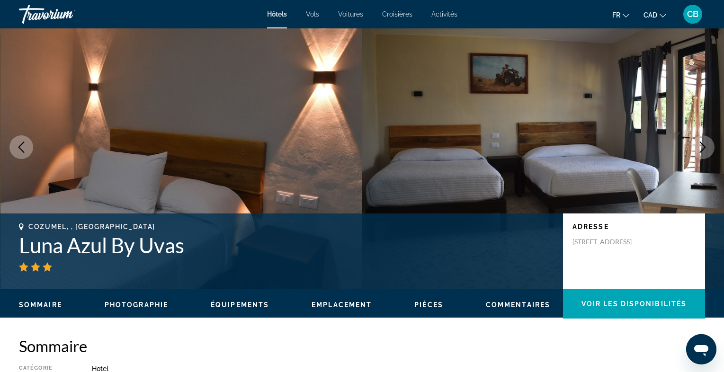
click at [702, 149] on icon "Next image" at bounding box center [702, 147] width 11 height 11
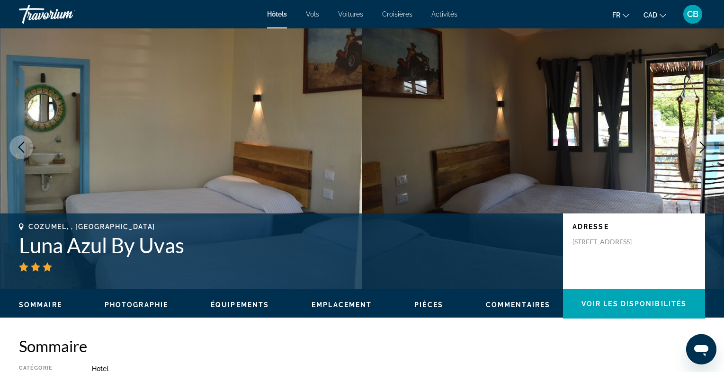
click at [702, 149] on icon "Next image" at bounding box center [702, 147] width 11 height 11
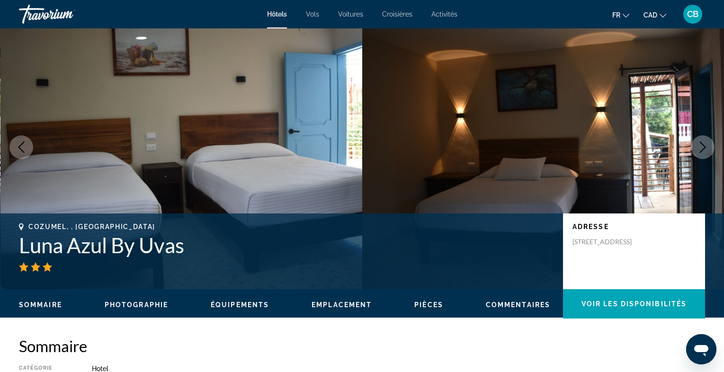
click at [702, 149] on icon "Next image" at bounding box center [702, 147] width 11 height 11
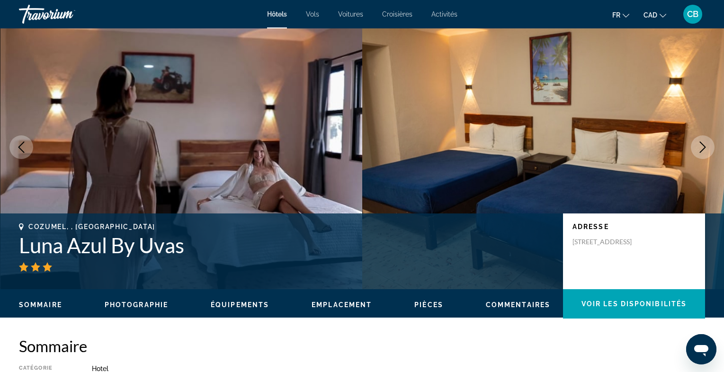
click at [702, 149] on icon "Next image" at bounding box center [702, 147] width 11 height 11
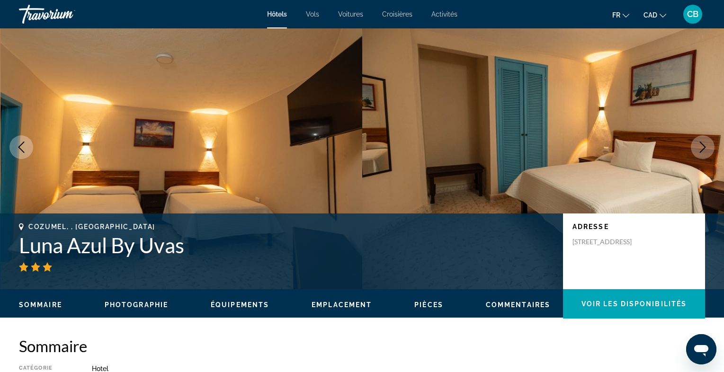
click at [702, 149] on icon "Next image" at bounding box center [702, 147] width 11 height 11
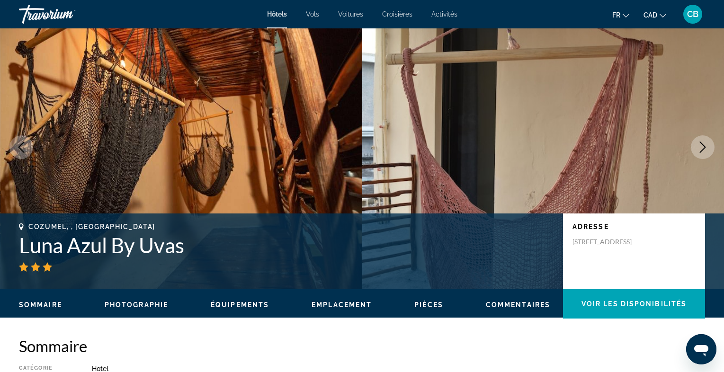
click at [702, 149] on icon "Next image" at bounding box center [702, 147] width 11 height 11
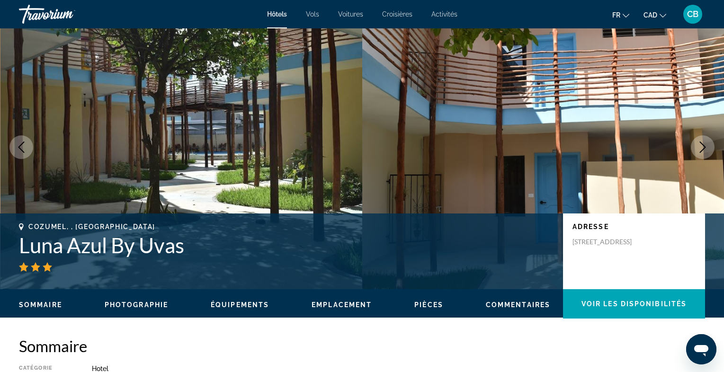
click at [702, 149] on icon "Next image" at bounding box center [702, 147] width 11 height 11
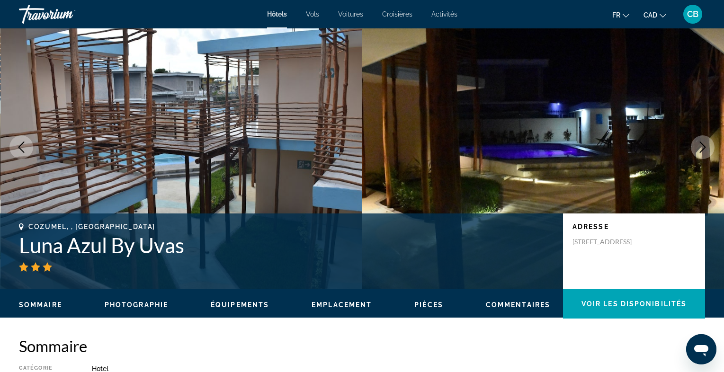
click at [702, 149] on icon "Next image" at bounding box center [702, 147] width 11 height 11
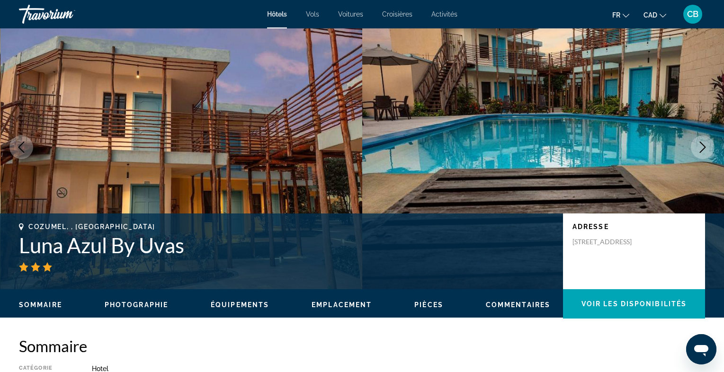
click at [702, 149] on icon "Next image" at bounding box center [702, 147] width 11 height 11
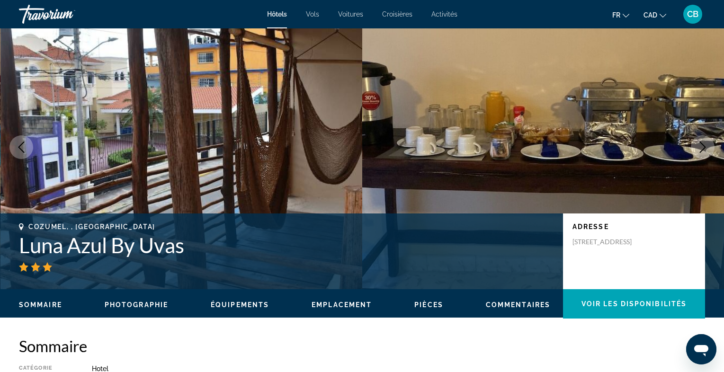
click at [702, 149] on icon "Next image" at bounding box center [702, 147] width 11 height 11
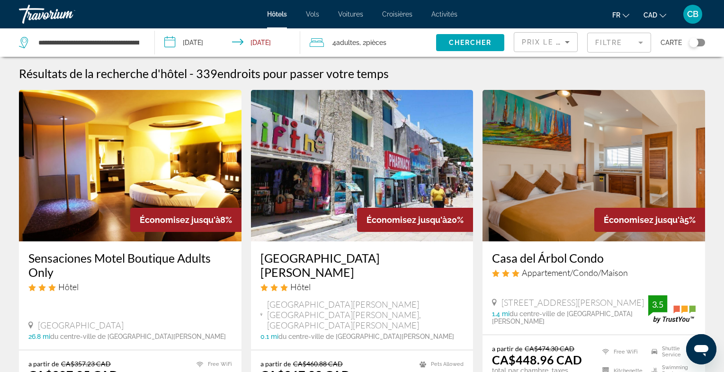
click at [605, 43] on mat-form-field "Filtre" at bounding box center [619, 43] width 64 height 20
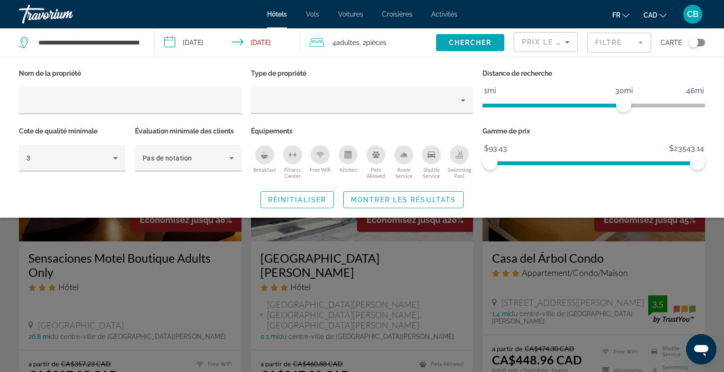
click at [349, 160] on div "Kitchen" at bounding box center [348, 154] width 19 height 19
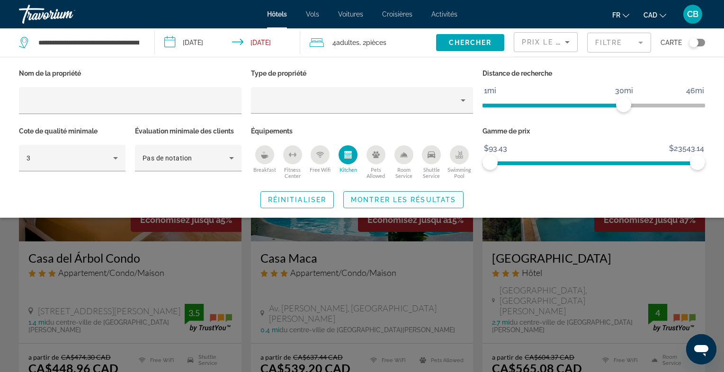
click at [386, 199] on span "Montrer les résultats" at bounding box center [403, 200] width 105 height 8
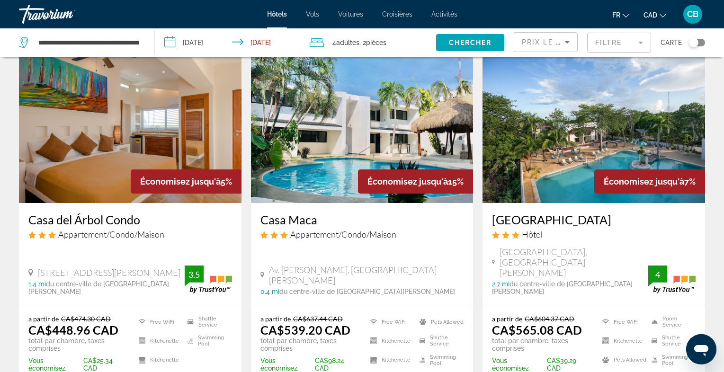
scroll to position [42, 0]
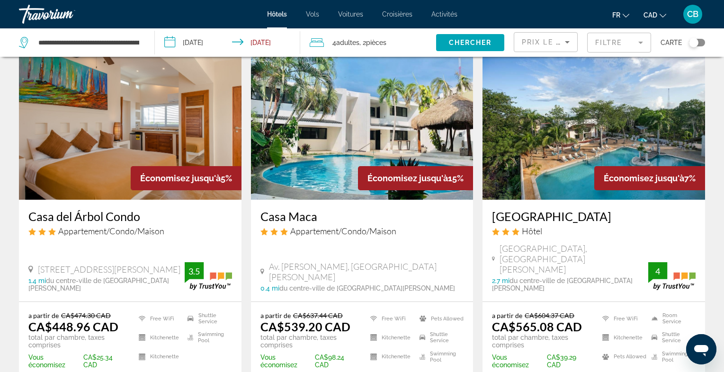
click at [240, 185] on div "Économisez jusqu'à 5%" at bounding box center [186, 178] width 111 height 24
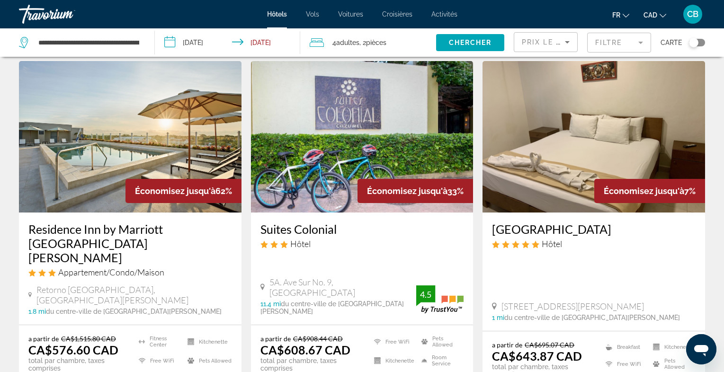
scroll to position [404, 0]
click at [551, 187] on img "Main content" at bounding box center [594, 138] width 223 height 152
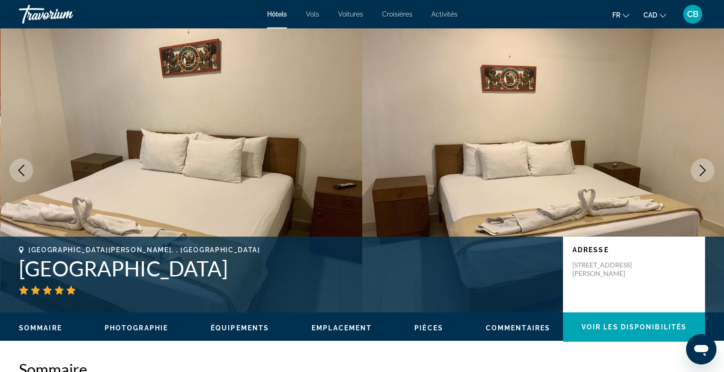
click at [701, 172] on icon "Next image" at bounding box center [702, 170] width 11 height 11
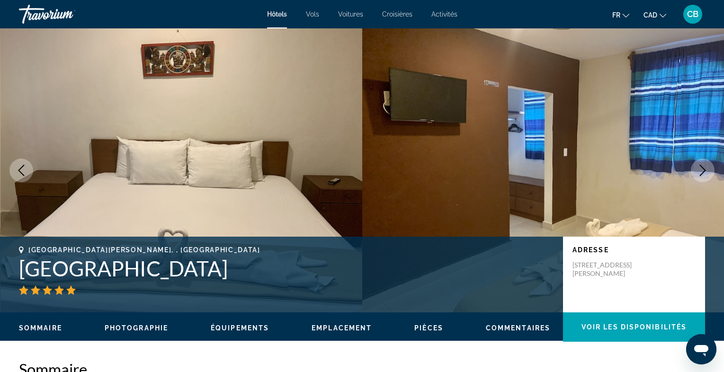
click at [701, 172] on icon "Next image" at bounding box center [702, 170] width 11 height 11
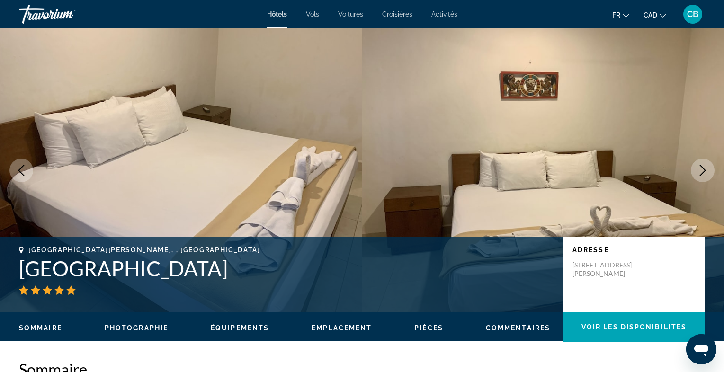
click at [701, 172] on icon "Next image" at bounding box center [702, 170] width 11 height 11
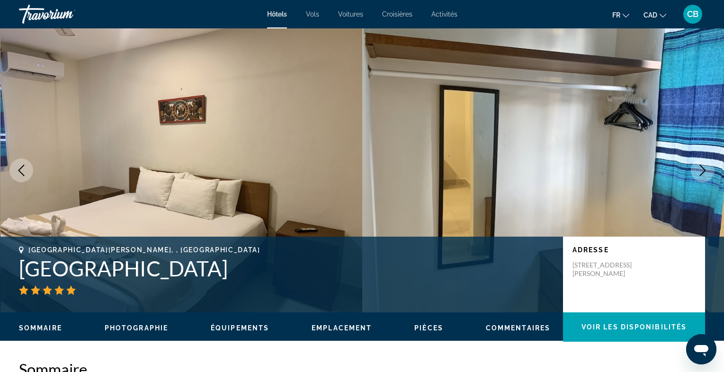
click at [701, 172] on icon "Next image" at bounding box center [702, 170] width 11 height 11
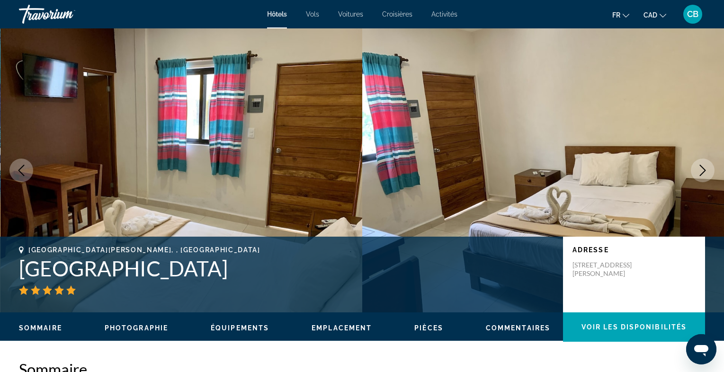
click at [701, 172] on icon "Next image" at bounding box center [702, 170] width 11 height 11
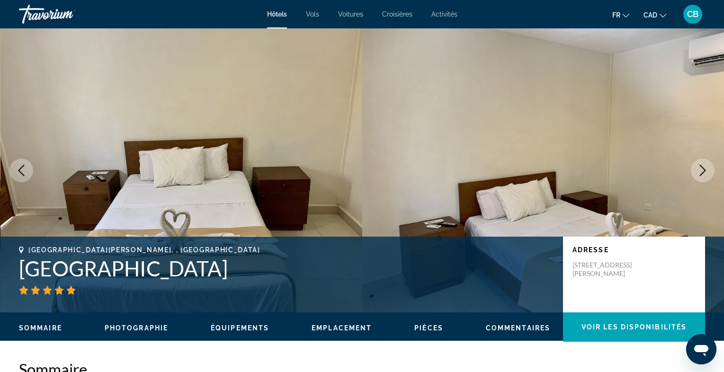
click at [701, 172] on icon "Next image" at bounding box center [702, 170] width 11 height 11
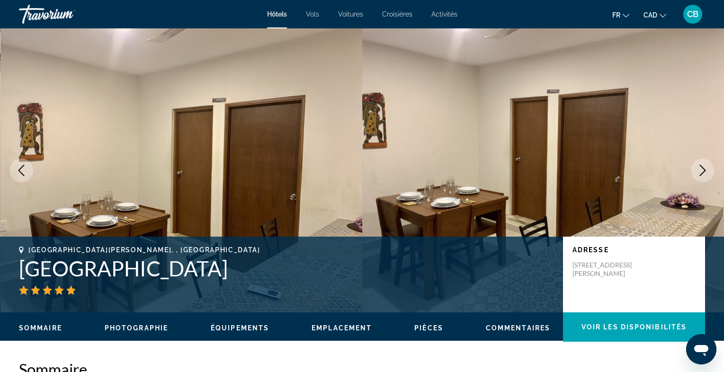
click at [701, 172] on icon "Next image" at bounding box center [702, 170] width 11 height 11
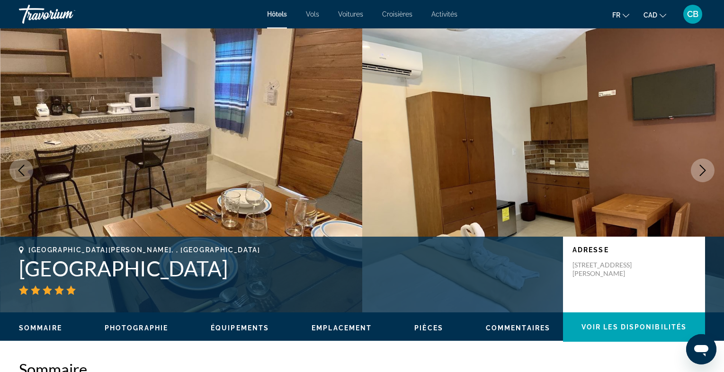
click at [701, 172] on icon "Next image" at bounding box center [702, 170] width 11 height 11
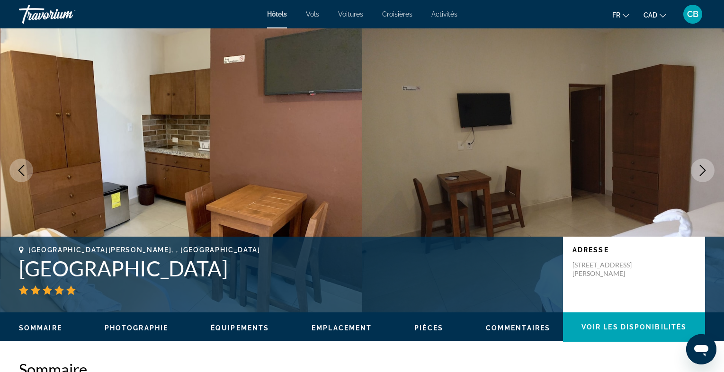
click at [699, 166] on icon "Next image" at bounding box center [702, 170] width 11 height 11
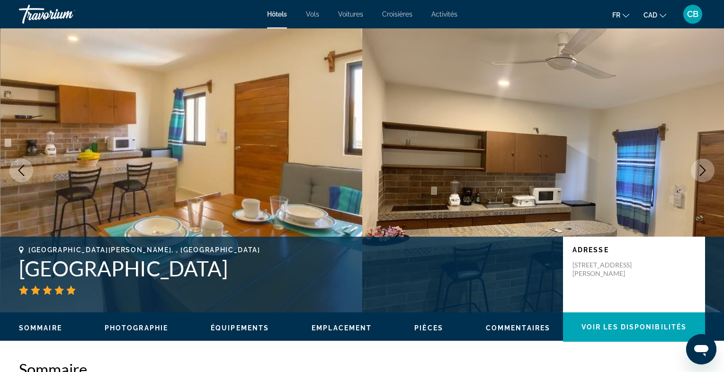
click at [699, 166] on icon "Next image" at bounding box center [702, 170] width 11 height 11
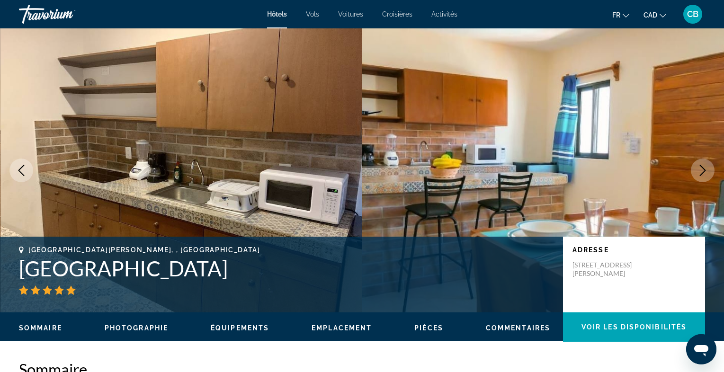
click at [233, 331] on span "Équipements" at bounding box center [240, 328] width 58 height 8
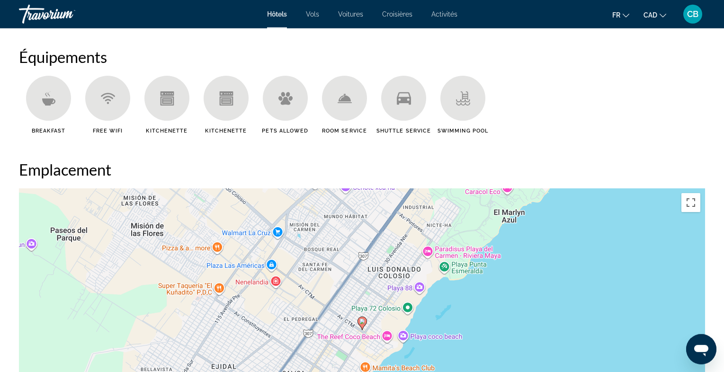
scroll to position [761, 0]
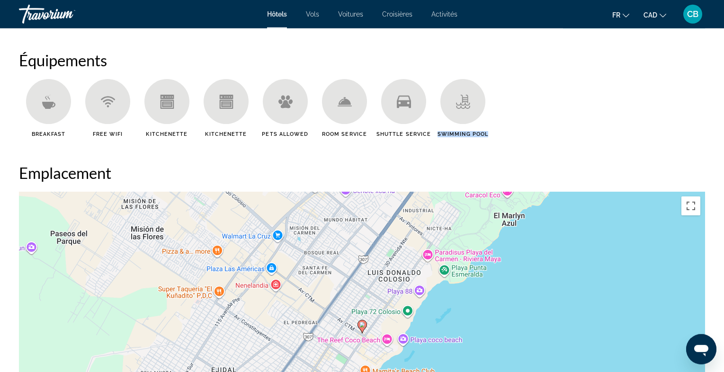
drag, startPoint x: 438, startPoint y: 134, endPoint x: 503, endPoint y: 134, distance: 65.8
click at [503, 134] on ul "Breakfast Free WiFi Kitchenette Kitchenette Pets Allowed Room Service Shuttle S…" at bounding box center [362, 111] width 686 height 65
click at [460, 157] on div "Sommaire Catégorie Hotel Adresse Av Ctm Entre 10 Y 15 Lote 8, Playa Del Carmen …" at bounding box center [362, 316] width 696 height 1435
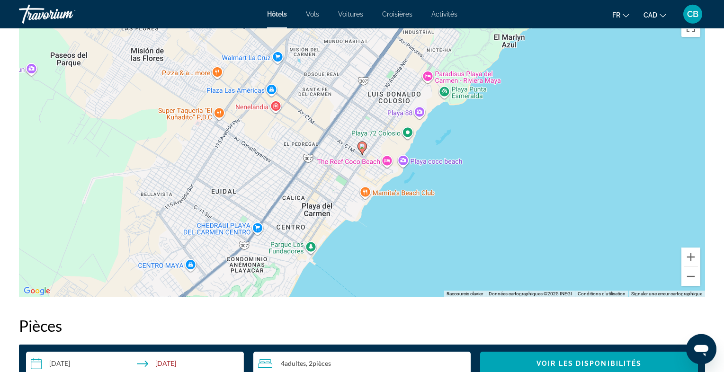
scroll to position [941, 0]
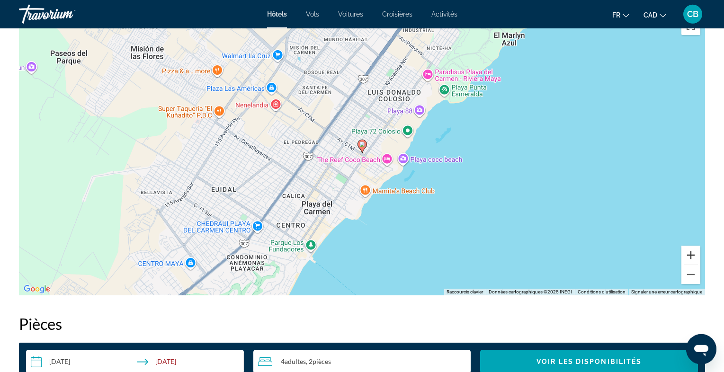
click at [688, 256] on button "Zoom avant" at bounding box center [690, 255] width 19 height 19
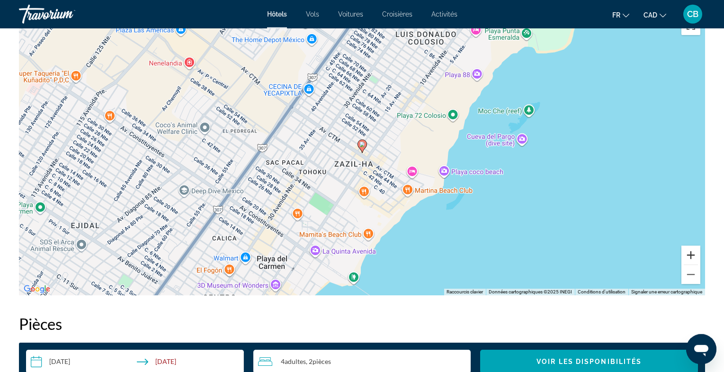
click at [688, 256] on button "Zoom avant" at bounding box center [690, 255] width 19 height 19
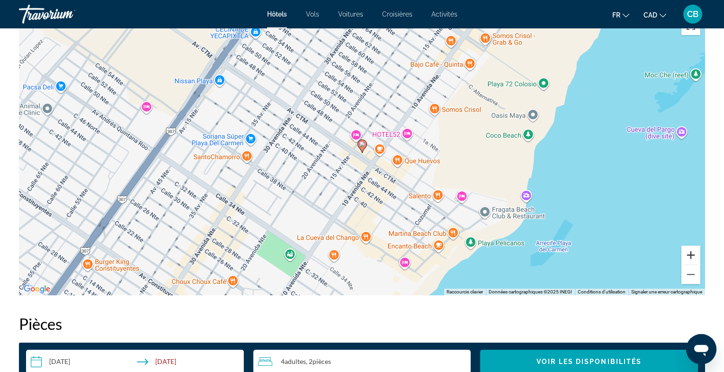
click at [688, 256] on button "Zoom avant" at bounding box center [690, 255] width 19 height 19
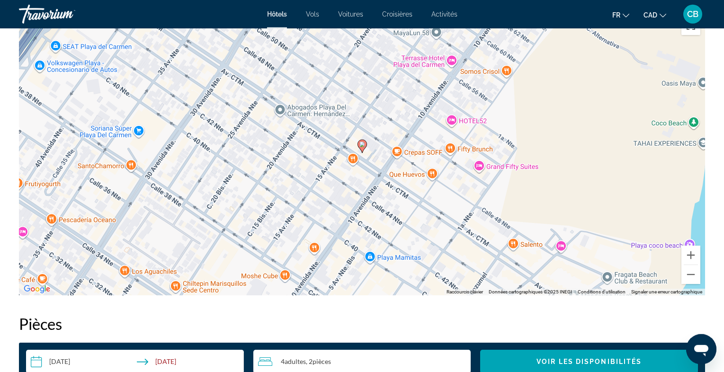
click at [361, 148] on icon "Main content" at bounding box center [362, 146] width 9 height 12
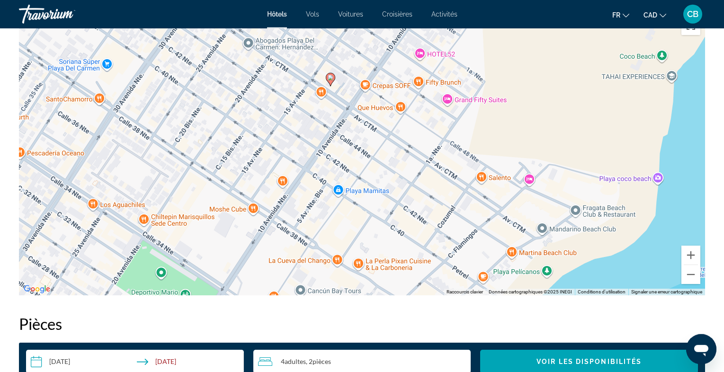
drag, startPoint x: 486, startPoint y: 199, endPoint x: 452, endPoint y: 132, distance: 75.0
click at [452, 132] on div "Pour activer le glissement avec le clavier, appuyez sur Alt+Entrée. Une fois ce…" at bounding box center [362, 153] width 686 height 284
click at [692, 274] on button "Zoom arrière" at bounding box center [690, 274] width 19 height 19
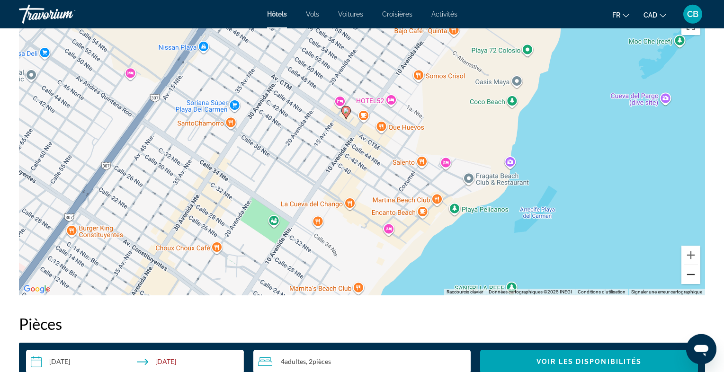
click at [692, 274] on button "Zoom arrière" at bounding box center [690, 274] width 19 height 19
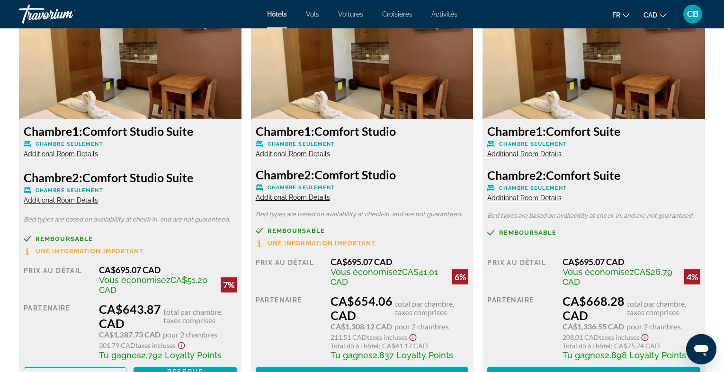
scroll to position [1319, 0]
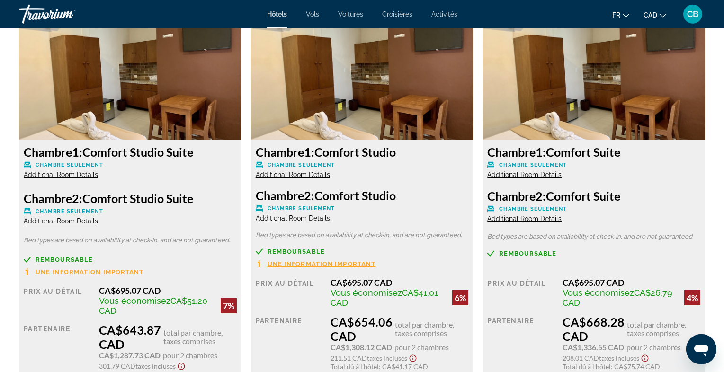
click at [80, 177] on span "Additional Room Details" at bounding box center [61, 175] width 74 height 8
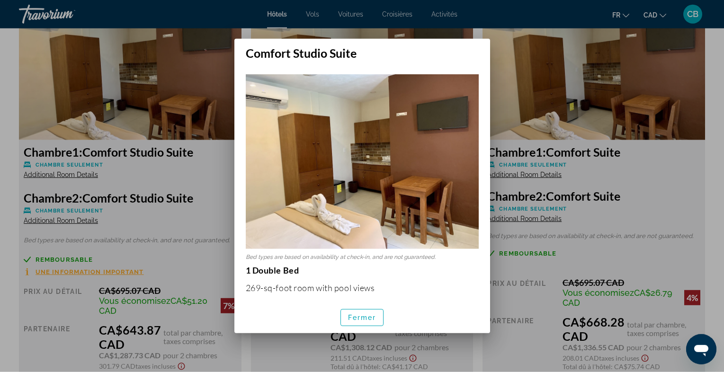
scroll to position [0, 0]
click at [351, 319] on span "Fermer" at bounding box center [362, 318] width 28 height 8
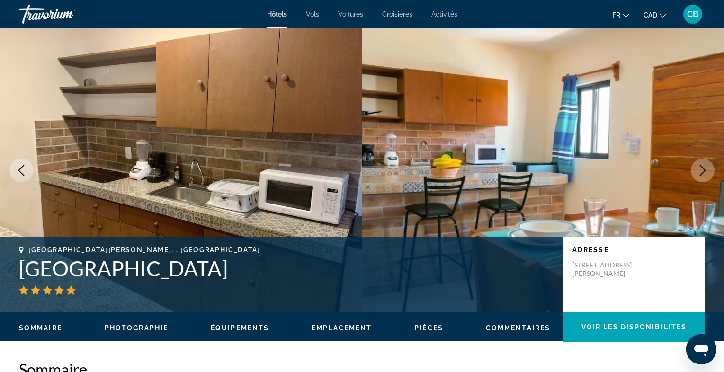
scroll to position [1319, 0]
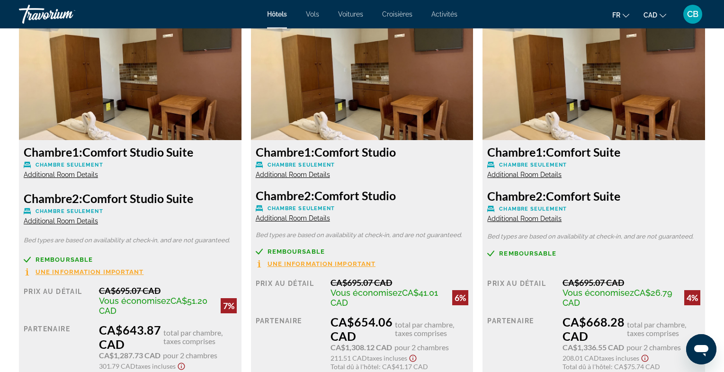
click at [74, 223] on span "Additional Room Details" at bounding box center [61, 221] width 74 height 8
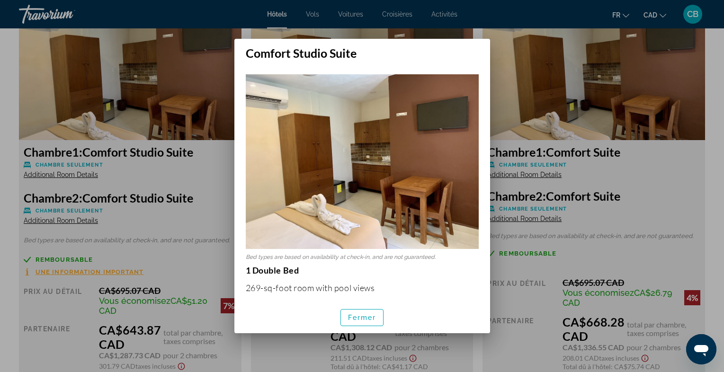
scroll to position [0, 0]
click at [188, 176] on div at bounding box center [362, 186] width 724 height 372
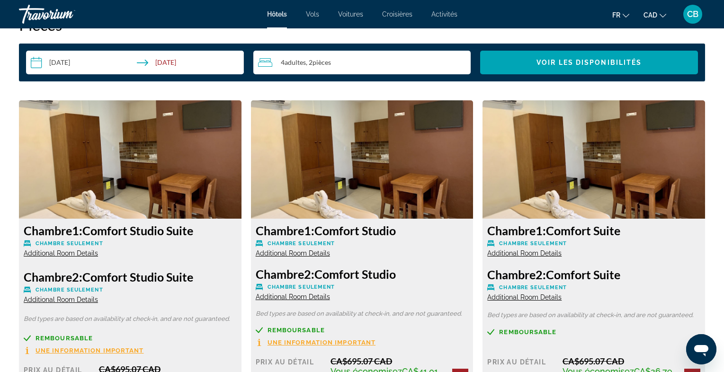
scroll to position [1265, 0]
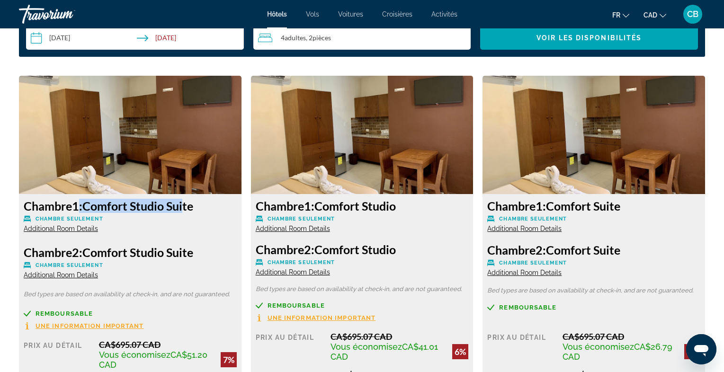
drag, startPoint x: 76, startPoint y: 205, endPoint x: 182, endPoint y: 207, distance: 106.1
click at [182, 207] on h3 "Chambre 1: Comfort Studio Suite" at bounding box center [130, 206] width 213 height 14
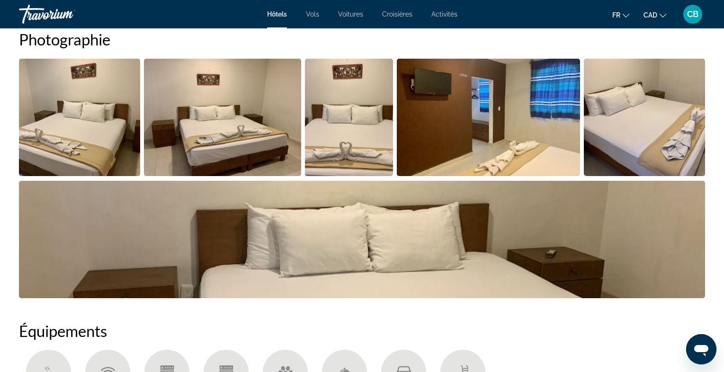
scroll to position [475, 0]
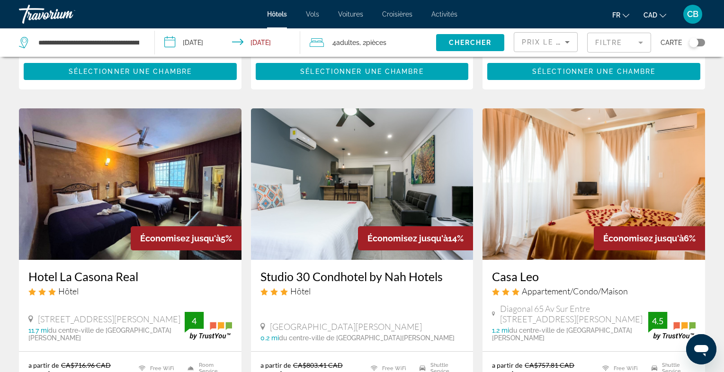
scroll to position [744, 0]
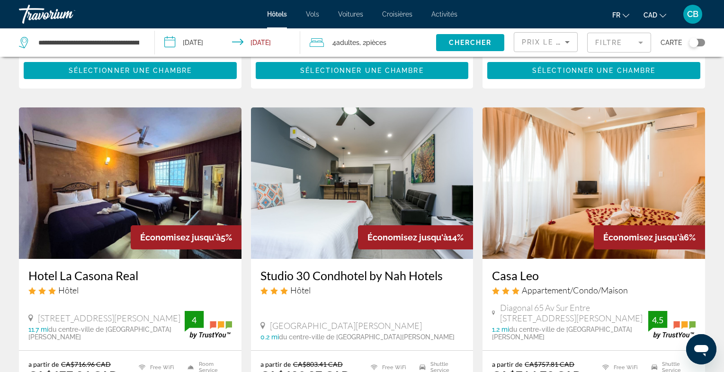
click at [368, 181] on img "Main content" at bounding box center [362, 183] width 223 height 152
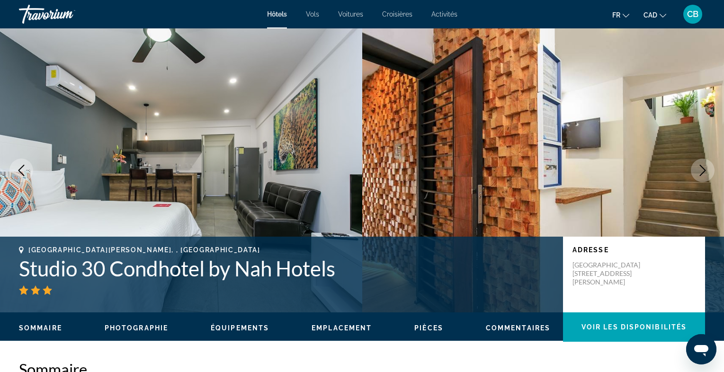
click at [701, 170] on icon "Next image" at bounding box center [702, 170] width 11 height 11
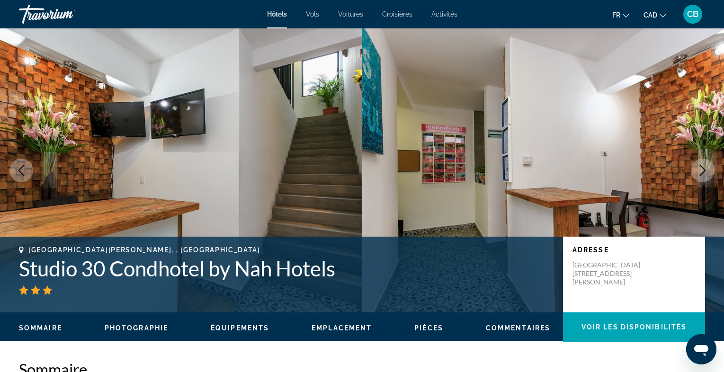
click at [701, 170] on icon "Next image" at bounding box center [702, 170] width 11 height 11
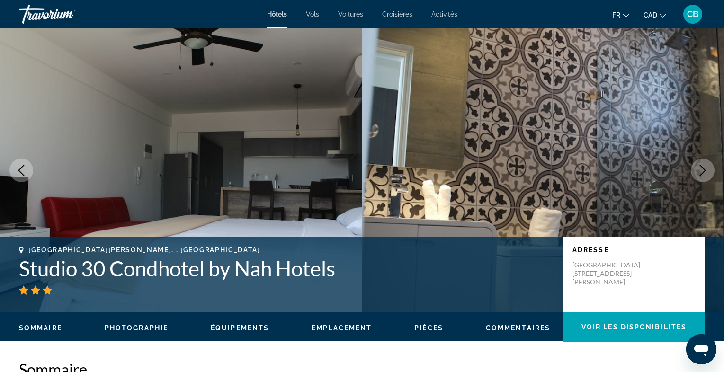
click at [701, 170] on icon "Next image" at bounding box center [702, 170] width 11 height 11
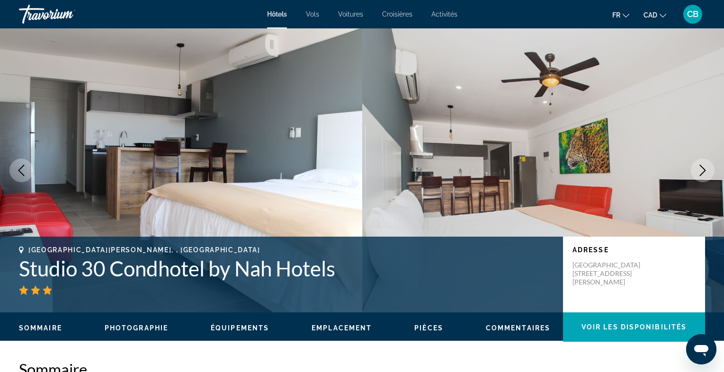
click at [701, 170] on icon "Next image" at bounding box center [702, 170] width 11 height 11
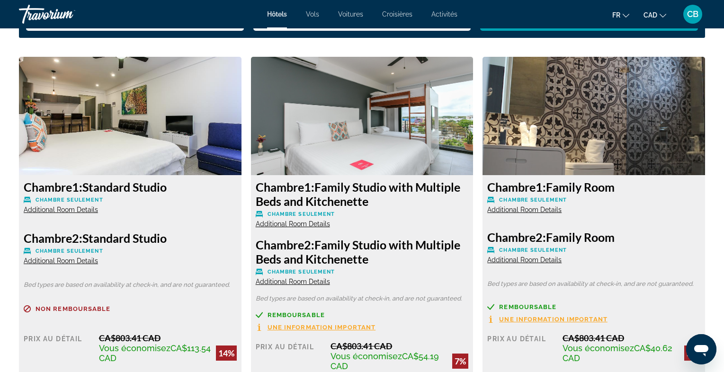
scroll to position [1260, 0]
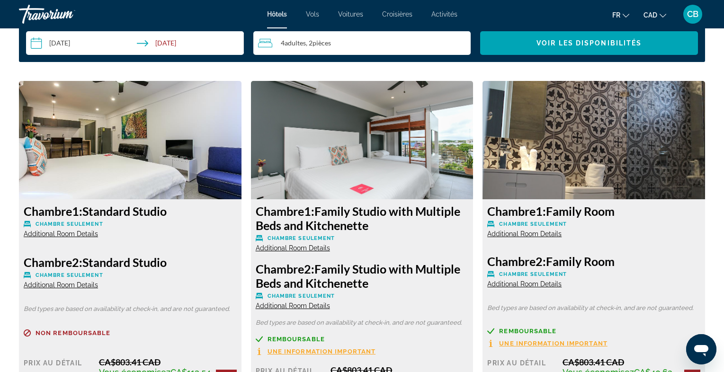
click at [81, 235] on span "Additional Room Details" at bounding box center [61, 234] width 74 height 8
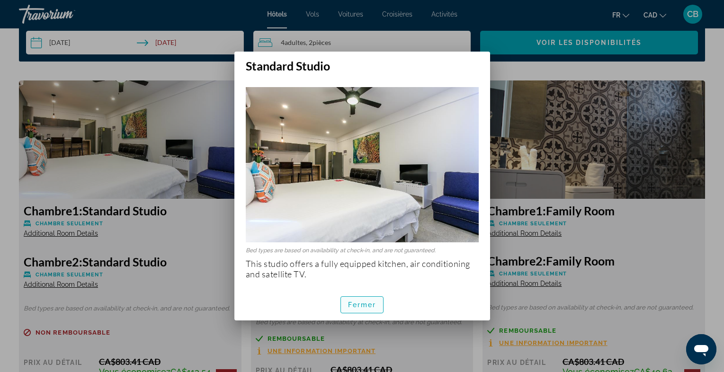
click at [359, 304] on span "Fermer" at bounding box center [362, 305] width 28 height 8
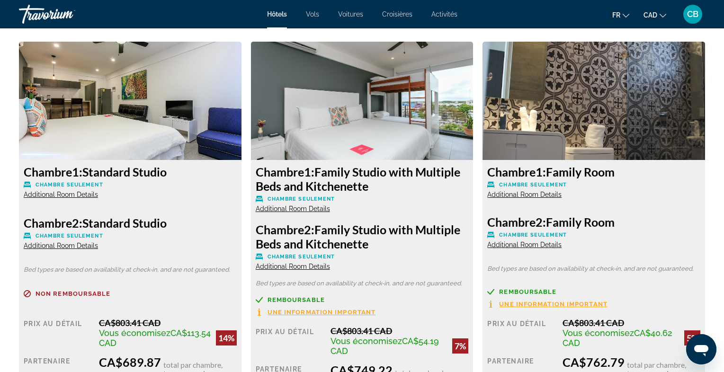
scroll to position [1298, 0]
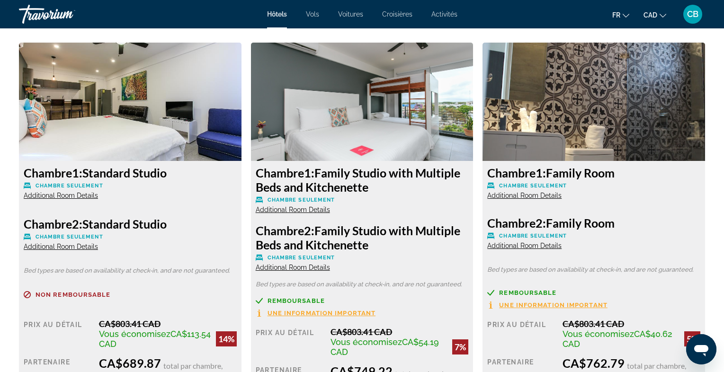
click at [285, 210] on span "Additional Room Details" at bounding box center [293, 210] width 74 height 8
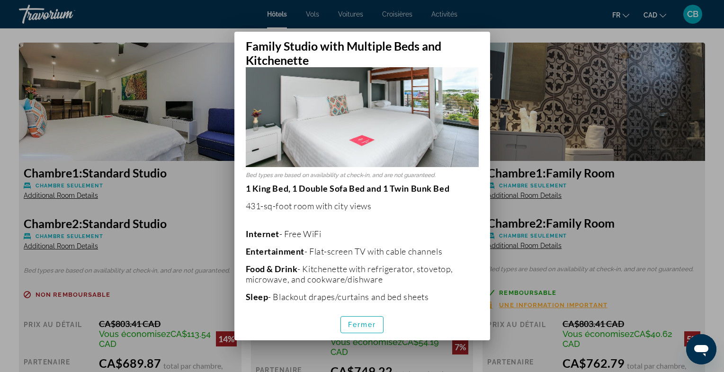
scroll to position [73, 0]
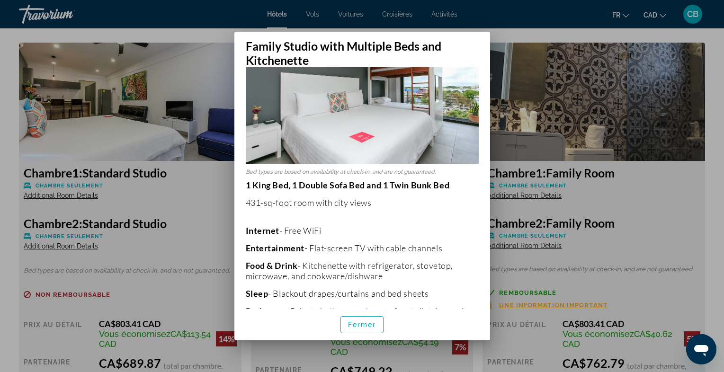
click at [244, 219] on div "Bed types are based on availability at check-in, and are not guaranteed. 1 King…" at bounding box center [362, 188] width 256 height 242
click at [218, 220] on div at bounding box center [362, 186] width 724 height 372
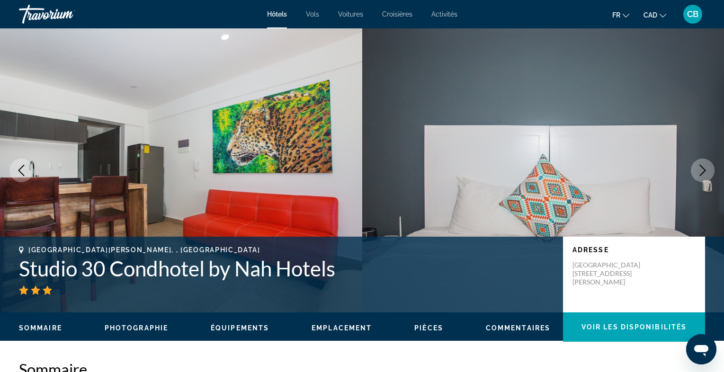
scroll to position [1298, 0]
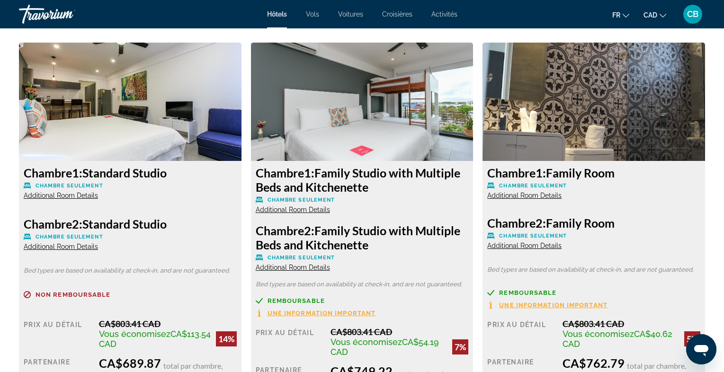
click at [77, 196] on span "Additional Room Details" at bounding box center [61, 196] width 74 height 8
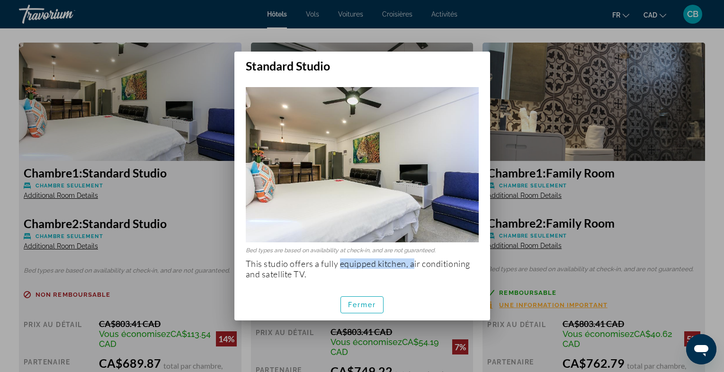
drag, startPoint x: 339, startPoint y: 265, endPoint x: 415, endPoint y: 267, distance: 75.8
click at [415, 267] on p "This studio offers a fully equipped kitchen, air conditioning and satellite TV." at bounding box center [362, 269] width 233 height 21
click at [368, 304] on span "Fermer" at bounding box center [362, 305] width 28 height 8
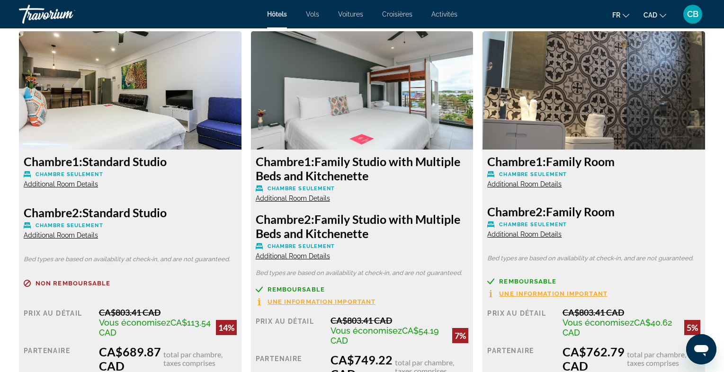
scroll to position [1311, 0]
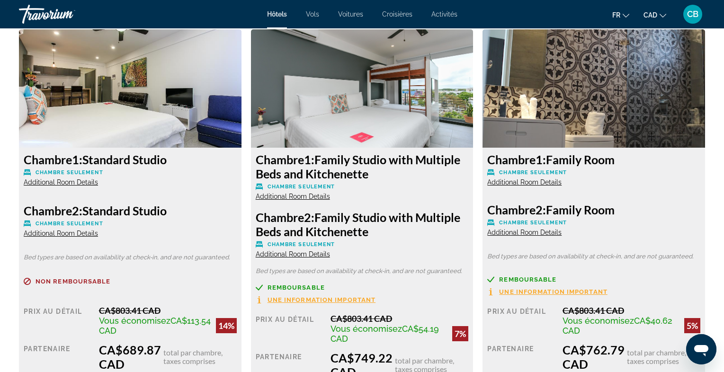
click at [197, 145] on img "Main content" at bounding box center [130, 88] width 223 height 118
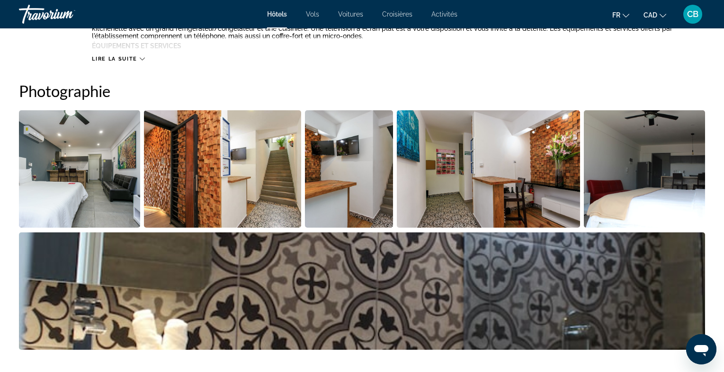
scroll to position [436, 0]
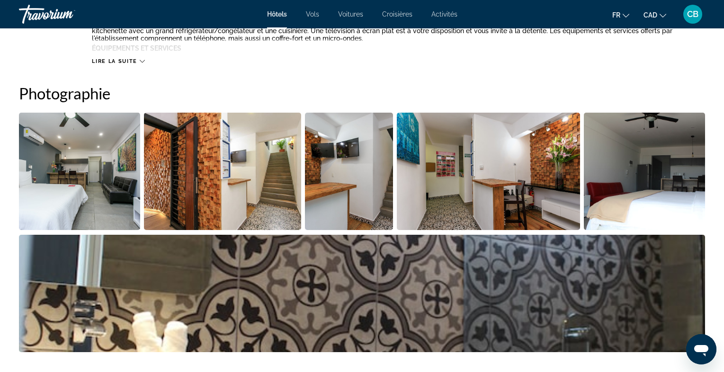
click at [112, 182] on img "Open full-screen image slider" at bounding box center [79, 171] width 121 height 117
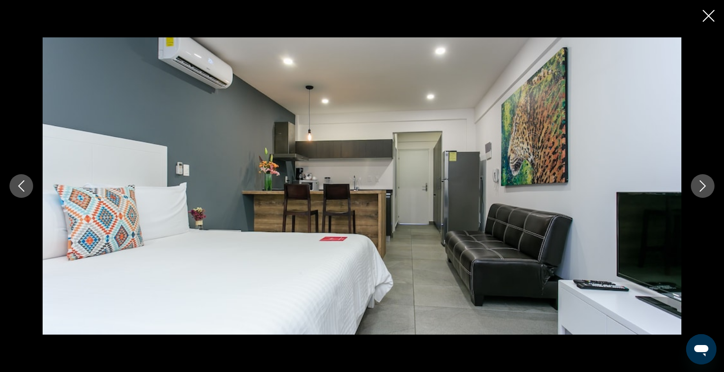
click at [701, 186] on icon "Next image" at bounding box center [702, 185] width 11 height 11
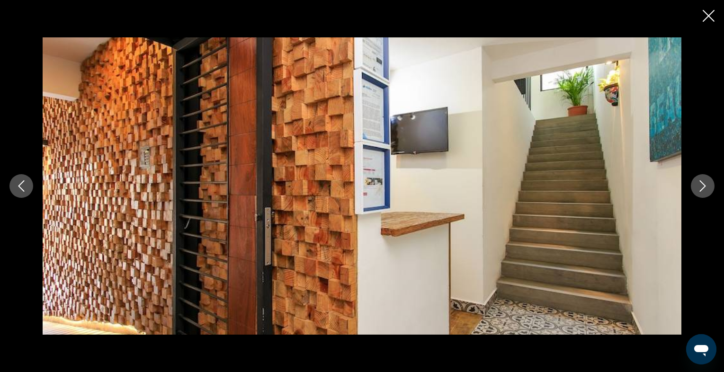
click at [701, 186] on icon "Next image" at bounding box center [702, 185] width 11 height 11
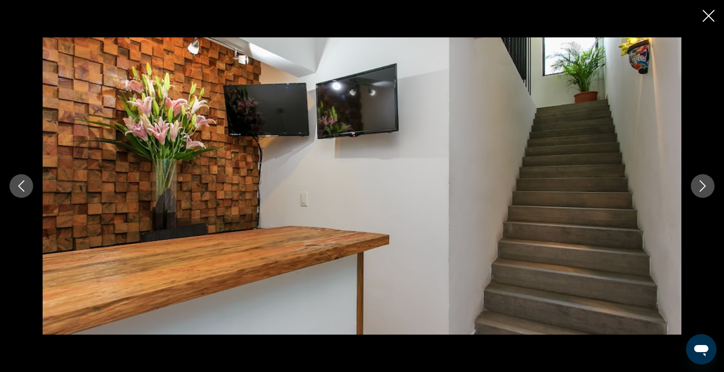
click at [701, 186] on icon "Next image" at bounding box center [702, 185] width 11 height 11
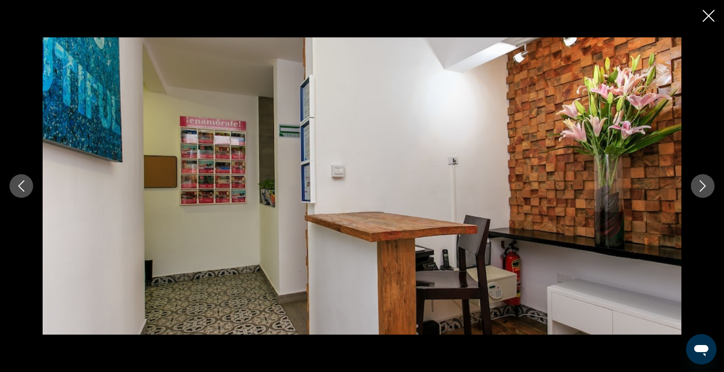
click at [701, 188] on icon "Next image" at bounding box center [702, 185] width 11 height 11
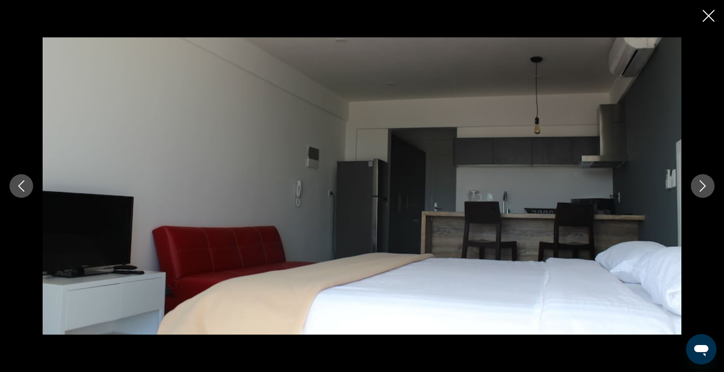
click at [701, 188] on icon "Next image" at bounding box center [702, 185] width 11 height 11
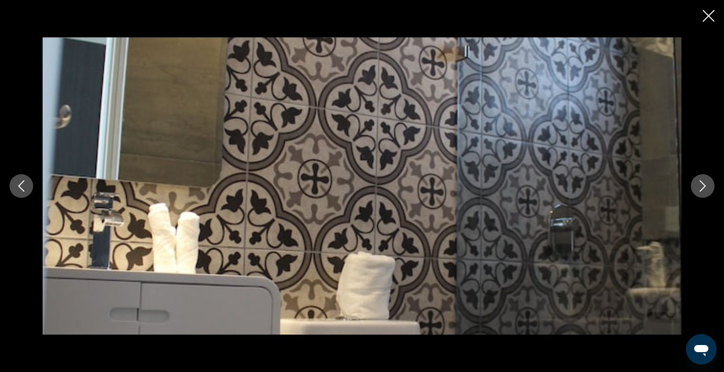
click at [701, 188] on icon "Next image" at bounding box center [702, 185] width 11 height 11
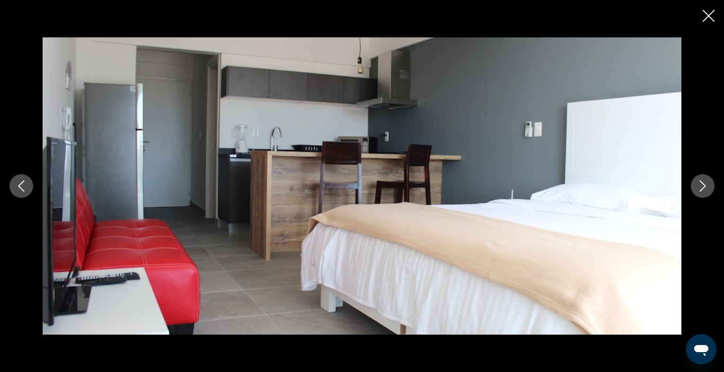
click at [701, 188] on icon "Next image" at bounding box center [702, 185] width 11 height 11
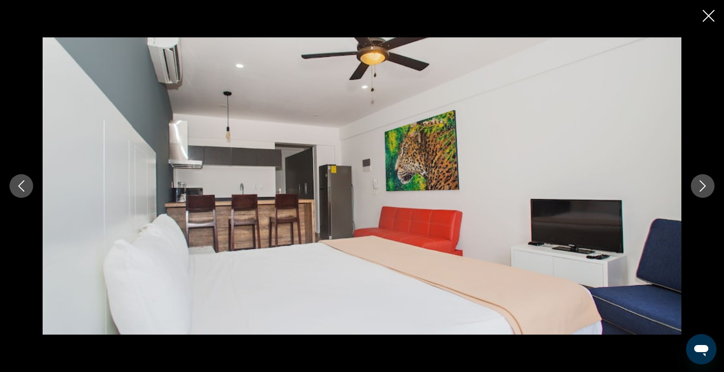
click at [701, 188] on icon "Next image" at bounding box center [702, 185] width 11 height 11
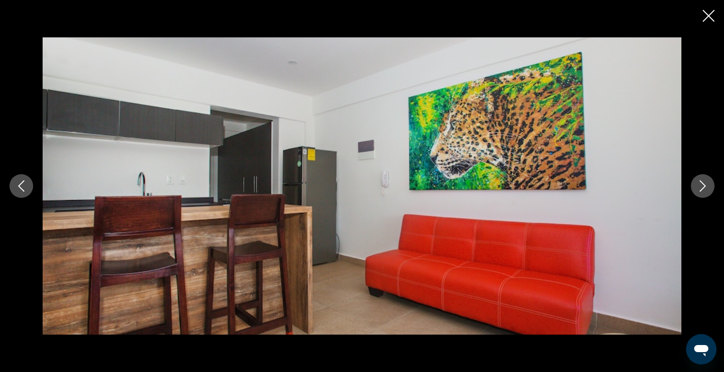
click at [701, 188] on icon "Next image" at bounding box center [702, 185] width 11 height 11
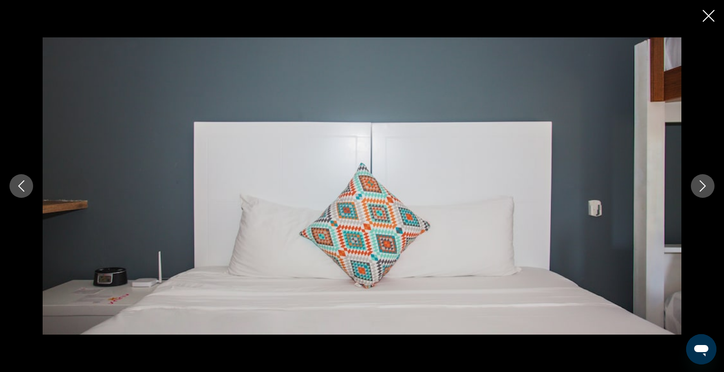
click at [701, 188] on icon "Next image" at bounding box center [702, 185] width 11 height 11
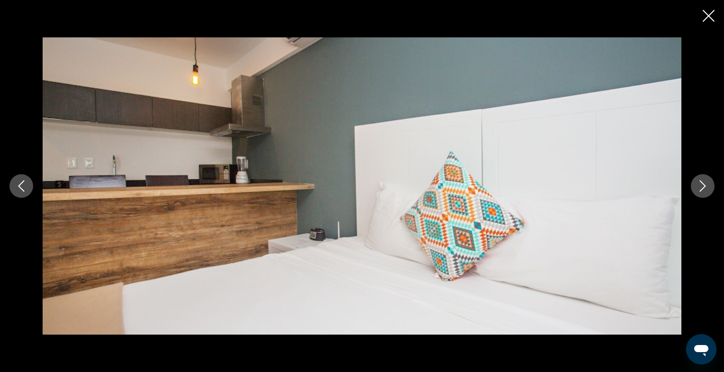
click at [701, 188] on icon "Next image" at bounding box center [702, 185] width 11 height 11
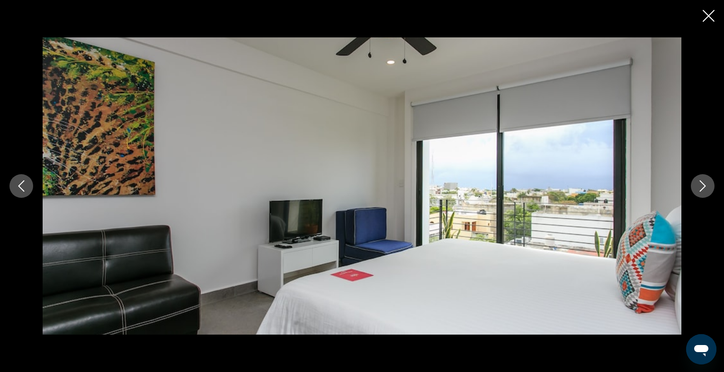
click at [701, 188] on icon "Next image" at bounding box center [702, 185] width 11 height 11
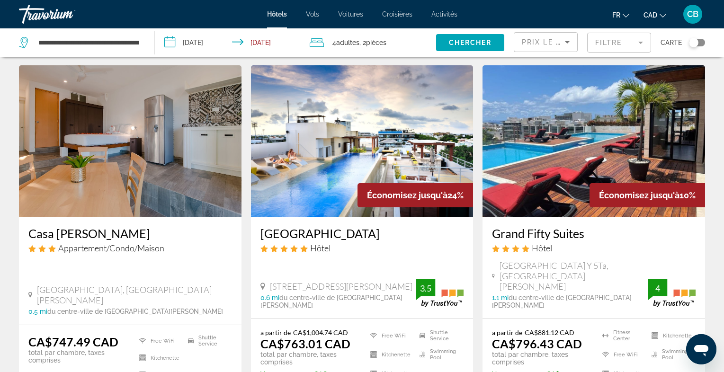
scroll to position [1150, 0]
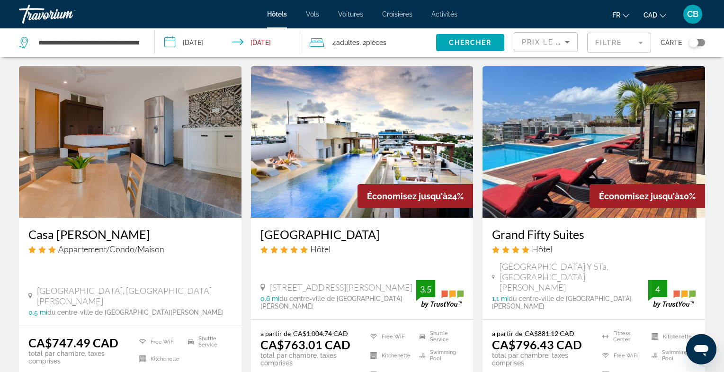
click at [186, 162] on img "Main content" at bounding box center [130, 142] width 223 height 152
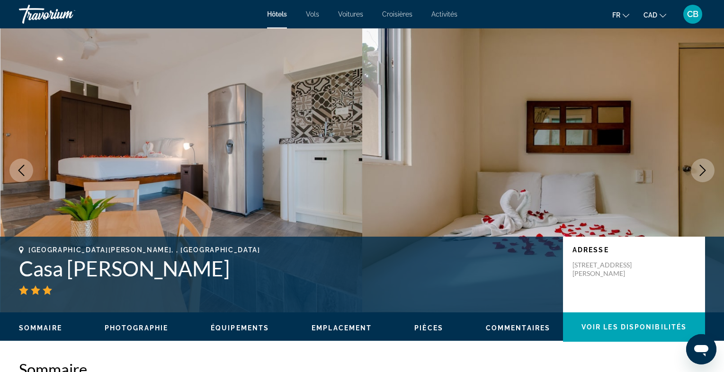
click at [703, 170] on icon "Next image" at bounding box center [702, 170] width 11 height 11
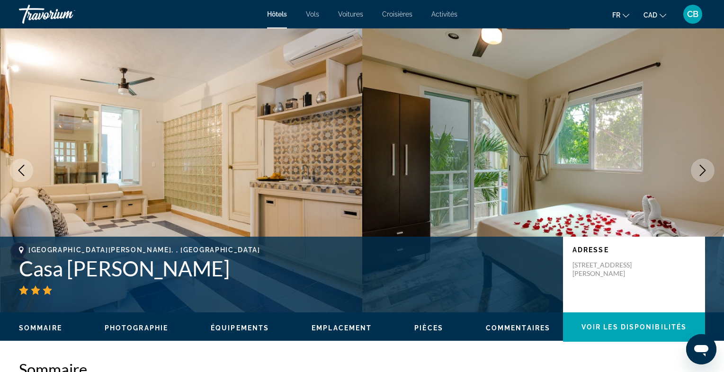
click at [703, 170] on icon "Next image" at bounding box center [702, 170] width 11 height 11
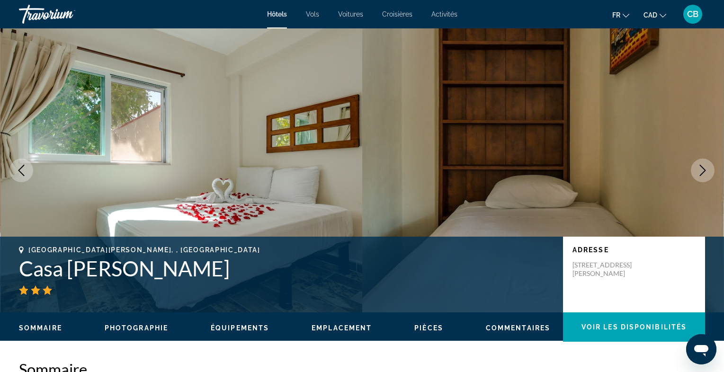
click at [703, 170] on icon "Next image" at bounding box center [702, 170] width 11 height 11
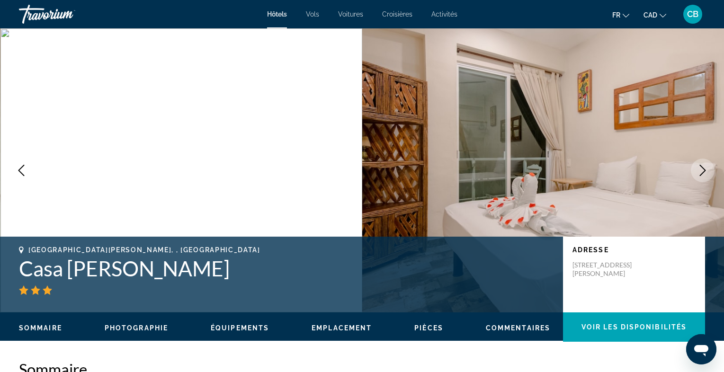
click at [703, 170] on icon "Next image" at bounding box center [702, 170] width 11 height 11
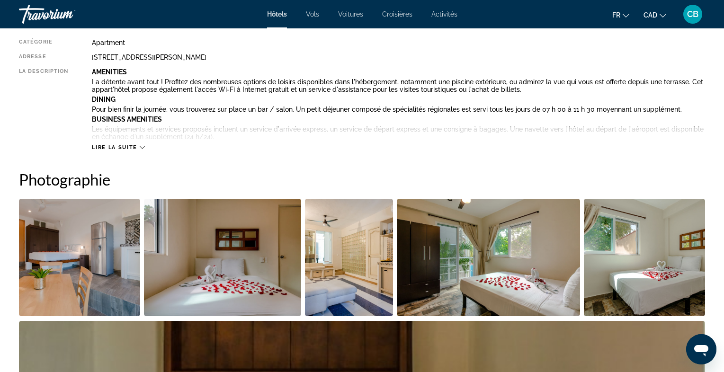
scroll to position [368, 0]
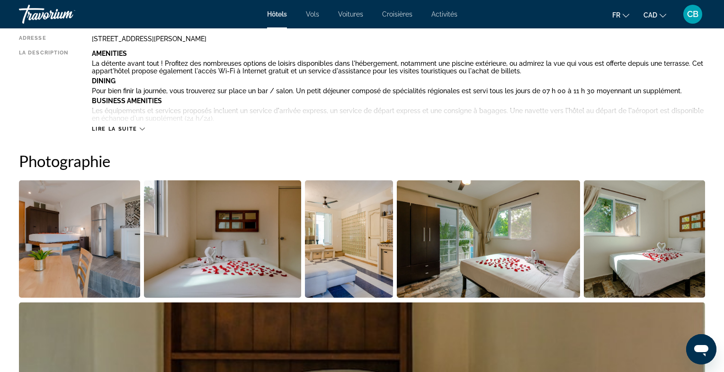
click at [123, 227] on img "Open full-screen image slider" at bounding box center [79, 238] width 121 height 117
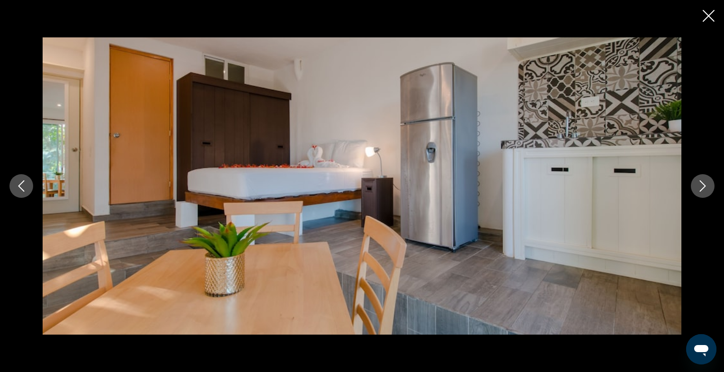
click at [702, 187] on icon "Next image" at bounding box center [702, 185] width 11 height 11
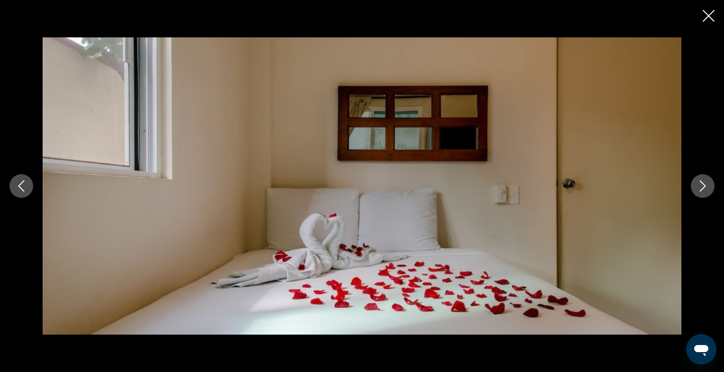
click at [702, 187] on icon "Next image" at bounding box center [702, 185] width 11 height 11
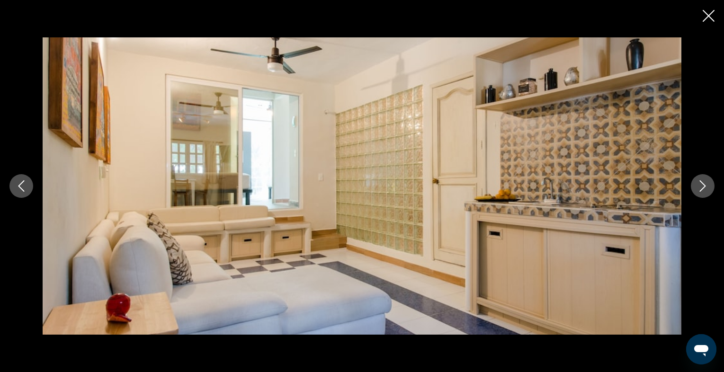
click at [702, 187] on icon "Next image" at bounding box center [702, 185] width 11 height 11
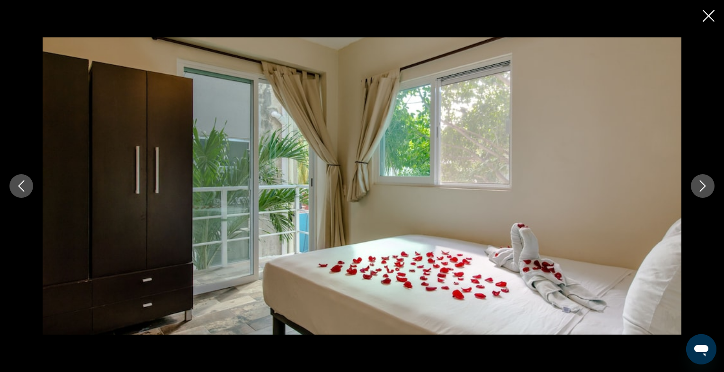
click at [703, 188] on icon "Next image" at bounding box center [703, 185] width 6 height 11
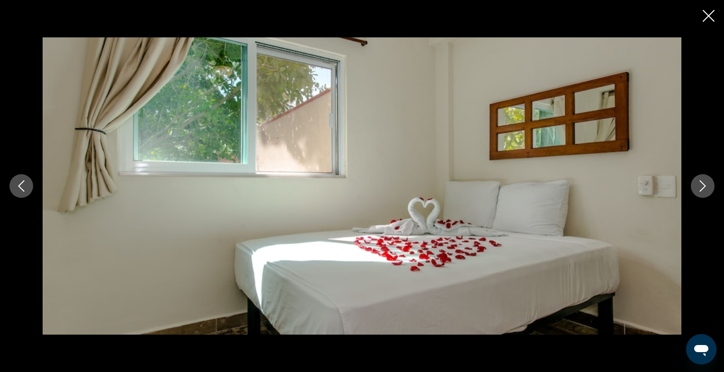
click at [703, 188] on icon "Next image" at bounding box center [703, 185] width 6 height 11
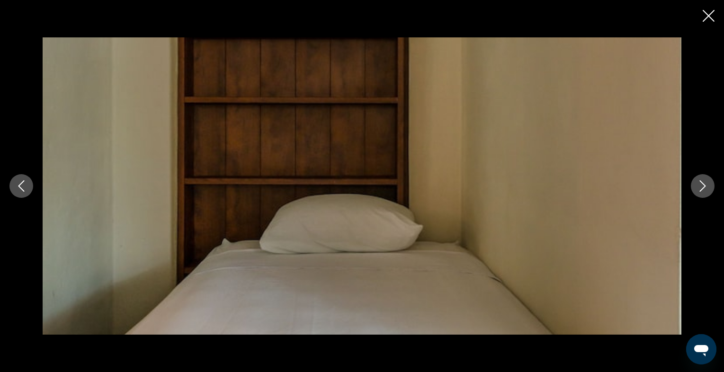
click at [703, 188] on icon "Next image" at bounding box center [703, 185] width 6 height 11
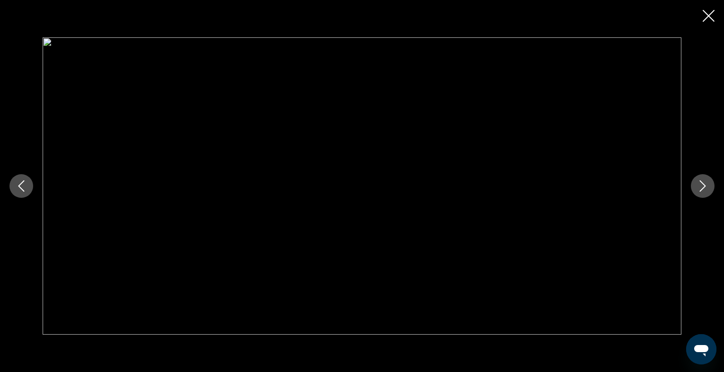
click at [703, 188] on icon "Next image" at bounding box center [703, 185] width 6 height 11
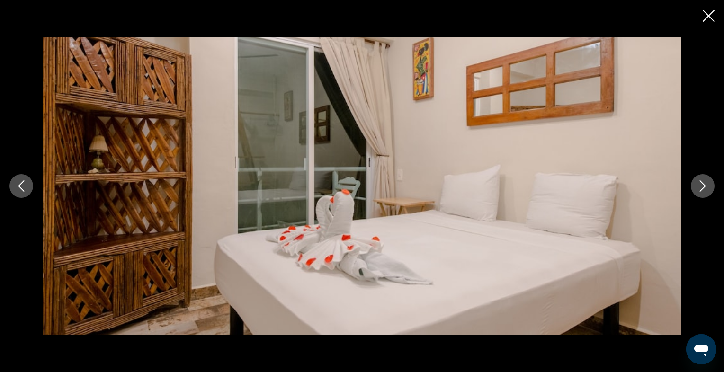
click at [703, 188] on icon "Next image" at bounding box center [703, 185] width 6 height 11
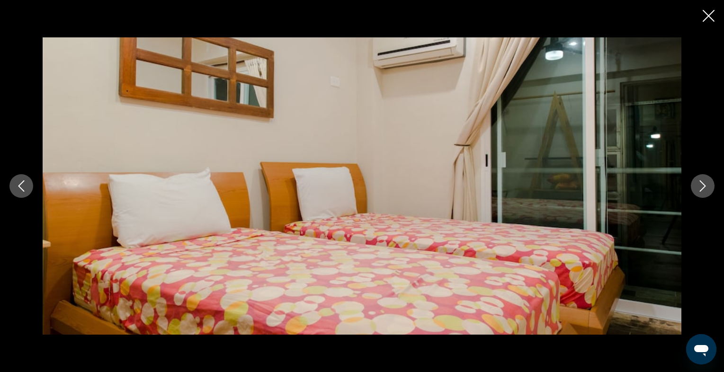
click at [703, 188] on icon "Next image" at bounding box center [703, 185] width 6 height 11
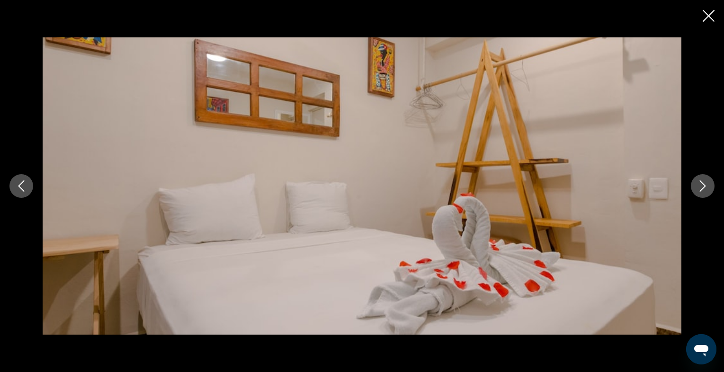
click at [703, 188] on icon "Next image" at bounding box center [703, 185] width 6 height 11
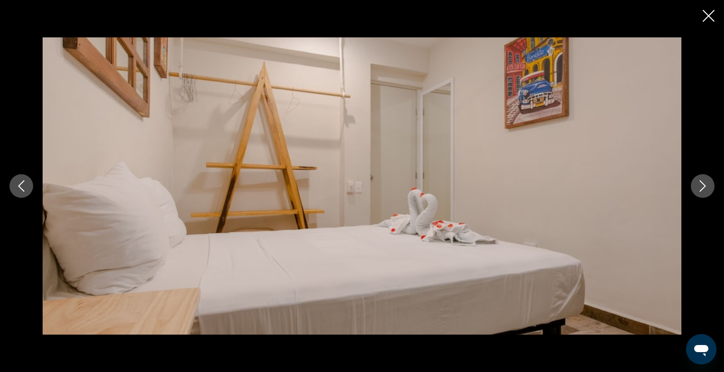
click at [703, 188] on icon "Next image" at bounding box center [703, 185] width 6 height 11
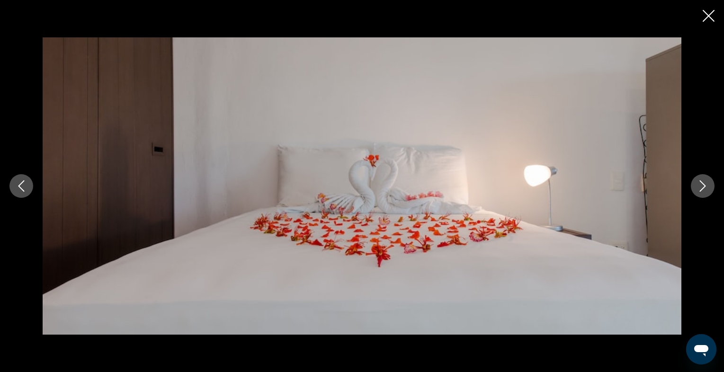
click at [703, 188] on icon "Next image" at bounding box center [703, 185] width 6 height 11
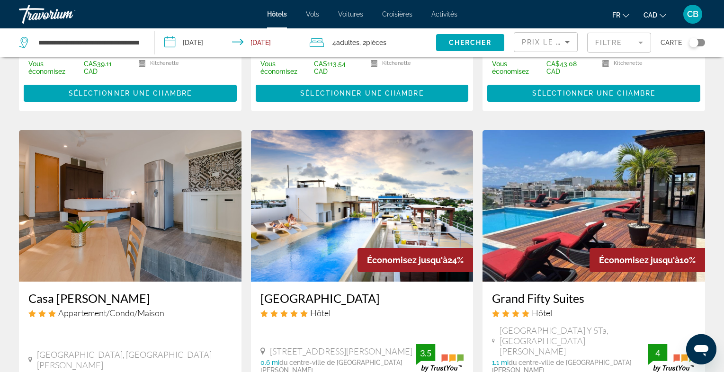
scroll to position [1137, 0]
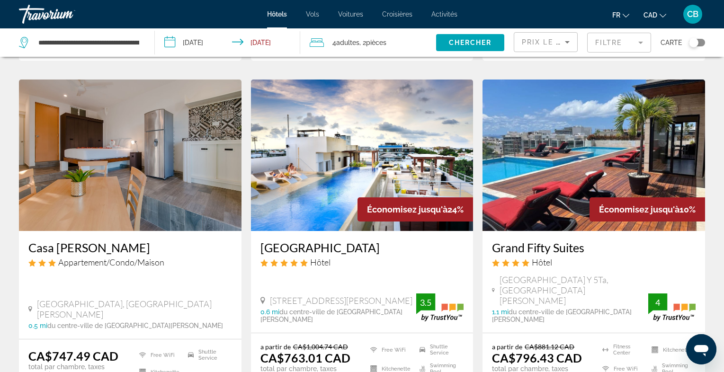
click at [391, 41] on div "4 Adulte Adultes , 2 Chambre pièces" at bounding box center [373, 42] width 126 height 13
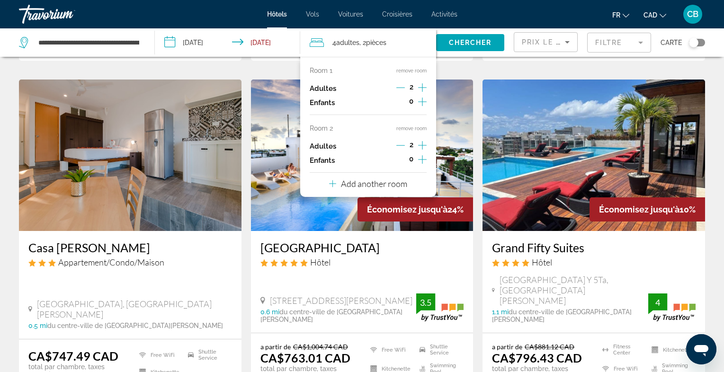
click at [333, 185] on icon "Travelers: 4 adults, 0 children" at bounding box center [332, 183] width 7 height 11
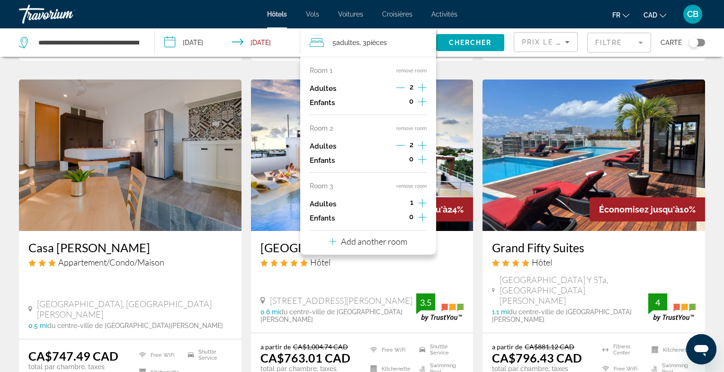
click at [423, 204] on icon "Increment adults" at bounding box center [422, 202] width 9 height 11
click at [405, 204] on icon "Decrement adults" at bounding box center [400, 203] width 9 height 9
click at [333, 241] on icon "Travelers: 6 adults, 0 children" at bounding box center [332, 241] width 7 height 11
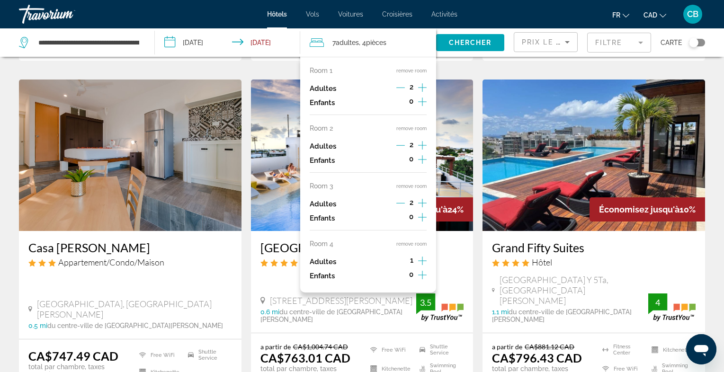
click at [421, 260] on icon "Increment adults" at bounding box center [422, 260] width 9 height 11
click at [403, 261] on icon "Decrement adults" at bounding box center [400, 261] width 9 height 9
click at [422, 260] on icon "Increment adults" at bounding box center [422, 260] width 9 height 11
click at [403, 261] on icon "Decrement adults" at bounding box center [400, 261] width 9 height 9
click at [475, 90] on app-hotels-search-item "Économisez jusqu'à 24% Soul Beach Boutique Hotel & Spa Hôtel Calle 28 Número 13…" at bounding box center [362, 258] width 232 height 357
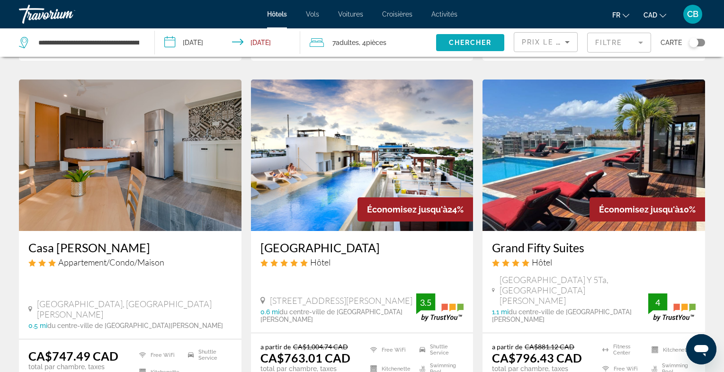
click at [471, 44] on span "Chercher" at bounding box center [470, 43] width 43 height 8
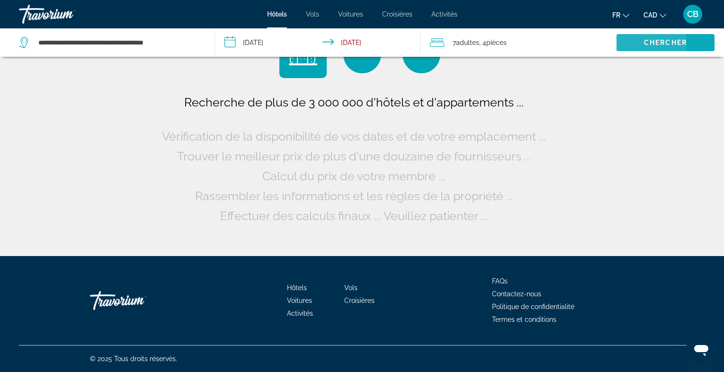
scroll to position [0, 0]
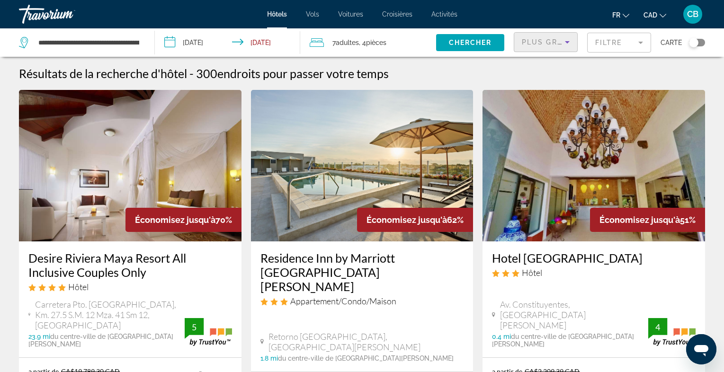
click at [546, 41] on span "Plus grandes économies" at bounding box center [578, 42] width 113 height 8
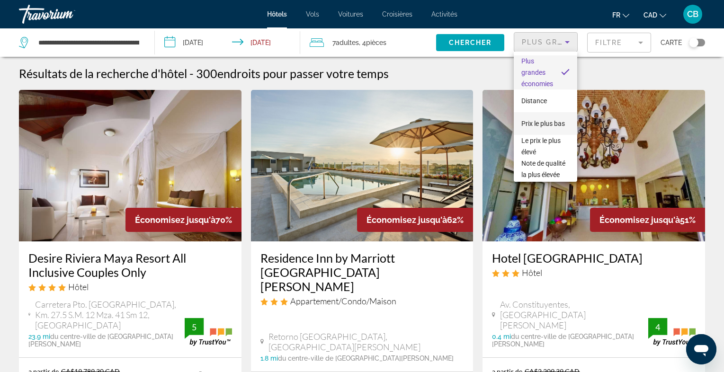
click at [550, 121] on span "Prix le plus bas" at bounding box center [543, 124] width 44 height 8
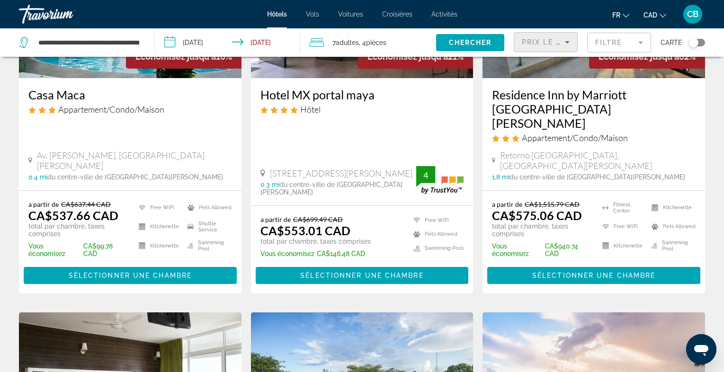
scroll to position [542, 0]
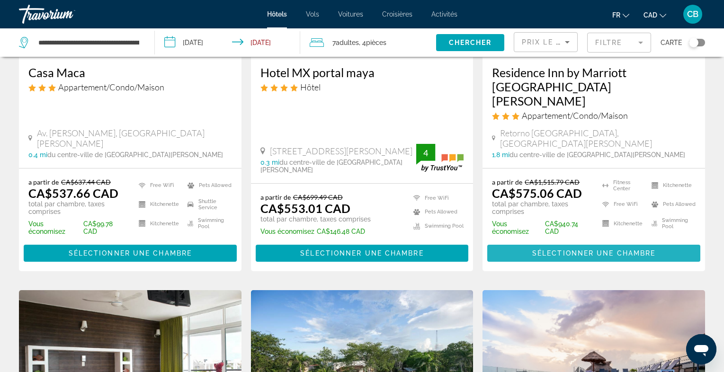
click at [535, 242] on span "Main content" at bounding box center [593, 253] width 213 height 23
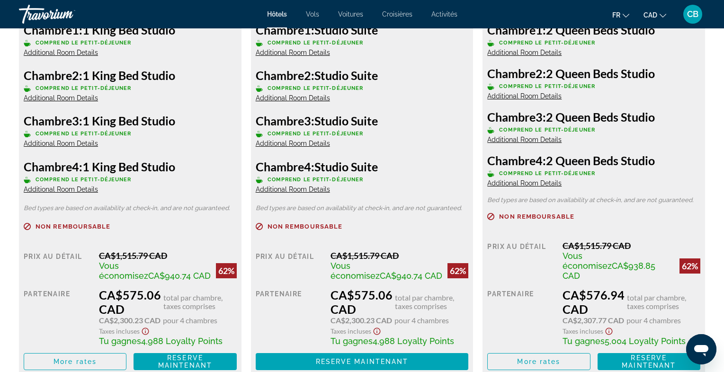
scroll to position [1442, 0]
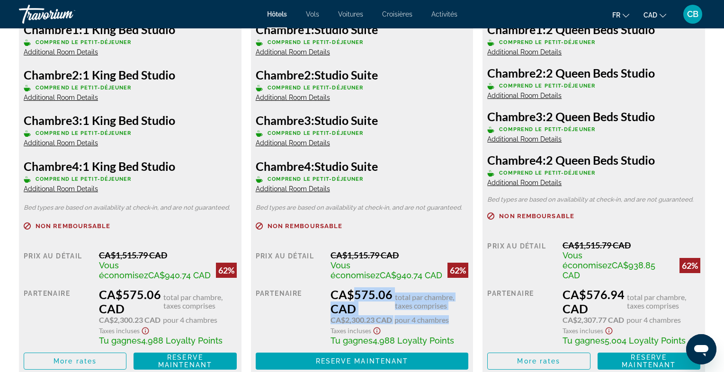
drag, startPoint x: 331, startPoint y: 284, endPoint x: 349, endPoint y: 287, distance: 18.9
click at [349, 287] on div "Prix au détail CA$1,515.79 CAD Vous économisez CA$940.74 CAD 62% quand vous éch…" at bounding box center [362, 310] width 213 height 120
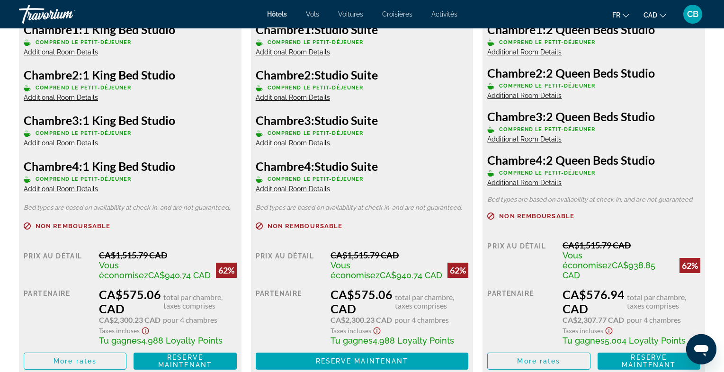
click at [349, 287] on div "CA$575.06 CAD total par chambre, taxes comprises" at bounding box center [400, 301] width 138 height 28
drag, startPoint x: 356, startPoint y: 282, endPoint x: 392, endPoint y: 282, distance: 36.5
click at [392, 287] on div "CA$575.06 CAD total par chambre, taxes comprises" at bounding box center [400, 301] width 138 height 28
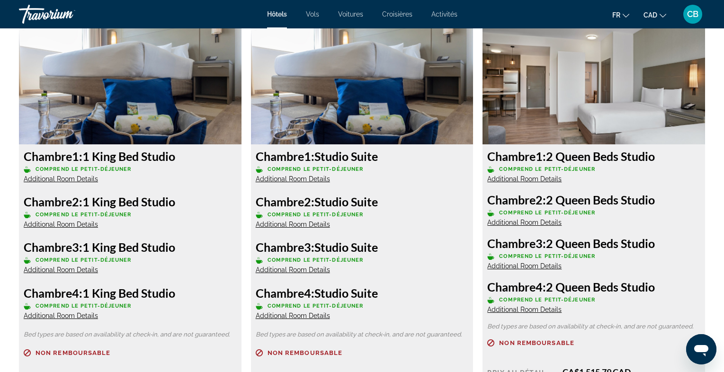
scroll to position [1313, 0]
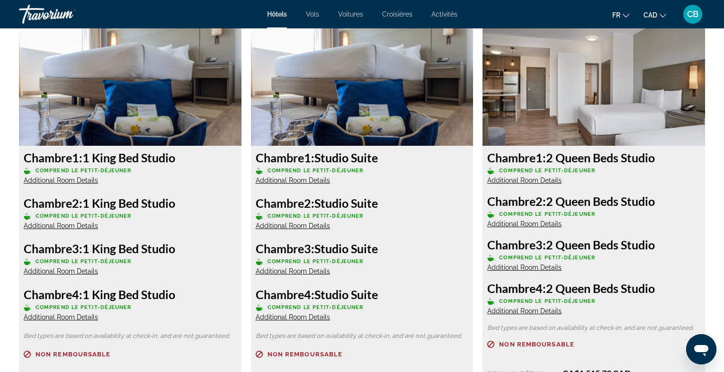
drag, startPoint x: 318, startPoint y: 159, endPoint x: 386, endPoint y: 161, distance: 68.2
click at [386, 161] on h3 "Chambre 1: Studio Suite" at bounding box center [362, 158] width 213 height 14
click at [304, 160] on span "Chambre" at bounding box center [280, 158] width 48 height 14
click at [320, 158] on h3 "Chambre 1: Studio Suite" at bounding box center [362, 158] width 213 height 14
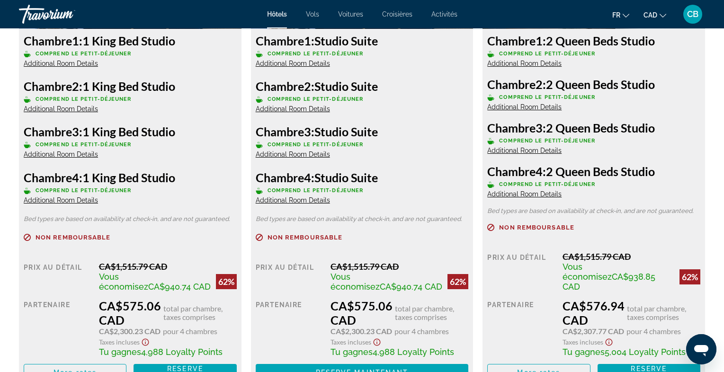
scroll to position [1451, 0]
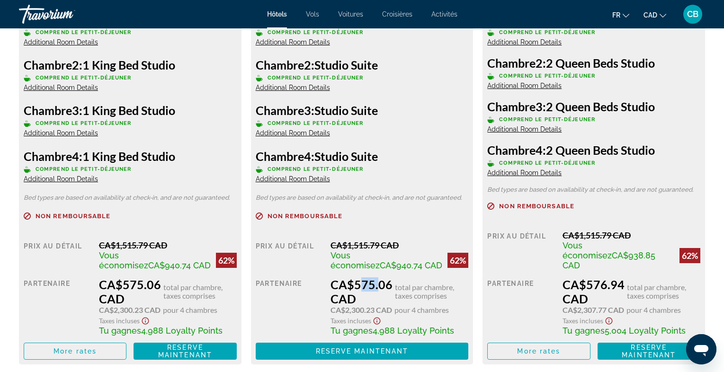
drag, startPoint x: 356, startPoint y: 274, endPoint x: 376, endPoint y: 274, distance: 19.9
click at [376, 278] on div "CA$575.06 CAD total par chambre, taxes comprises" at bounding box center [400, 292] width 138 height 28
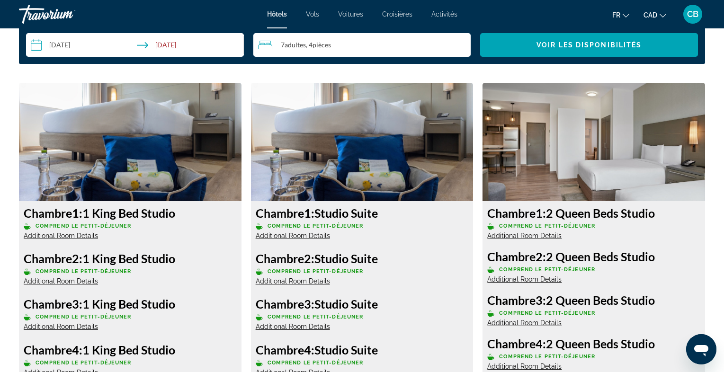
scroll to position [1246, 0]
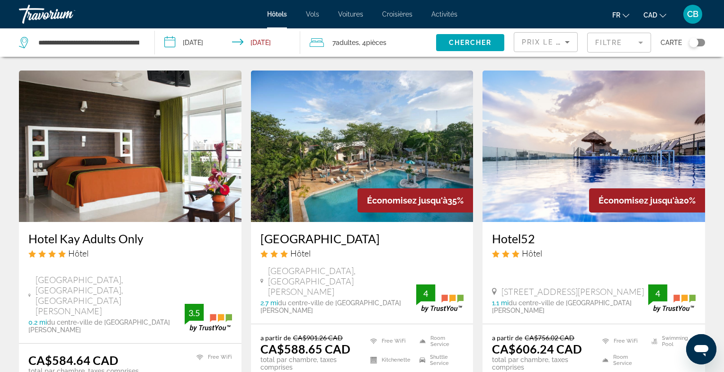
scroll to position [762, 0]
click at [527, 173] on img "Main content" at bounding box center [594, 146] width 223 height 152
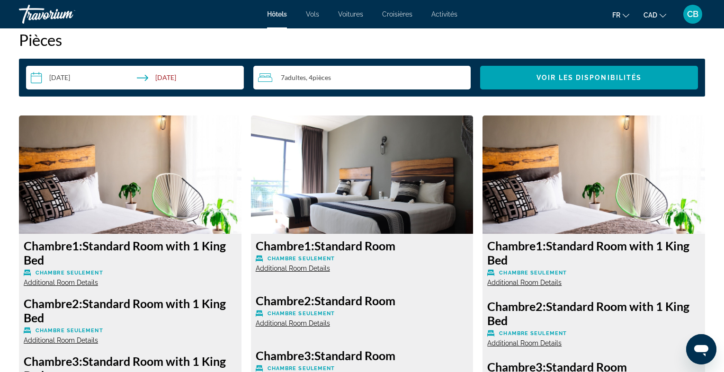
scroll to position [1218, 0]
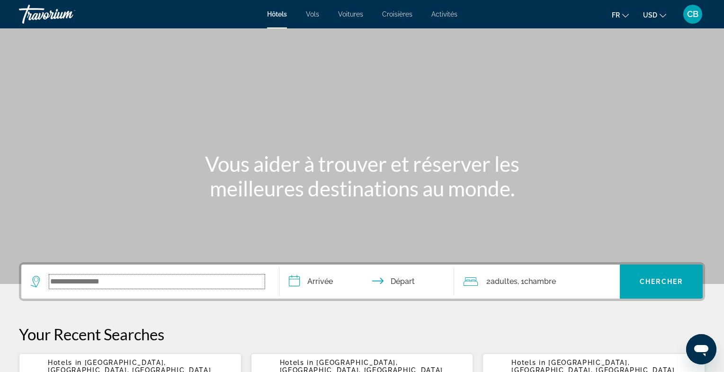
click at [80, 282] on input "Search widget" at bounding box center [156, 282] width 215 height 14
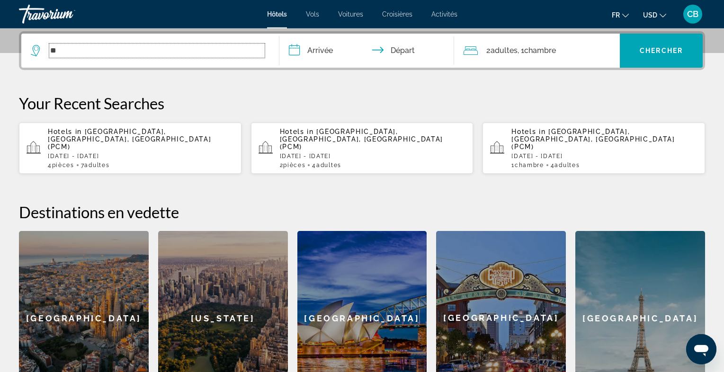
scroll to position [231, 0]
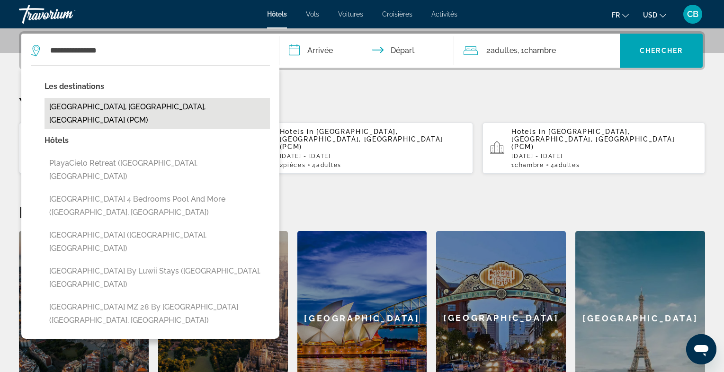
click at [172, 115] on button "[GEOGRAPHIC_DATA], [GEOGRAPHIC_DATA], [GEOGRAPHIC_DATA] (PCM)" at bounding box center [157, 113] width 225 height 31
type input "**********"
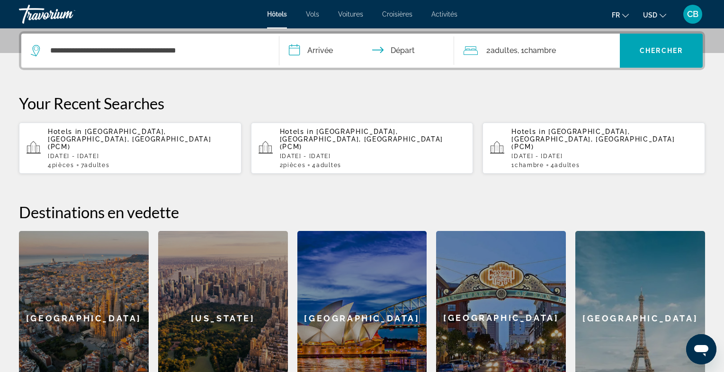
click at [335, 49] on input "**********" at bounding box center [368, 52] width 179 height 37
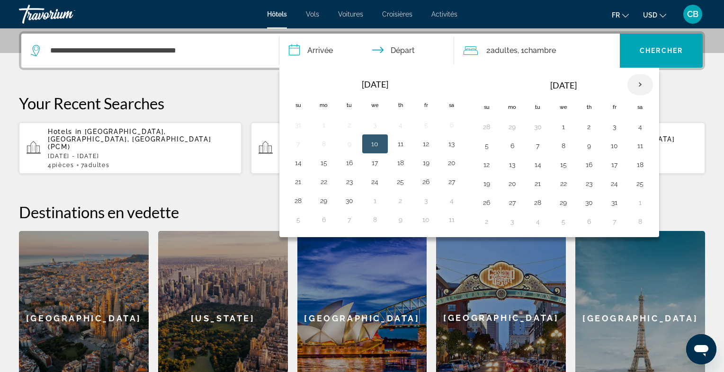
click at [636, 83] on th "Next month" at bounding box center [640, 84] width 26 height 21
click at [634, 167] on button "20" at bounding box center [640, 164] width 15 height 13
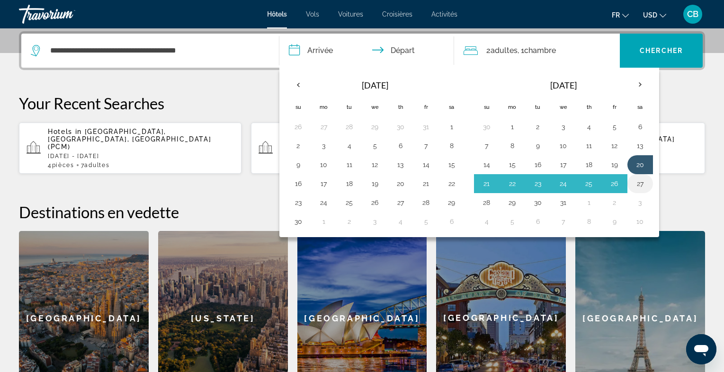
click at [634, 180] on button "27" at bounding box center [640, 183] width 15 height 13
type input "**********"
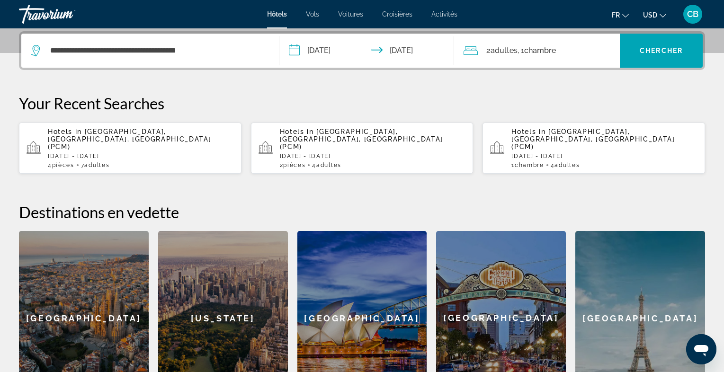
click at [649, 17] on span "USD" at bounding box center [650, 15] width 14 height 8
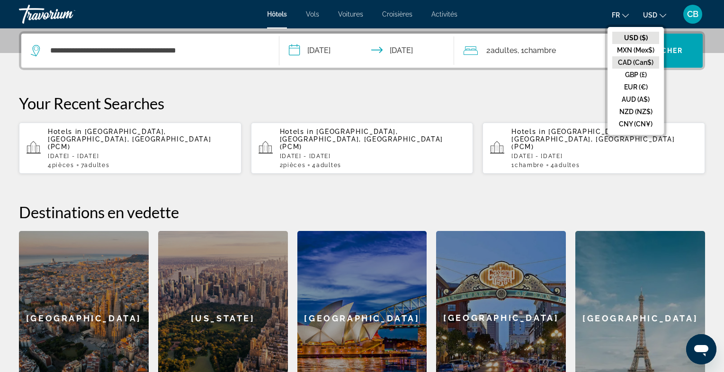
click at [638, 58] on button "CAD (Can$)" at bounding box center [635, 62] width 47 height 12
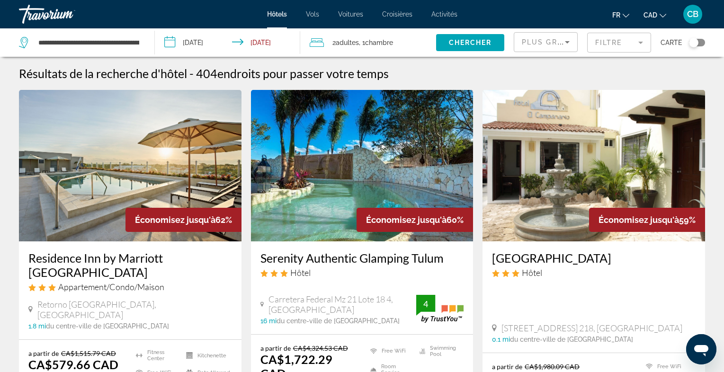
click at [389, 45] on span "Chambre" at bounding box center [379, 43] width 28 height 8
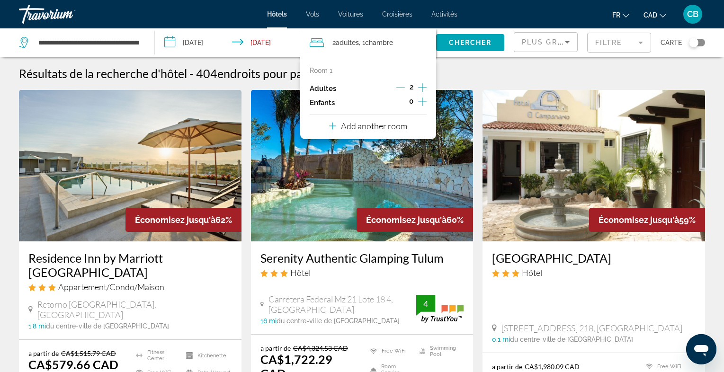
click at [421, 87] on icon "Increment adults" at bounding box center [422, 87] width 9 height 11
click at [407, 89] on div "3" at bounding box center [411, 88] width 30 height 14
click at [401, 124] on p "Add another room" at bounding box center [374, 126] width 66 height 10
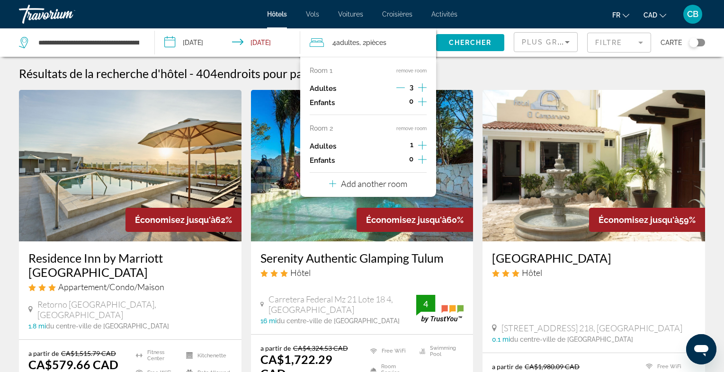
click at [421, 145] on icon "Increment adults" at bounding box center [422, 145] width 9 height 9
click at [402, 88] on icon "Decrement adults" at bounding box center [400, 87] width 9 height 9
click at [401, 145] on icon "Decrement adults" at bounding box center [400, 145] width 9 height 9
click at [403, 182] on p "Add another room" at bounding box center [374, 184] width 66 height 10
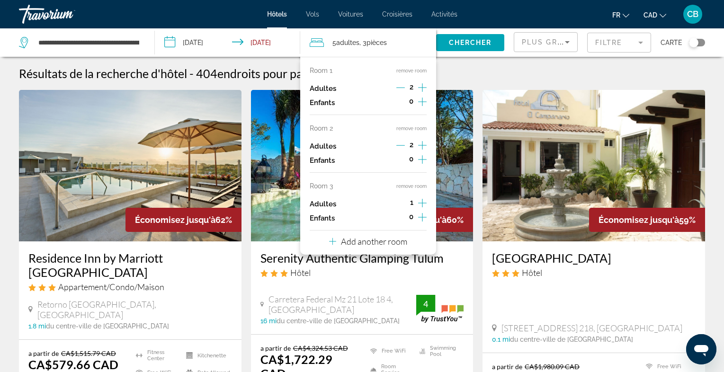
click at [421, 199] on icon "Increment adults" at bounding box center [422, 202] width 9 height 11
click at [405, 202] on div "4" at bounding box center [411, 204] width 30 height 14
click at [399, 201] on icon "Decrement adults" at bounding box center [400, 203] width 9 height 9
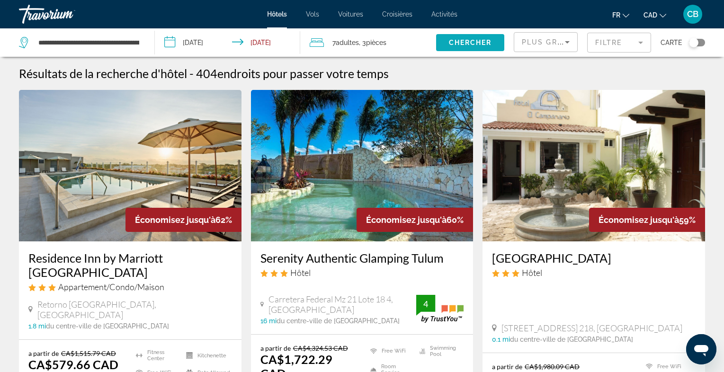
click at [470, 39] on span "Chercher" at bounding box center [470, 43] width 43 height 8
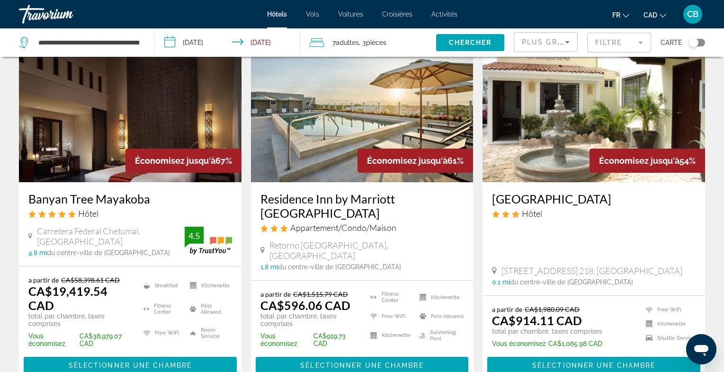
scroll to position [55, 0]
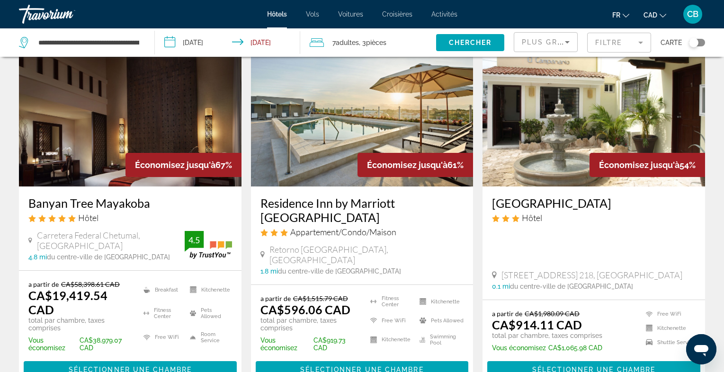
click at [567, 43] on icon "Sort by" at bounding box center [567, 41] width 11 height 11
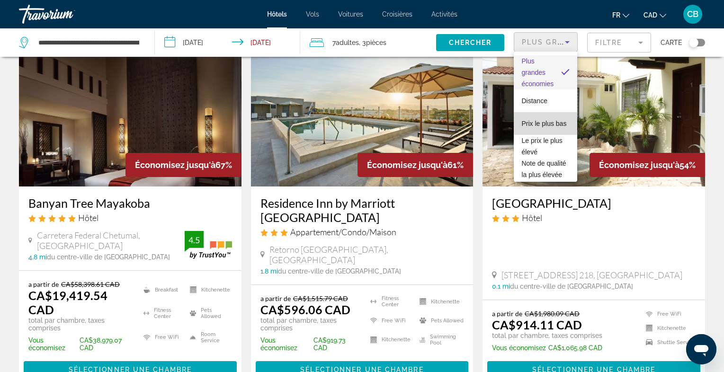
click at [560, 122] on span "Prix le plus bas" at bounding box center [543, 124] width 45 height 8
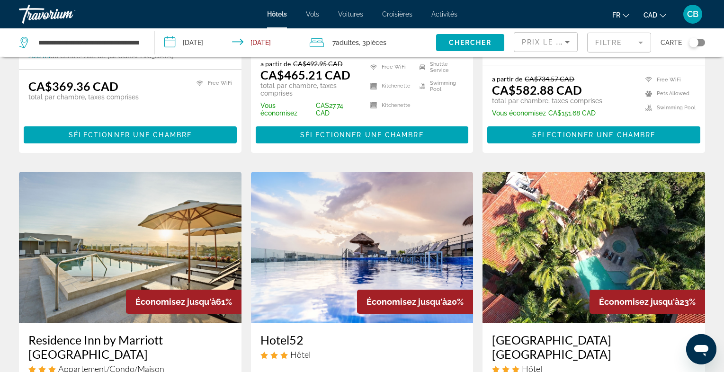
scroll to position [283, 0]
